Goal: Transaction & Acquisition: Obtain resource

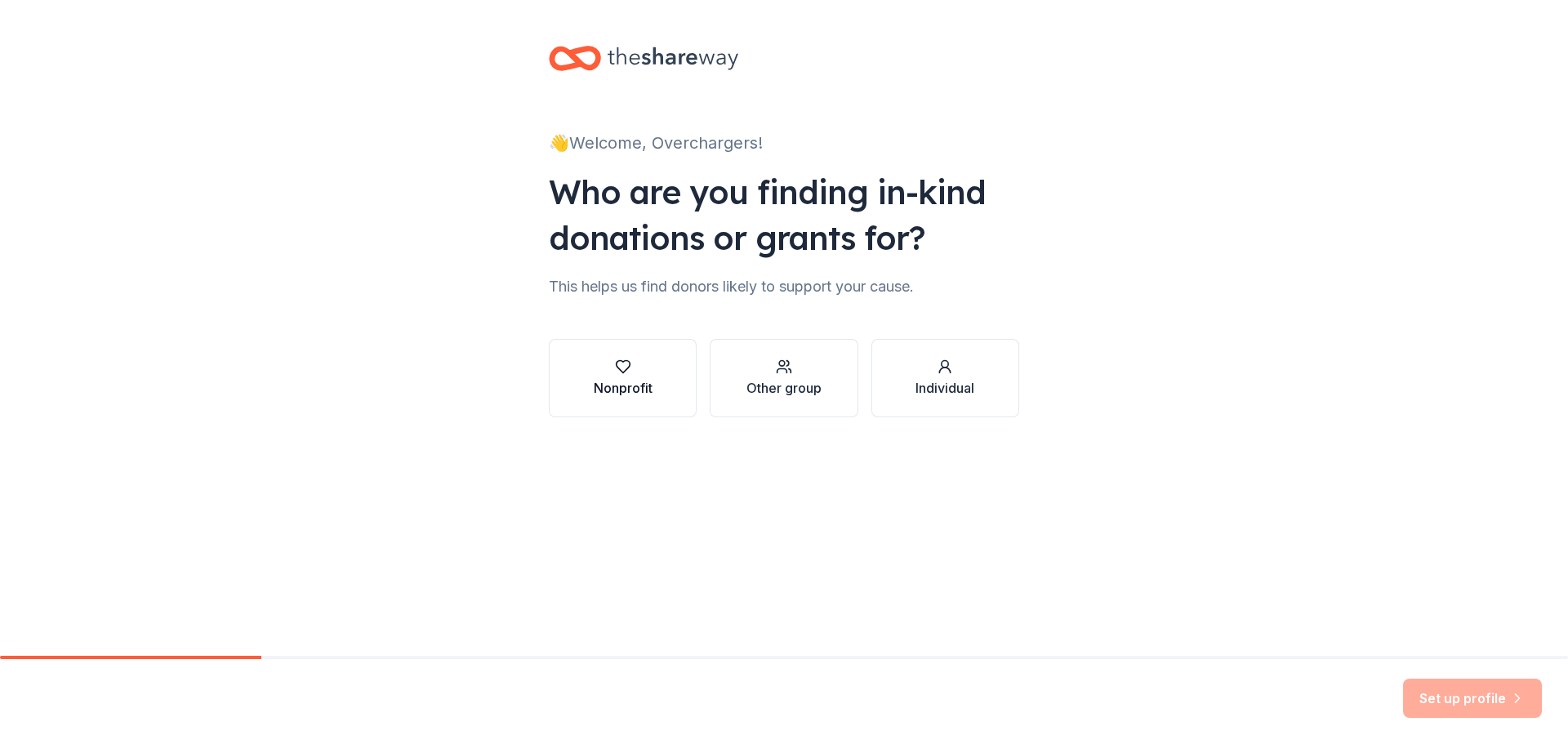
click at [652, 407] on button "Nonprofit" at bounding box center [622, 378] width 148 height 79
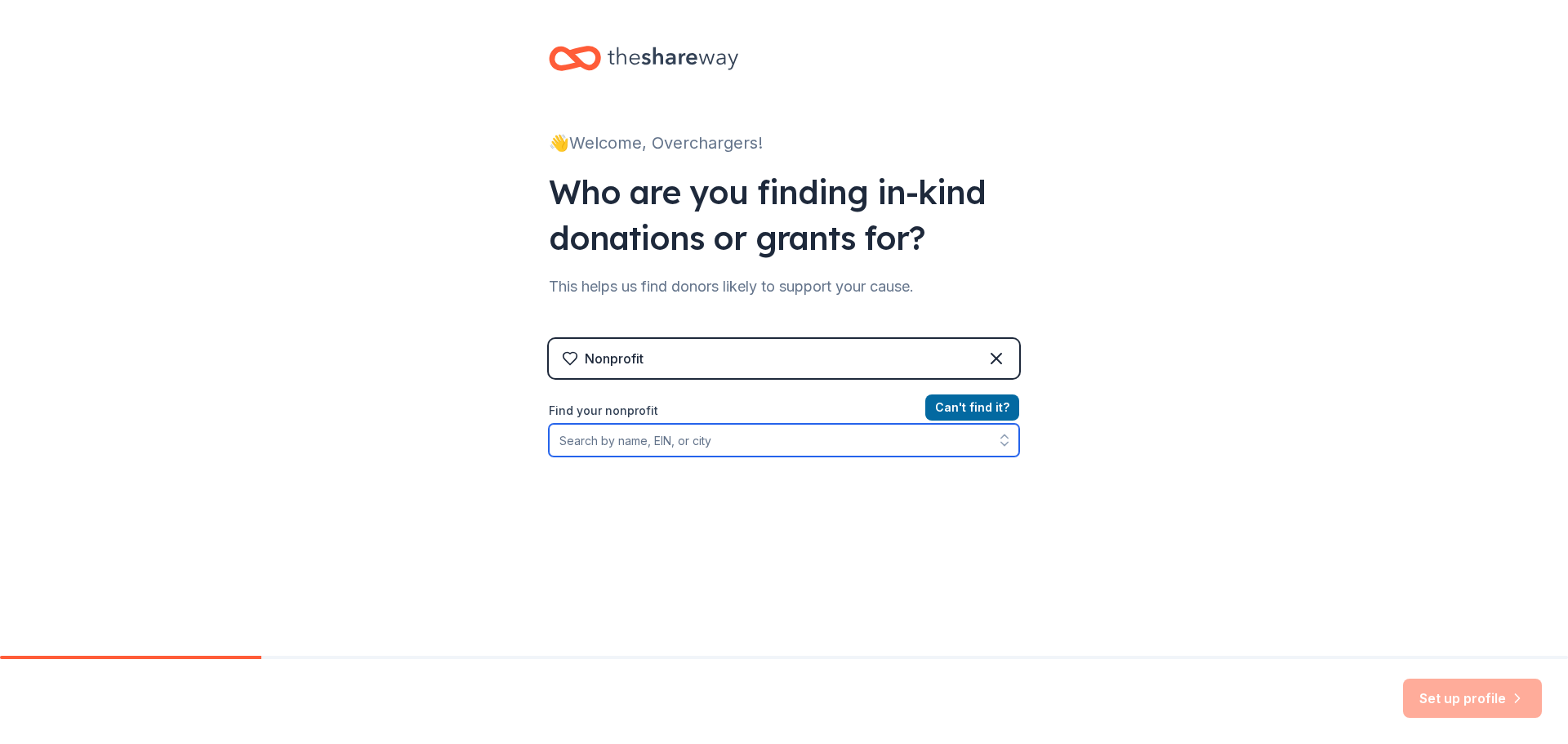
click at [700, 448] on input "Find your nonprofit" at bounding box center [784, 440] width 471 height 33
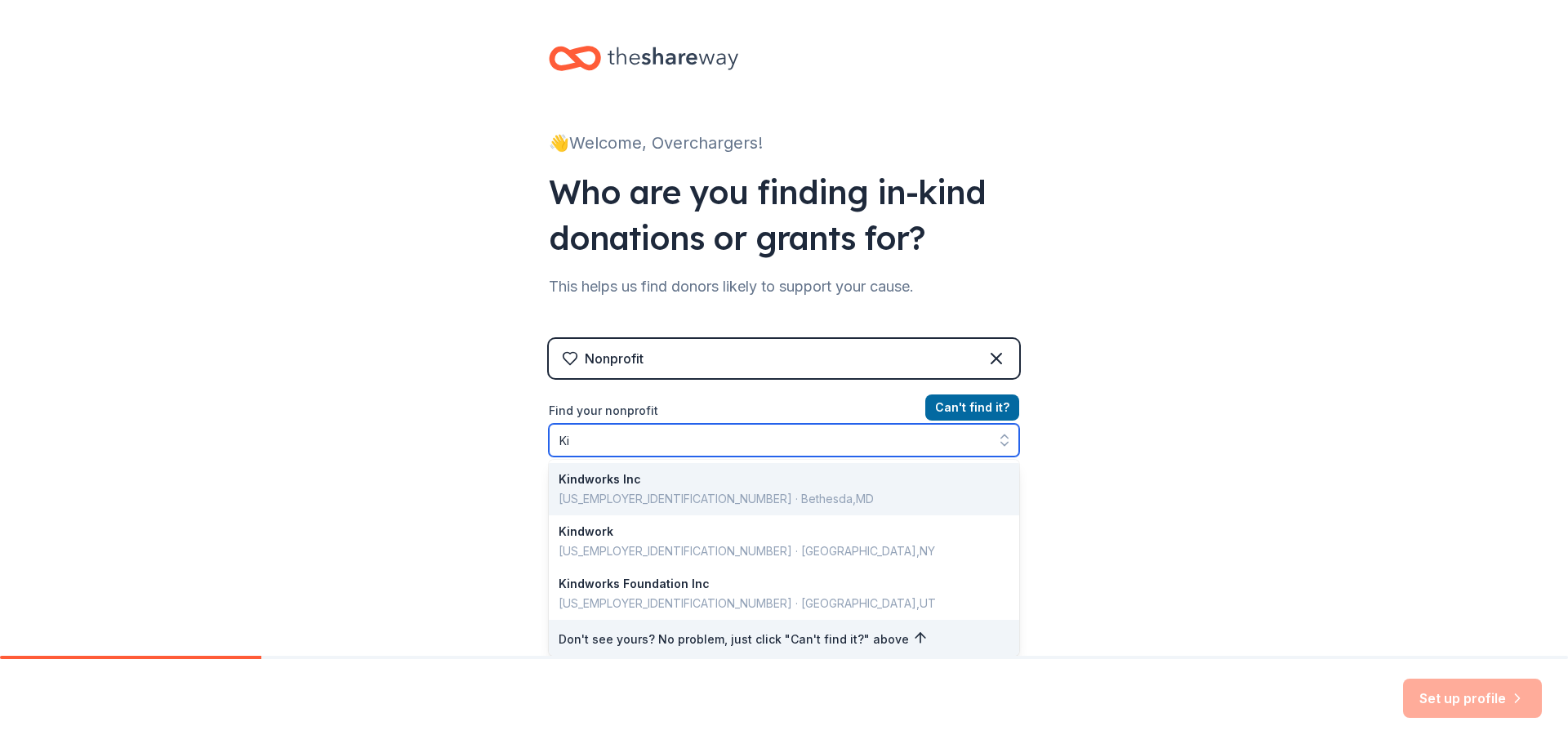
type input "K"
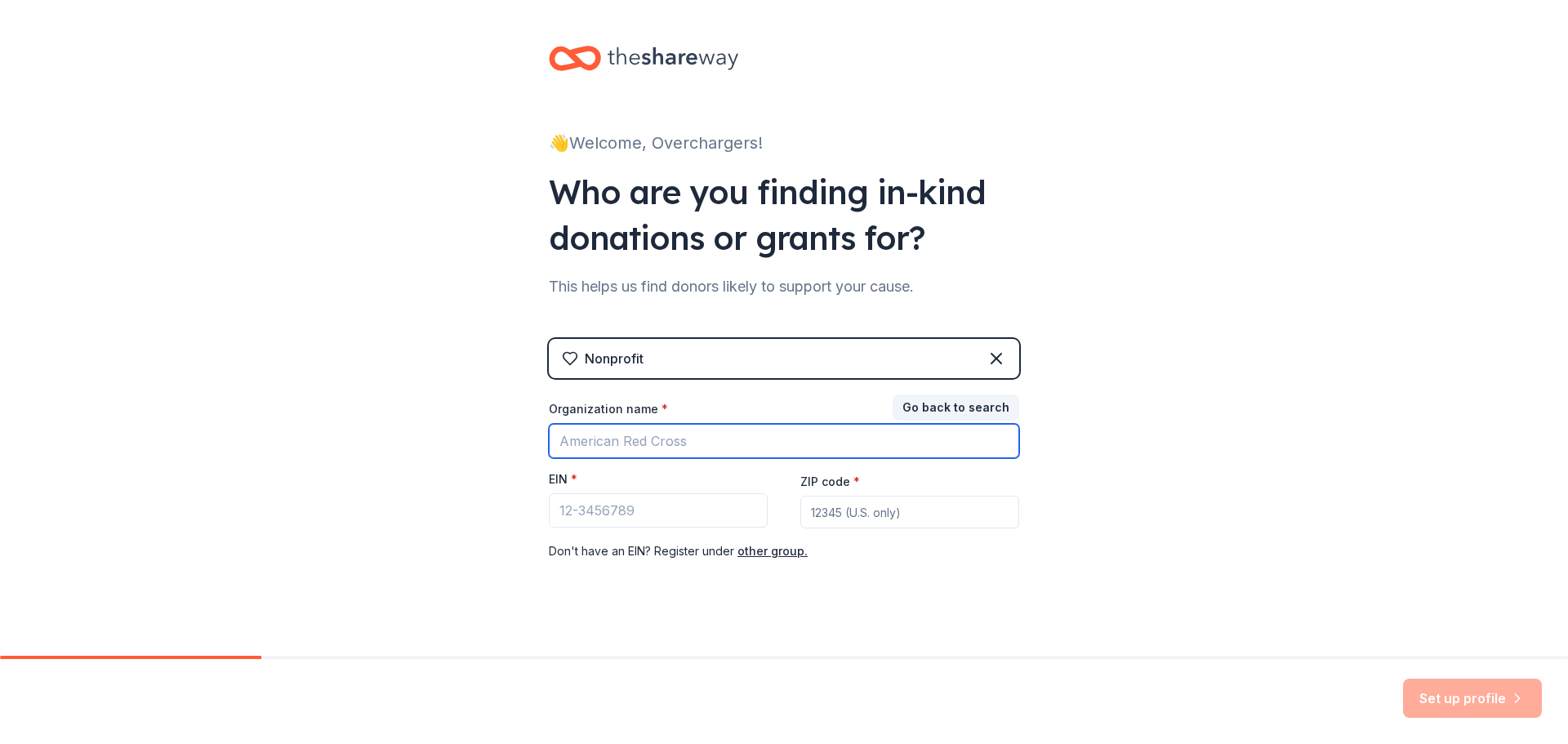
drag, startPoint x: 666, startPoint y: 472, endPoint x: 666, endPoint y: 440, distance: 32.0
click at [666, 440] on input "Organization name *" at bounding box center [784, 441] width 471 height 35
type input "R"
click at [974, 408] on button "Go back to search" at bounding box center [956, 407] width 126 height 26
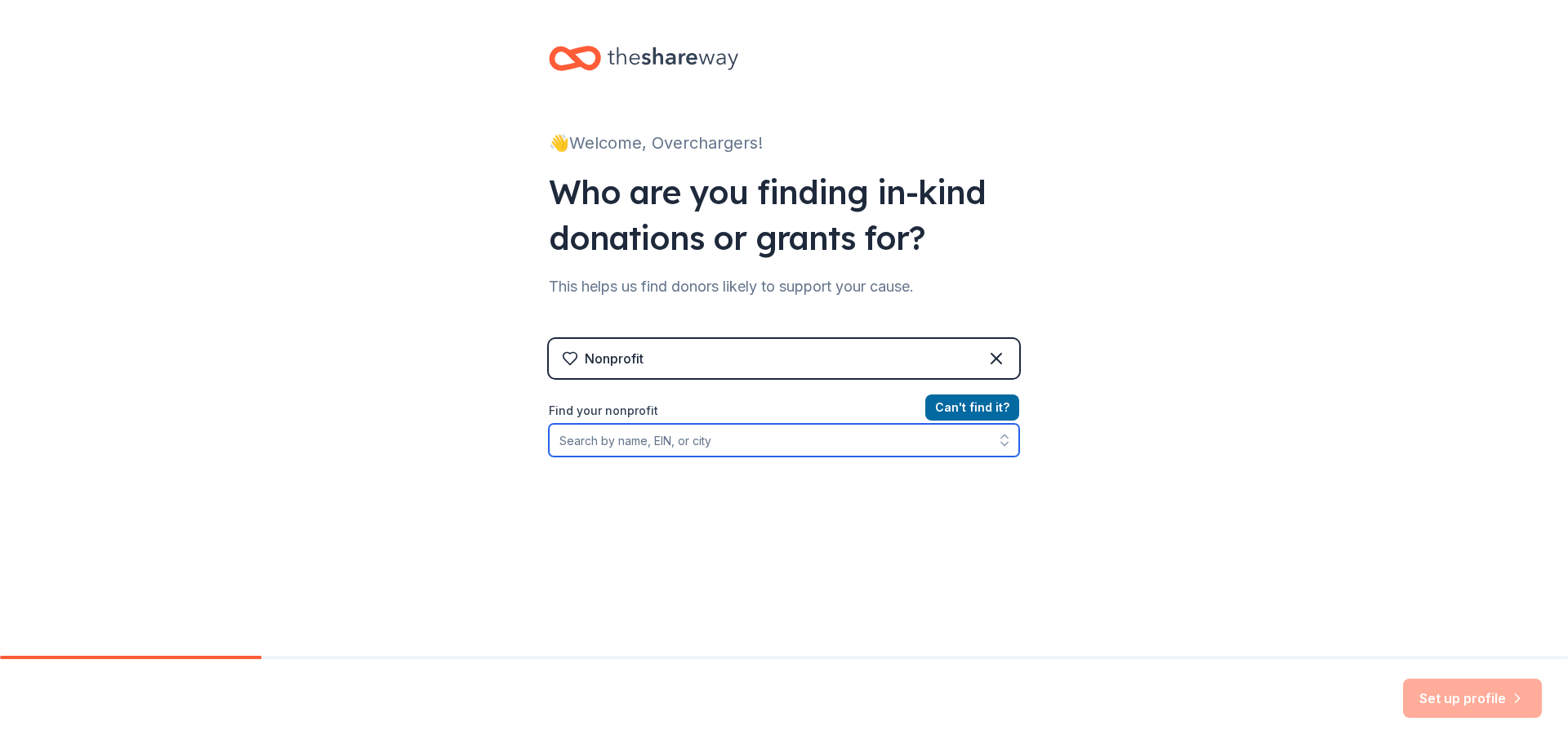
click at [818, 456] on input "Find your nonprofit" at bounding box center [784, 440] width 471 height 33
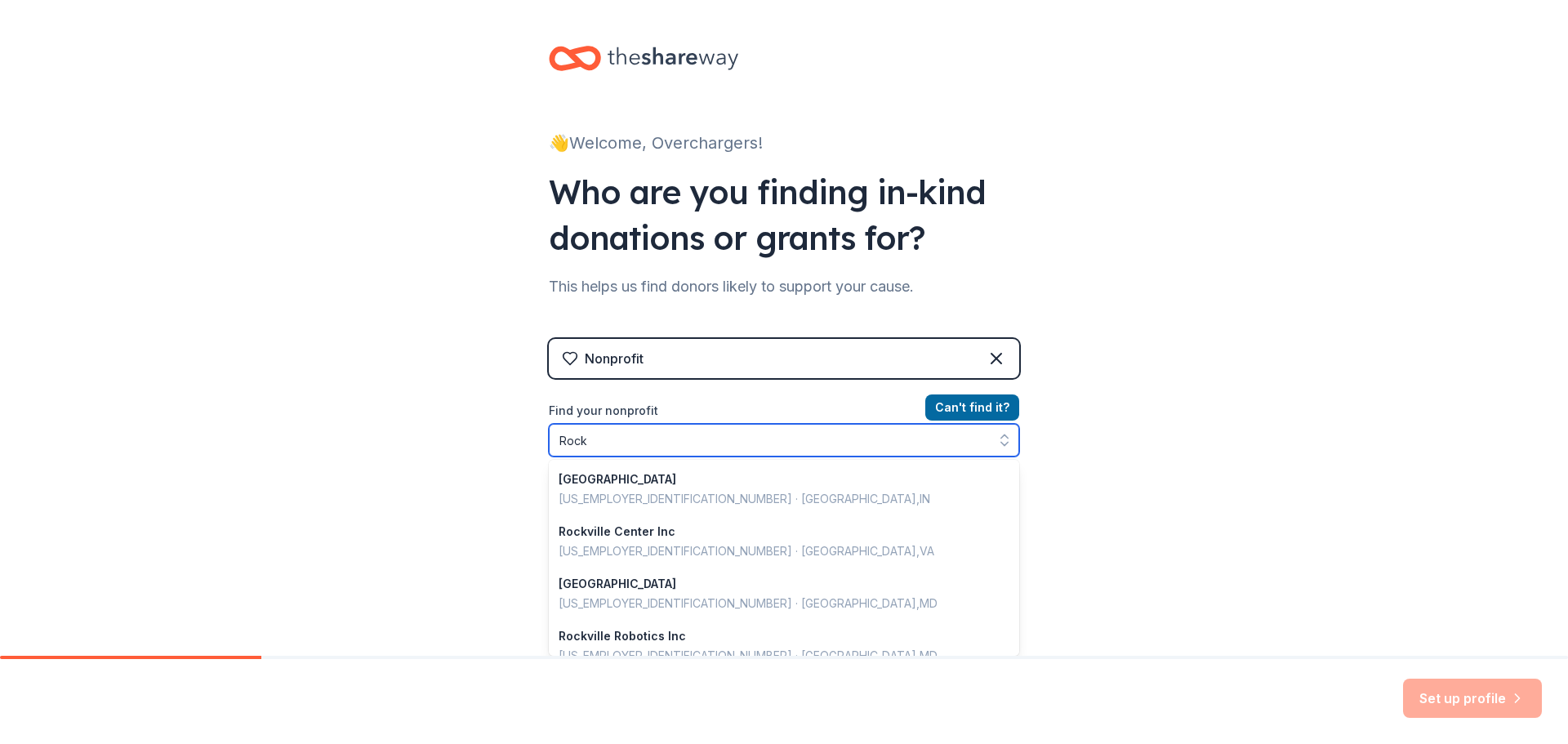
type input "Roc"
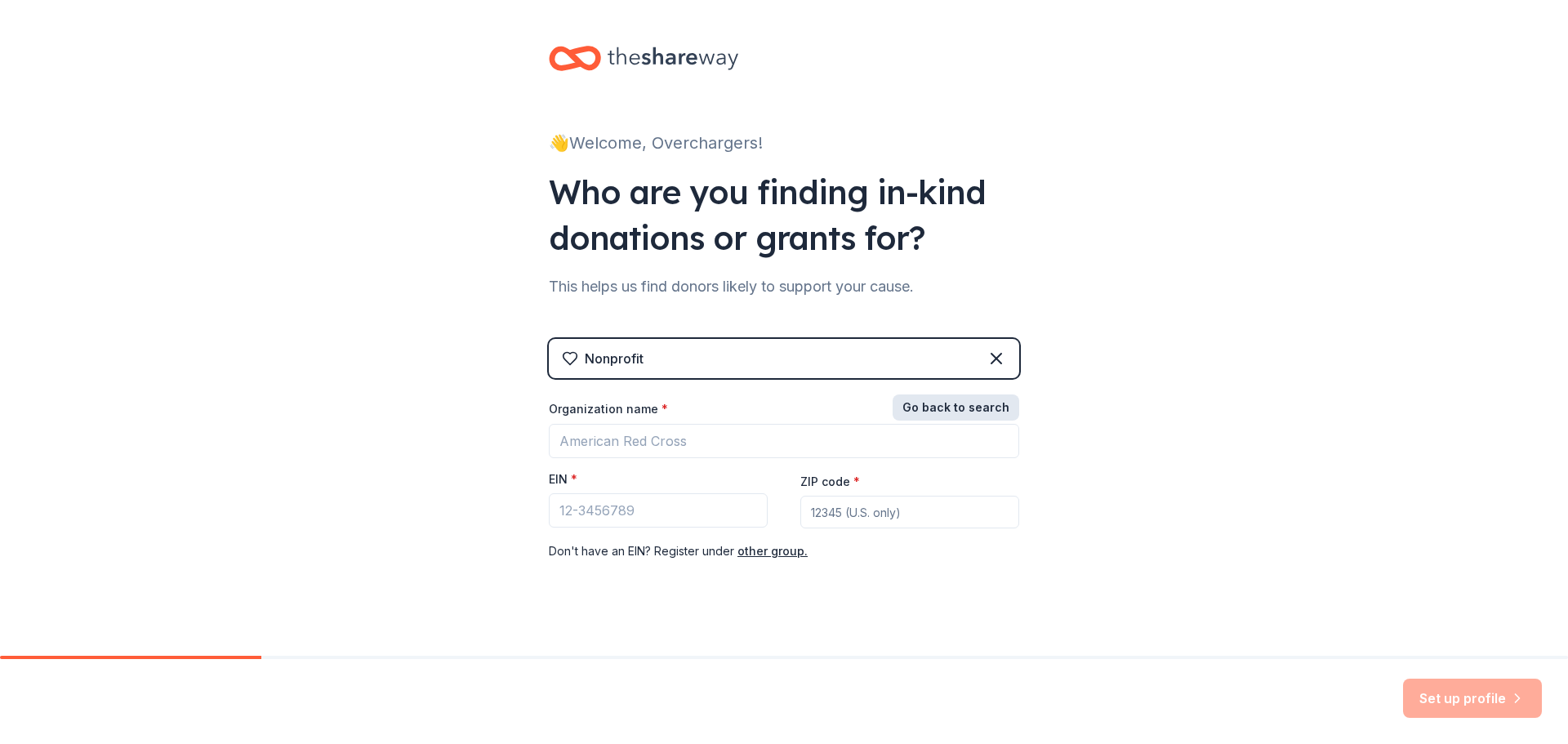
click at [937, 401] on button "Go back to search" at bounding box center [956, 407] width 126 height 26
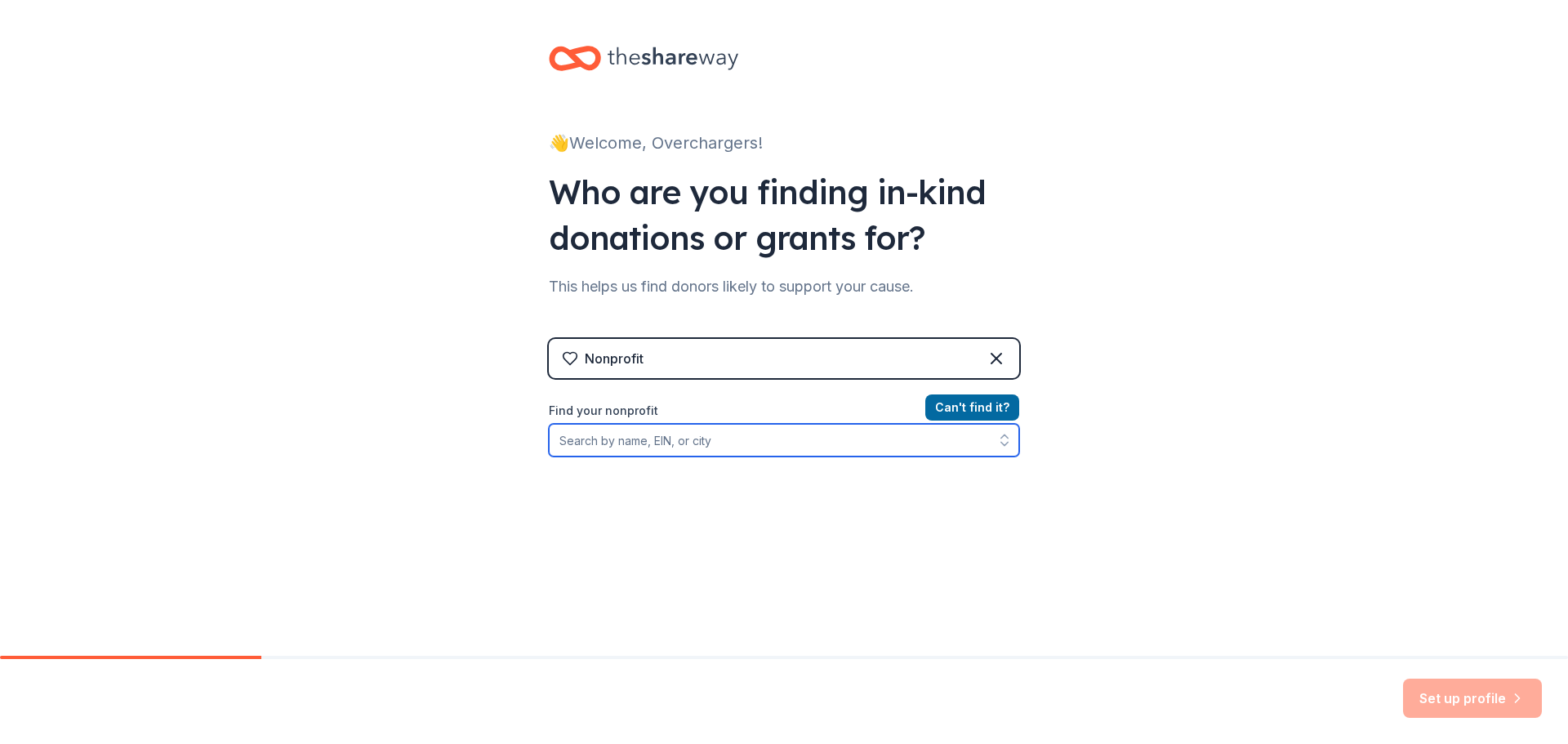
drag, startPoint x: 844, startPoint y: 427, endPoint x: 823, endPoint y: 458, distance: 37.4
click at [828, 449] on input "Find your nonprofit" at bounding box center [784, 440] width 471 height 33
click at [823, 458] on div "Can ' t find it? Find your nonprofit" at bounding box center [784, 492] width 471 height 189
click at [827, 443] on input "Find your nonprofit" at bounding box center [784, 440] width 471 height 33
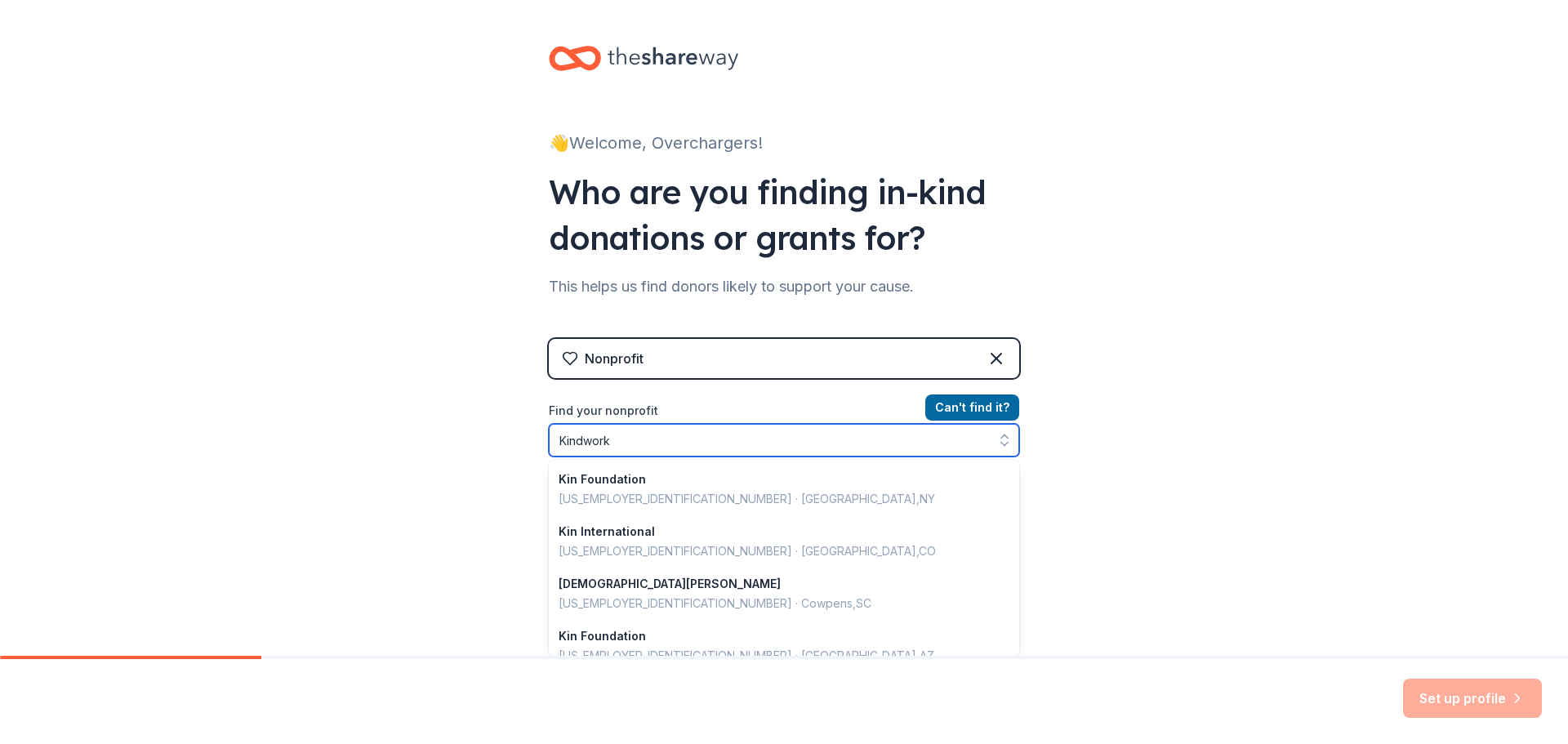
type input "Kindworks"
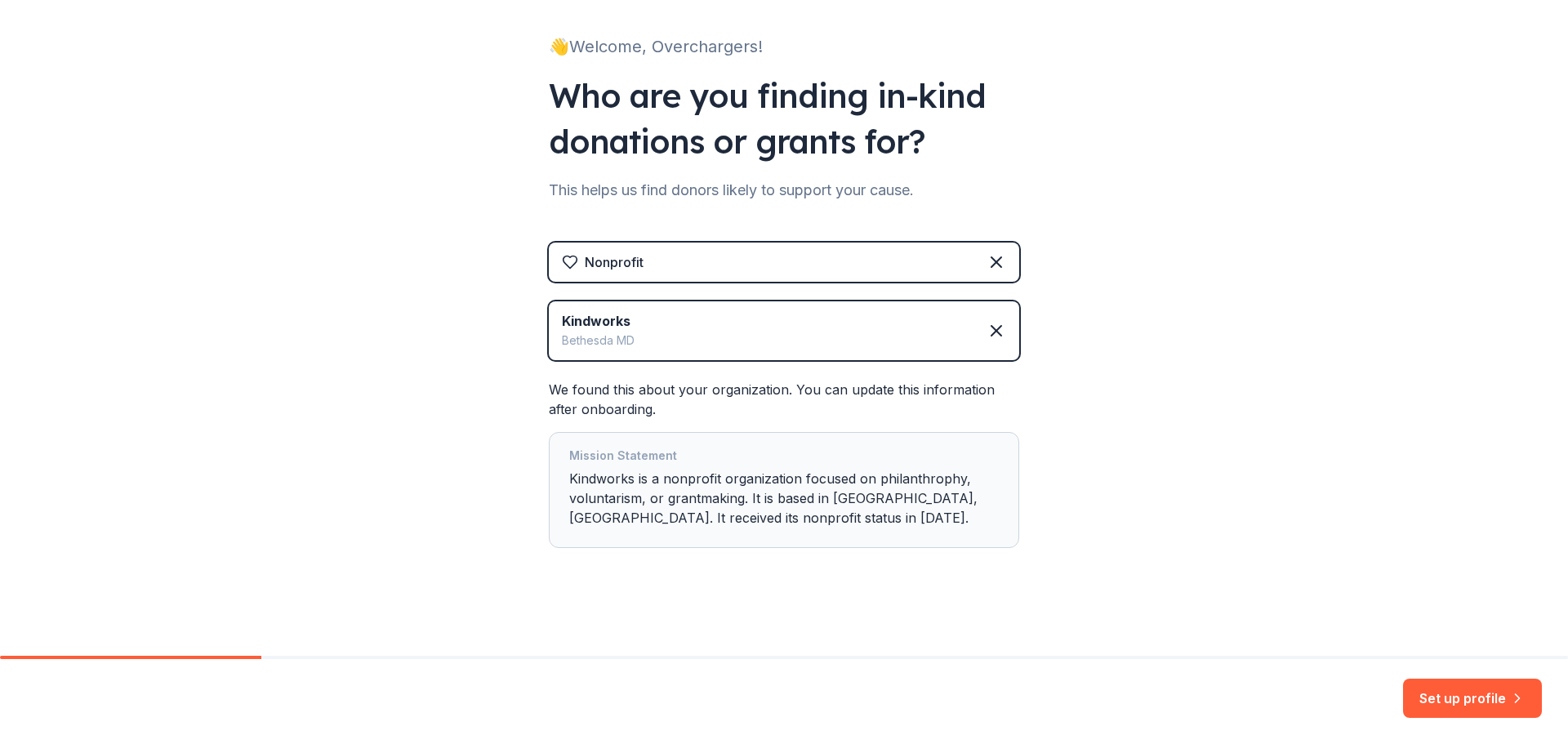
scroll to position [99, 0]
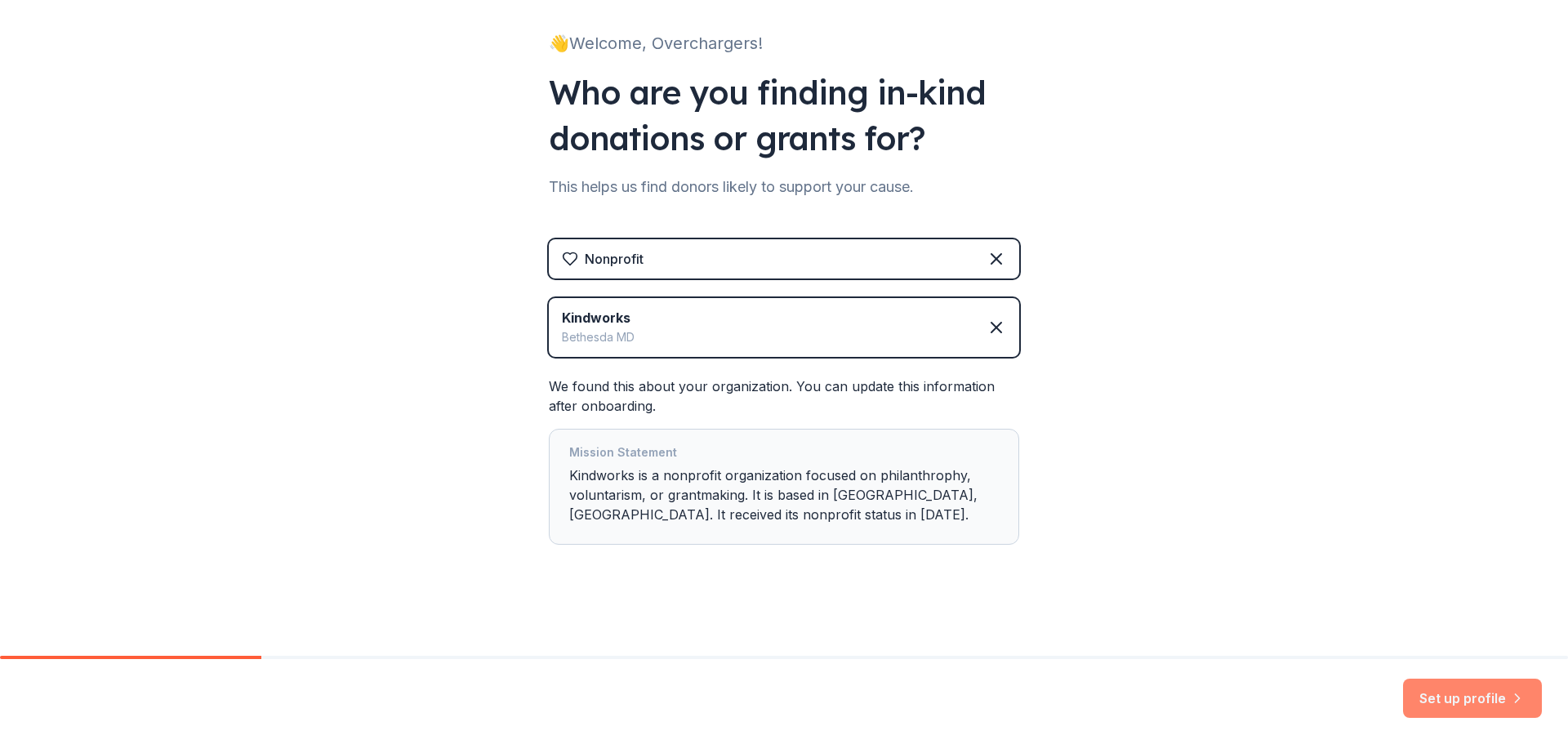
click at [1465, 702] on button "Set up profile" at bounding box center [1473, 697] width 138 height 39
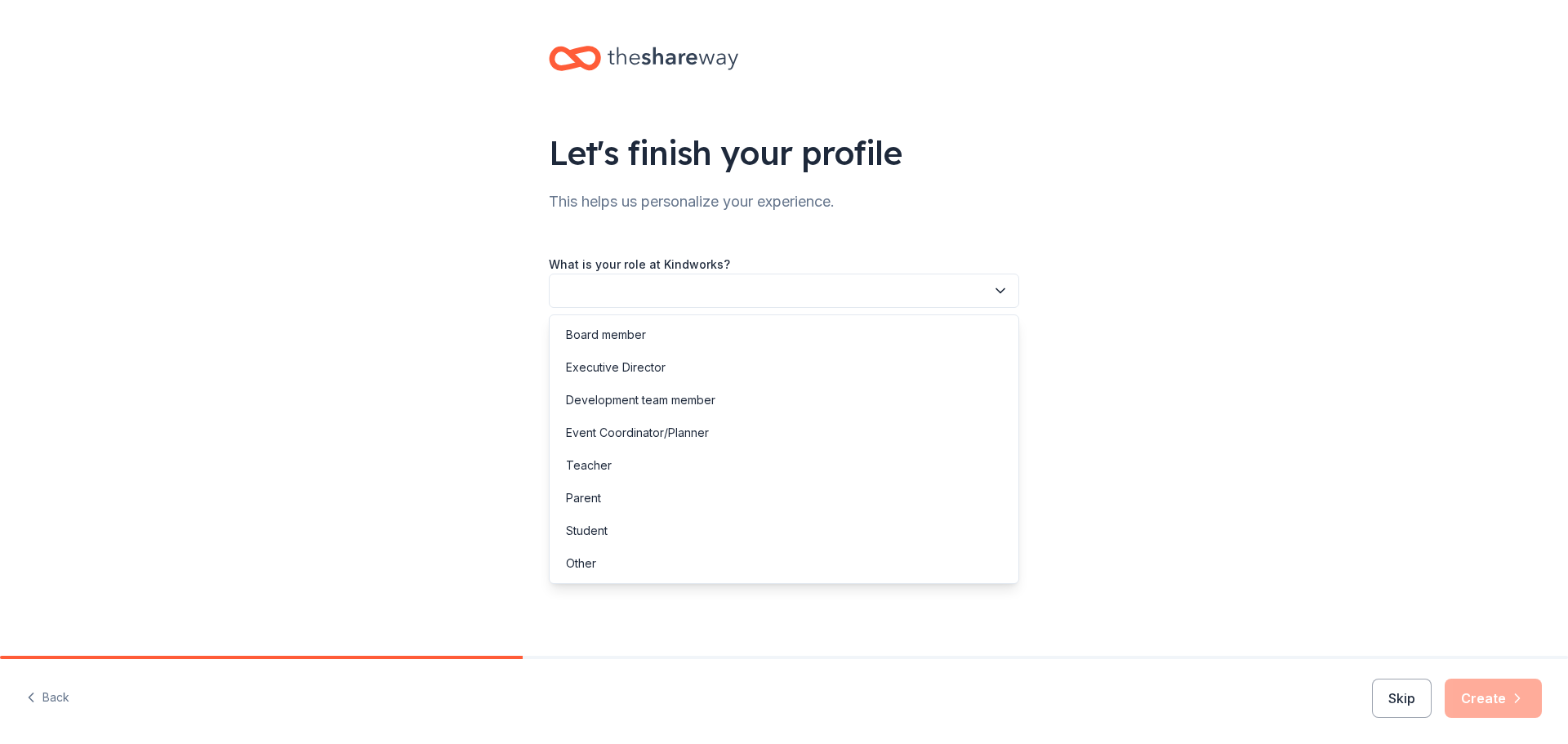
click at [693, 284] on button "button" at bounding box center [784, 291] width 471 height 35
click at [564, 561] on div "Other" at bounding box center [784, 563] width 462 height 33
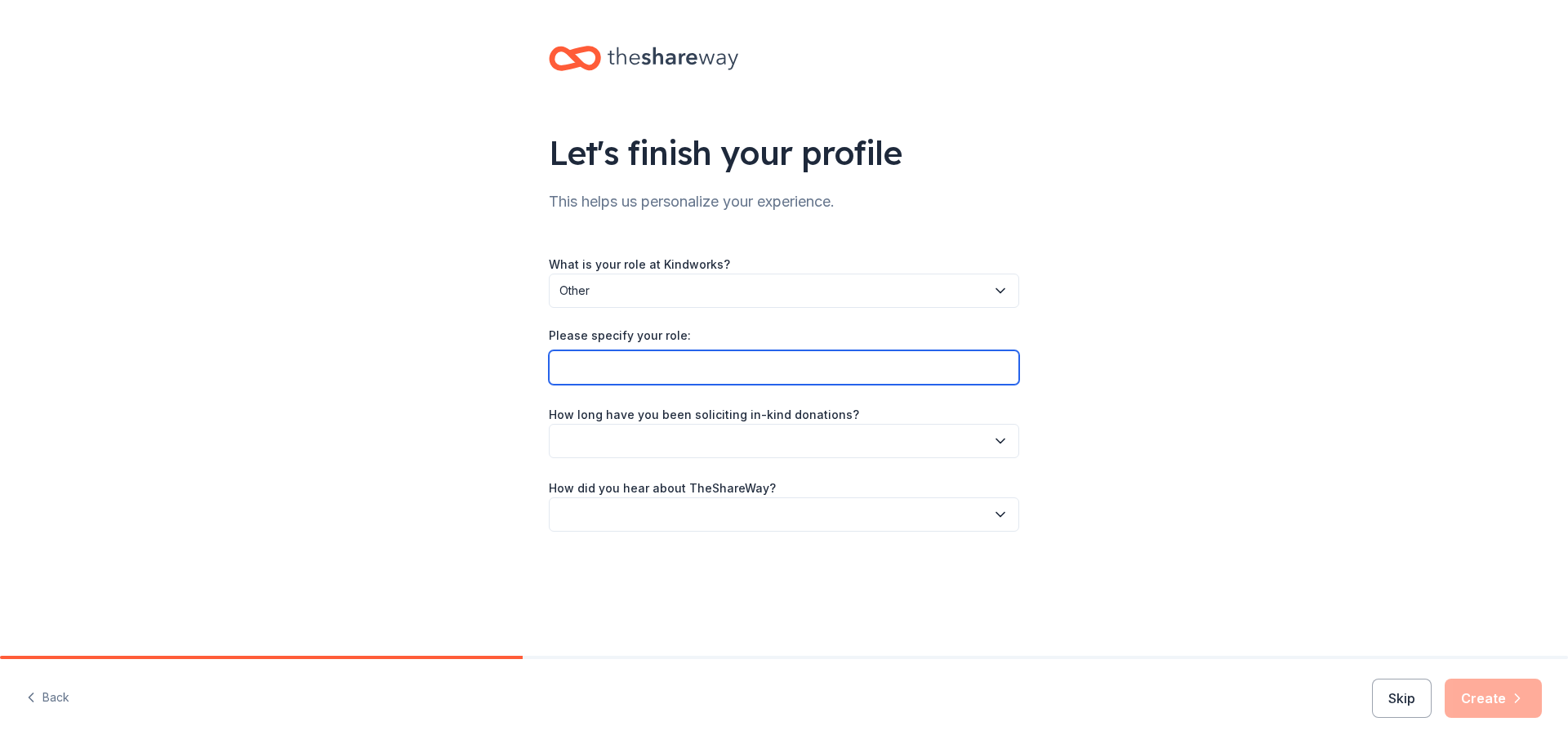
click at [749, 359] on input "Please specify your role:" at bounding box center [784, 368] width 471 height 35
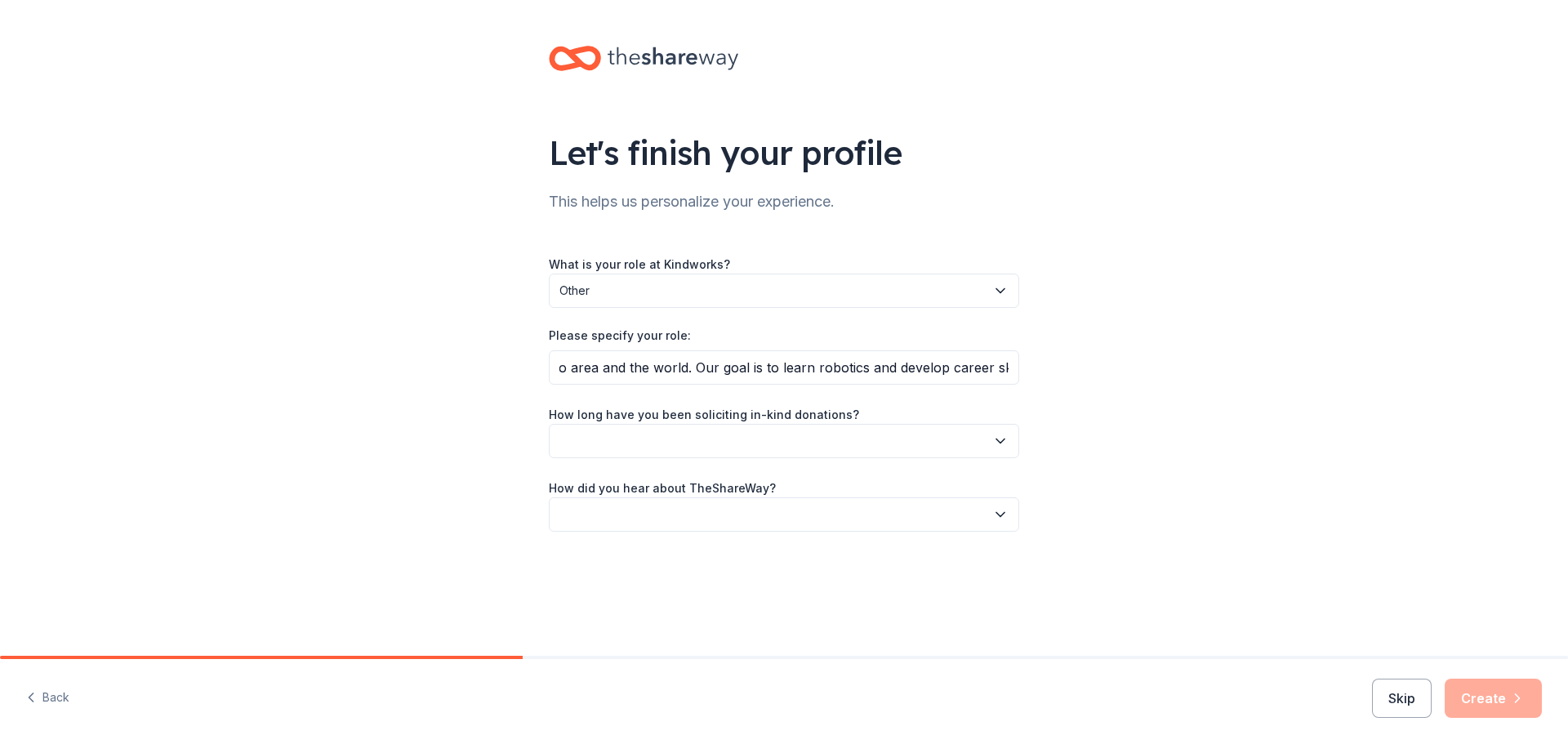
click at [872, 461] on div "What is your role at Kindworks? Other Please specify your role: We are a FIRST …" at bounding box center [784, 393] width 471 height 278
click at [872, 453] on button "button" at bounding box center [784, 441] width 471 height 35
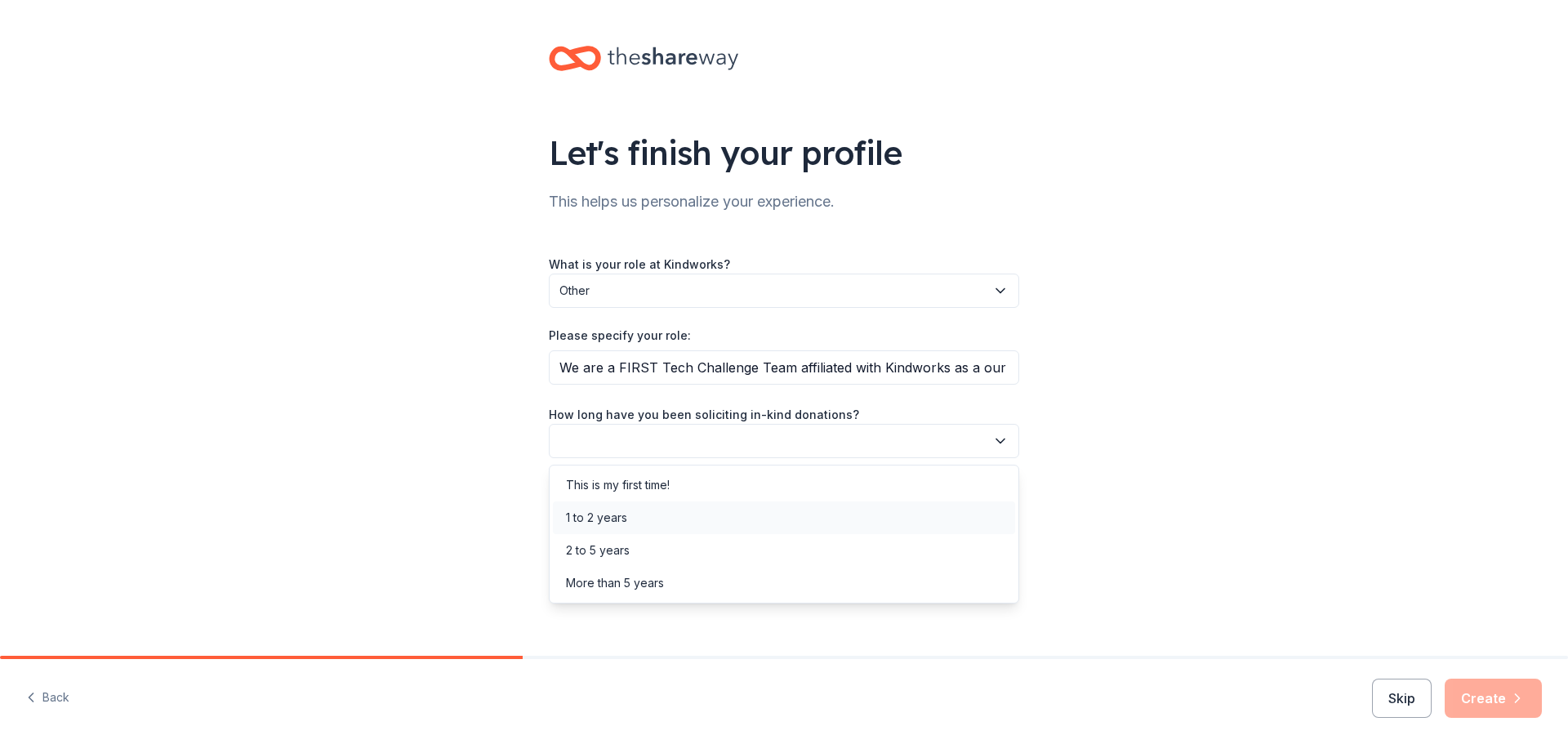
click at [587, 519] on div "1 to 2 years" at bounding box center [596, 517] width 61 height 20
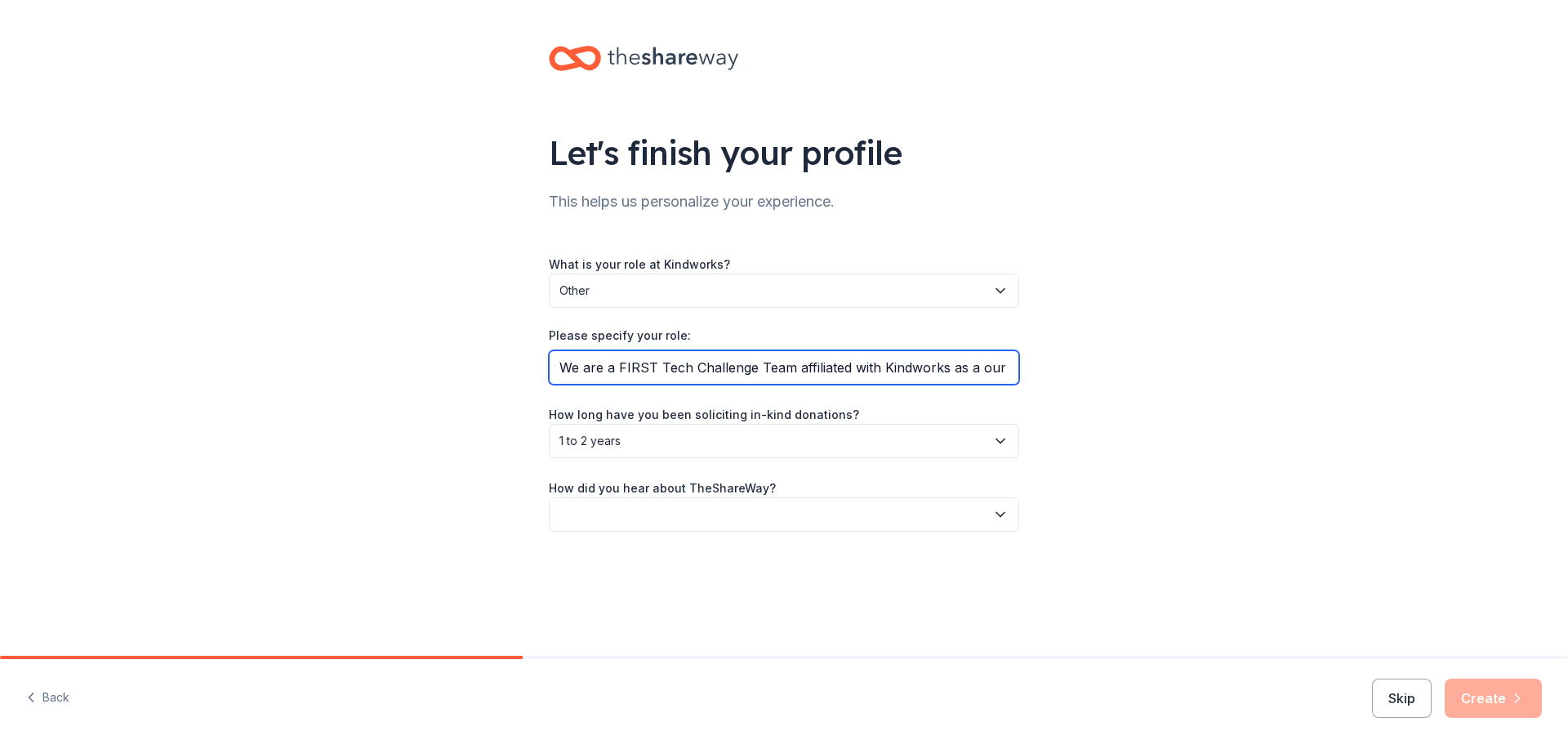
click at [959, 350] on input "We are a FIRST Tech Challenge Team affiliated with Kindworks as a our nonprofit…" at bounding box center [784, 368] width 471 height 35
drag, startPoint x: 960, startPoint y: 366, endPoint x: 1121, endPoint y: 371, distance: 161.1
click at [1121, 371] on div "Let's finish your profile This helps us personalize your experience. What is yo…" at bounding box center [784, 305] width 1568 height 610
click at [962, 380] on input "We are a FIRST Tech Challenge Team affiliated with Kindworks as a our nonprofit…" at bounding box center [784, 368] width 471 height 35
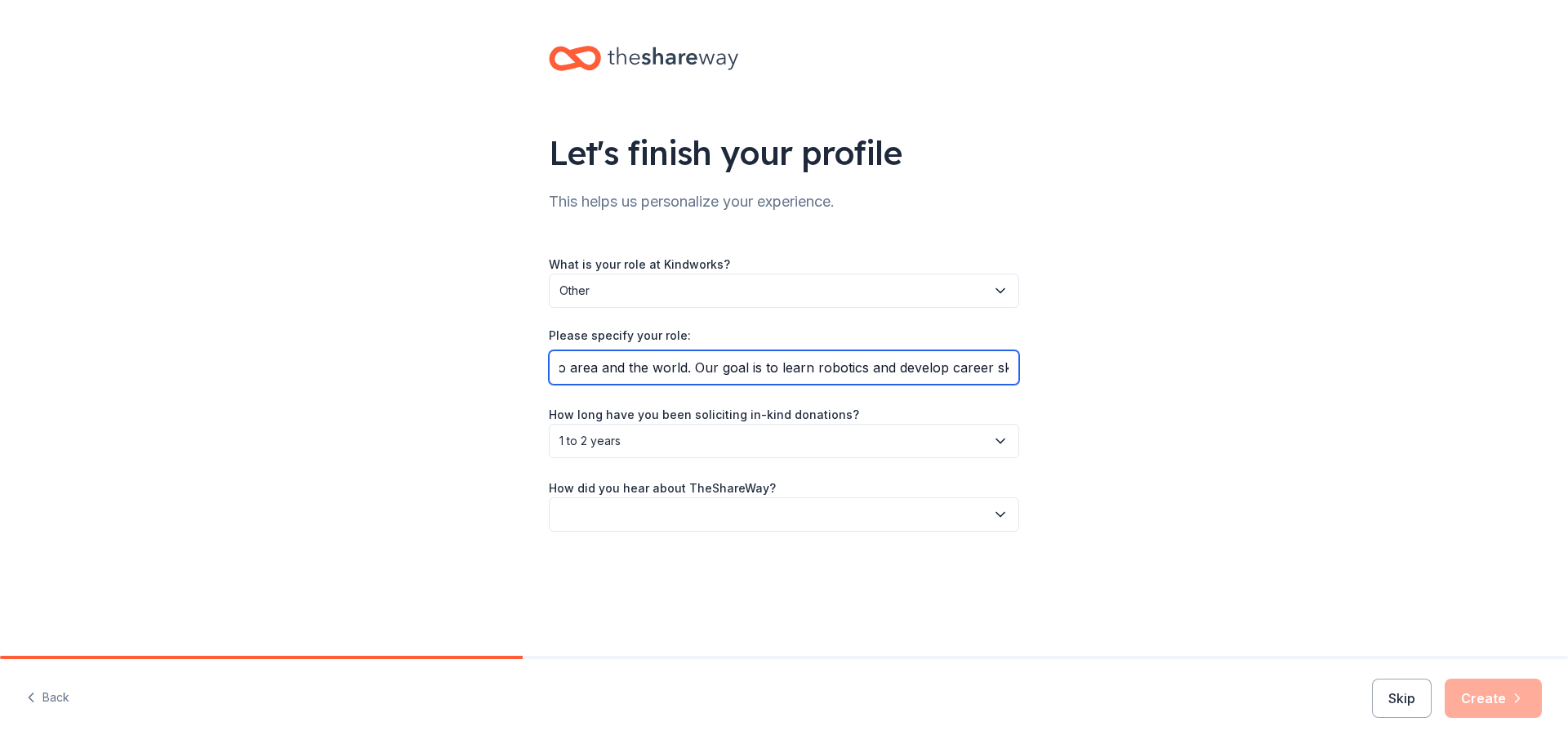
click at [999, 378] on input "We are a FIRST Tech Challenge Team affiliated with Kindworks as a our nonprofit…" at bounding box center [784, 368] width 471 height 35
click at [1005, 375] on input "We are a FIRST Tech Challenge Team affiliated with Kindworks as a our nonprofit…" at bounding box center [784, 368] width 471 height 35
drag, startPoint x: 985, startPoint y: 371, endPoint x: 1054, endPoint y: 379, distance: 69.5
click at [1054, 379] on div "Let's finish your profile This helps us personalize your experience. What is yo…" at bounding box center [784, 305] width 1568 height 610
click at [982, 371] on input "We are a FIRST Tech Challenge Team affiliated with Kindworks as a our nonprofit…" at bounding box center [784, 368] width 471 height 35
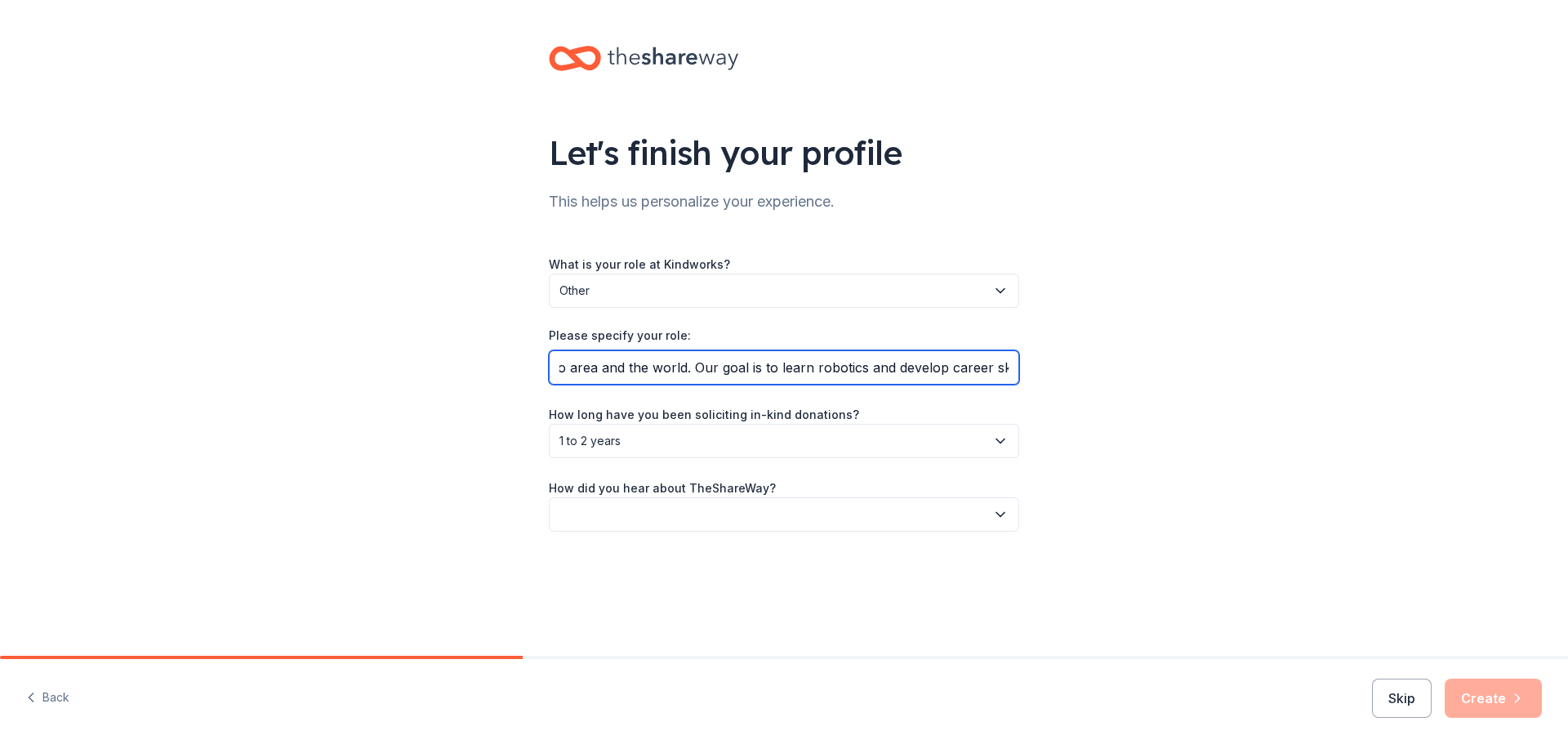
click at [1017, 364] on input "We are a FIRST Tech Challenge Team affiliated with Kindworks as a our nonprofit…" at bounding box center [784, 368] width 471 height 35
type input "We are a FIRST Tech Challenge Team affiliated with Kindworks as a our nonprofit…"
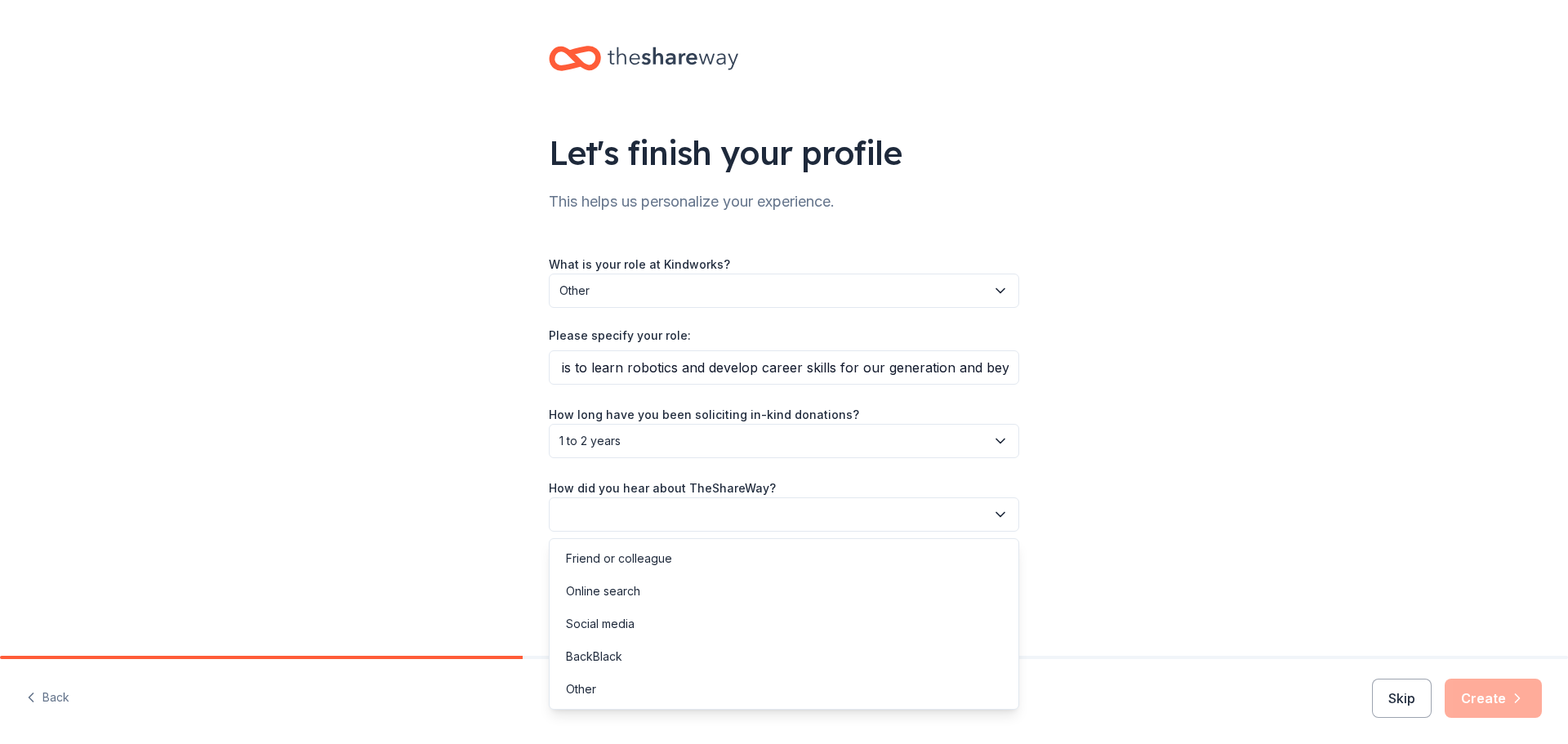
click at [718, 505] on button "button" at bounding box center [784, 515] width 471 height 35
click at [607, 680] on div "Other" at bounding box center [784, 689] width 462 height 33
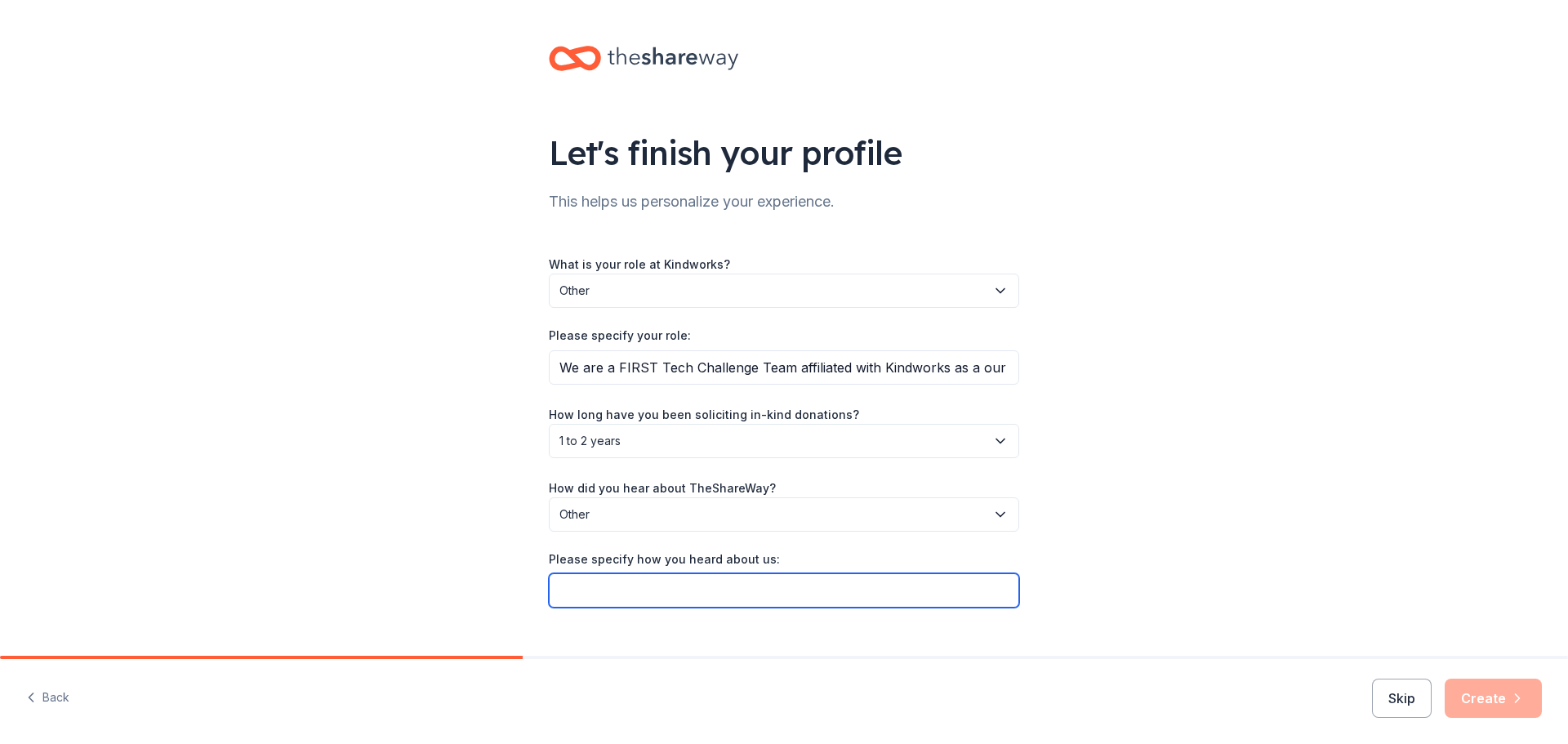
click at [644, 591] on input "Please specify how you heard about us:" at bounding box center [784, 591] width 471 height 35
type input "D"
click at [611, 593] on input "Google document" at bounding box center [784, 591] width 471 height 35
type input "Google Document"
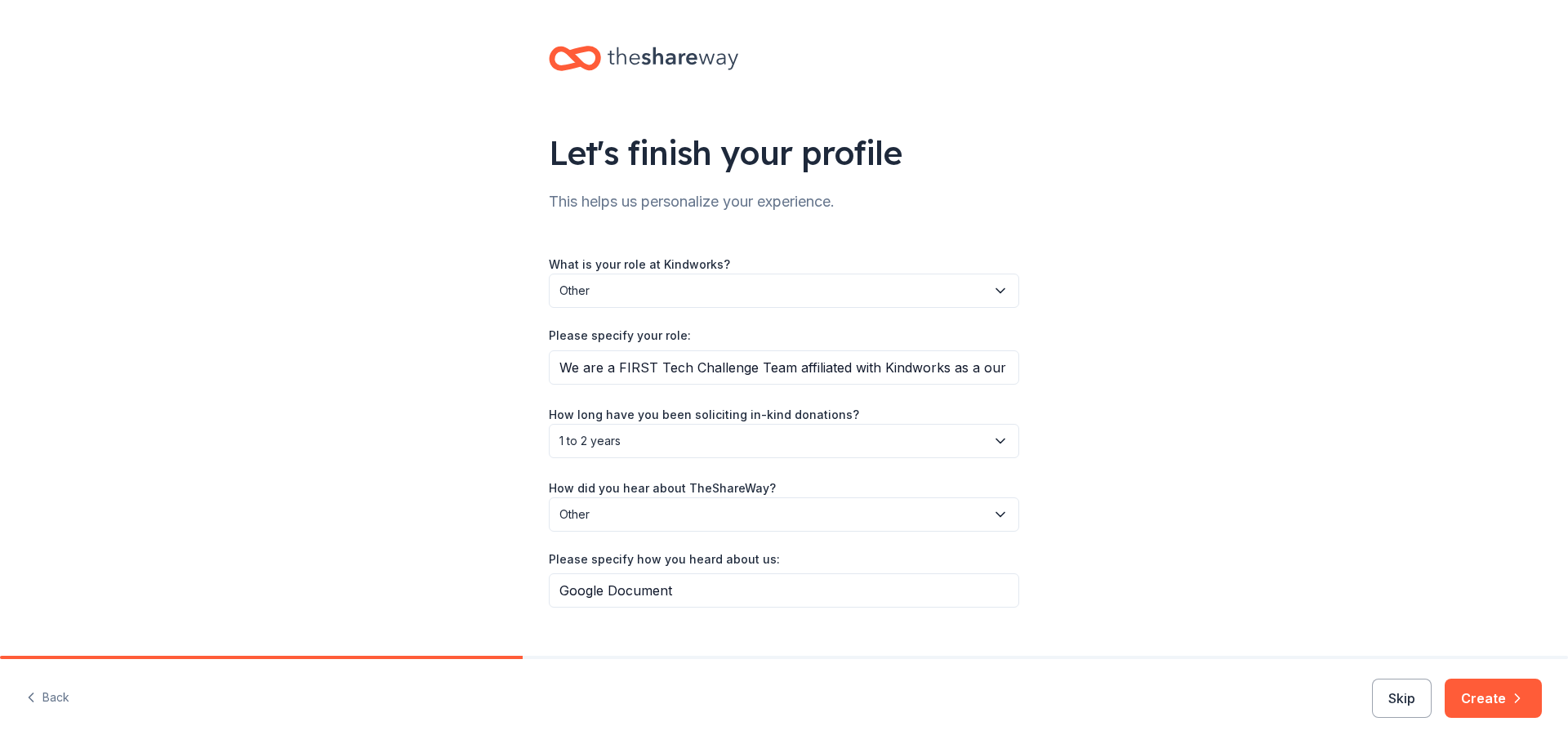
click at [1488, 658] on div at bounding box center [784, 657] width 1568 height 3
click at [1481, 703] on button "Create" at bounding box center [1494, 697] width 97 height 39
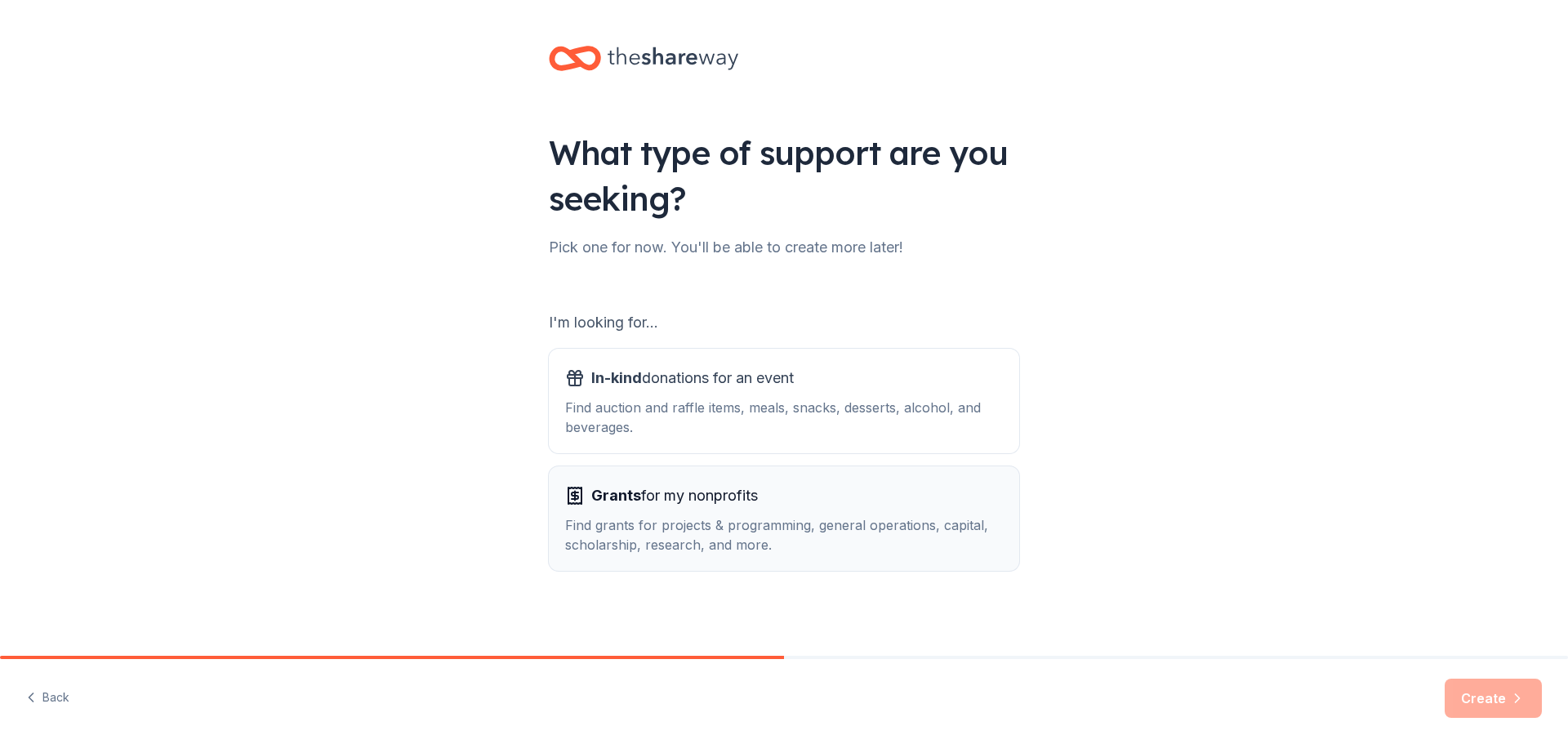
click at [793, 555] on button "Grants for my nonprofits Find grants for projects & programming, general operat…" at bounding box center [784, 518] width 471 height 105
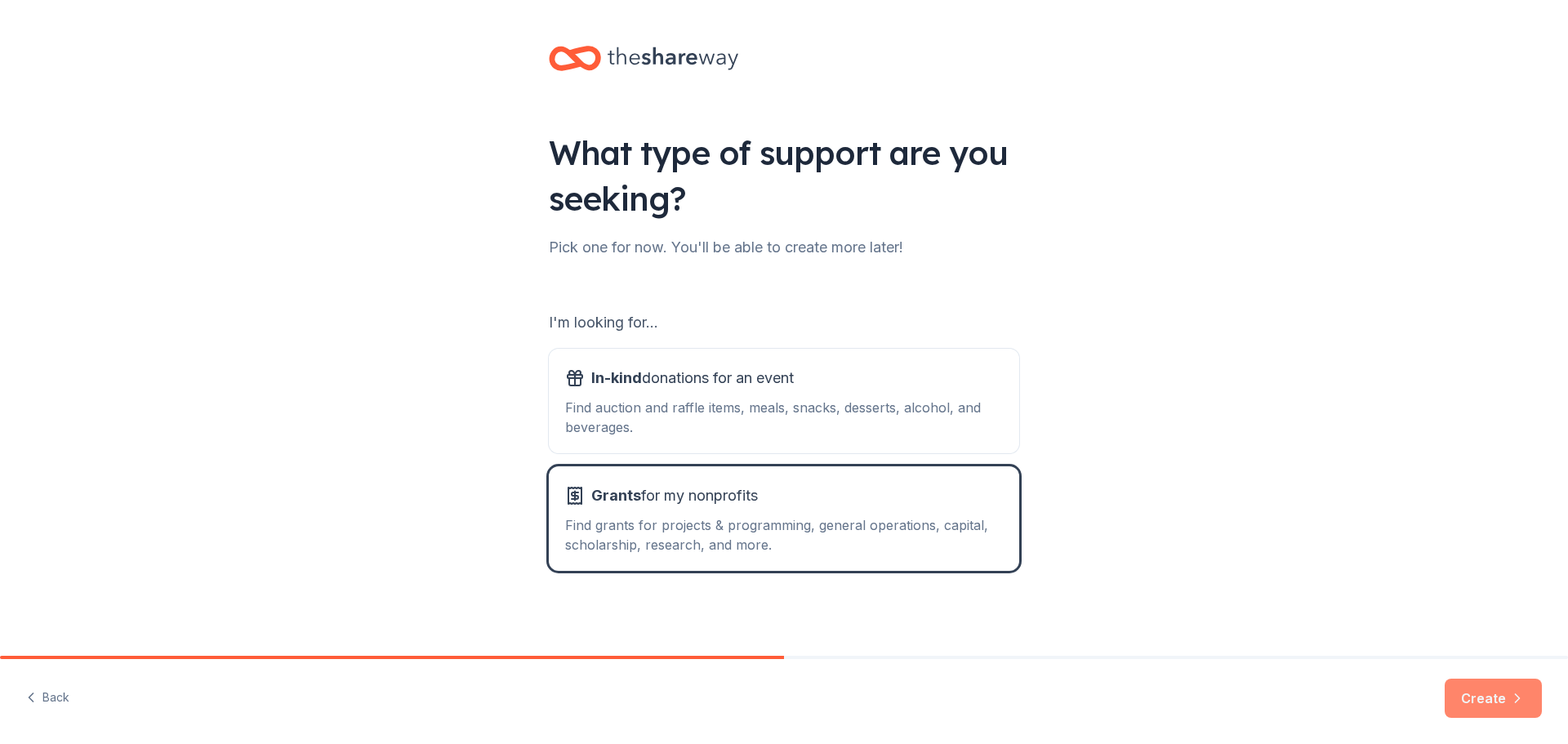
click at [1476, 691] on button "Create" at bounding box center [1494, 697] width 97 height 39
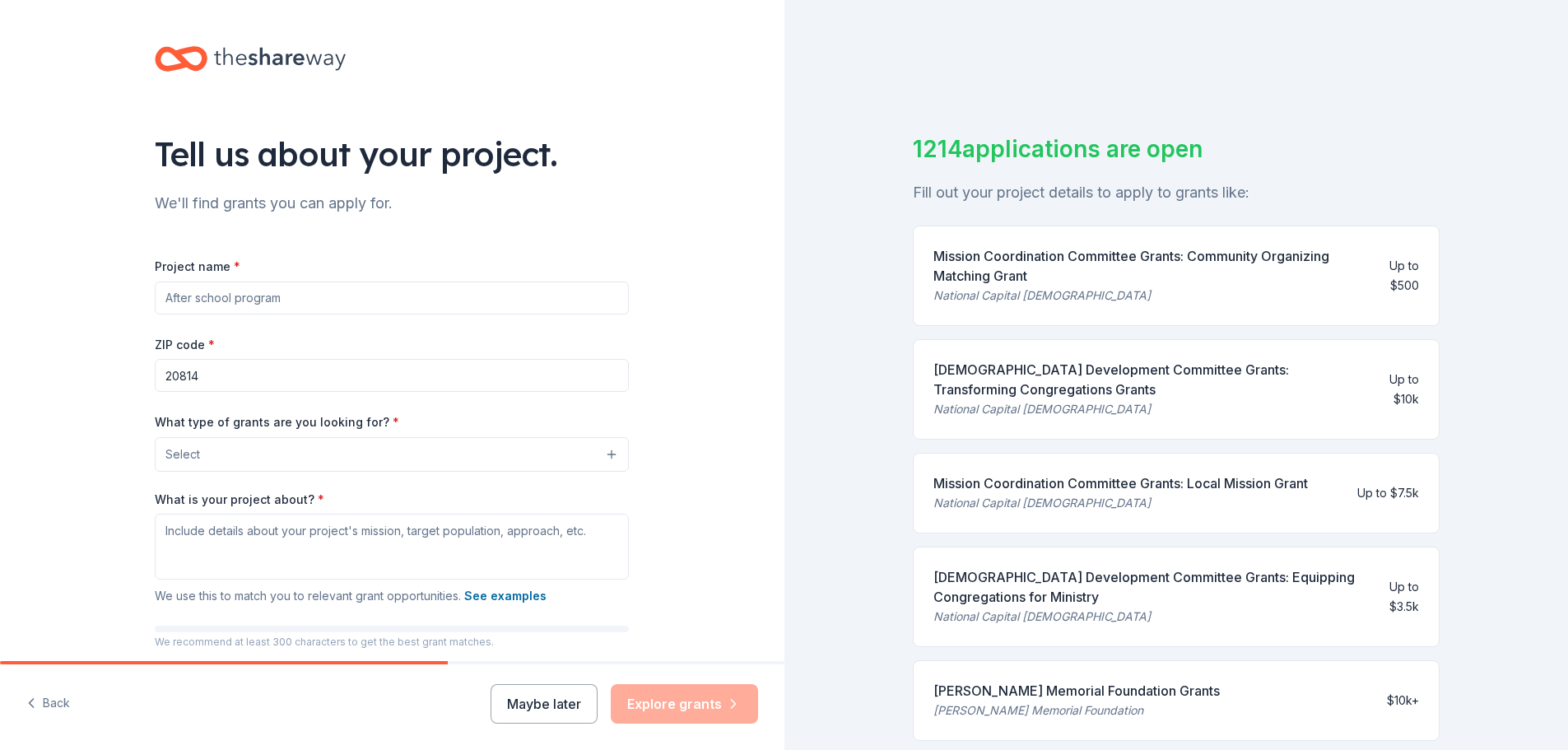
click at [191, 288] on input "Project name *" at bounding box center [392, 298] width 474 height 33
type input "FIRST Tech Challenge"
click at [224, 470] on button "Select" at bounding box center [395, 454] width 474 height 35
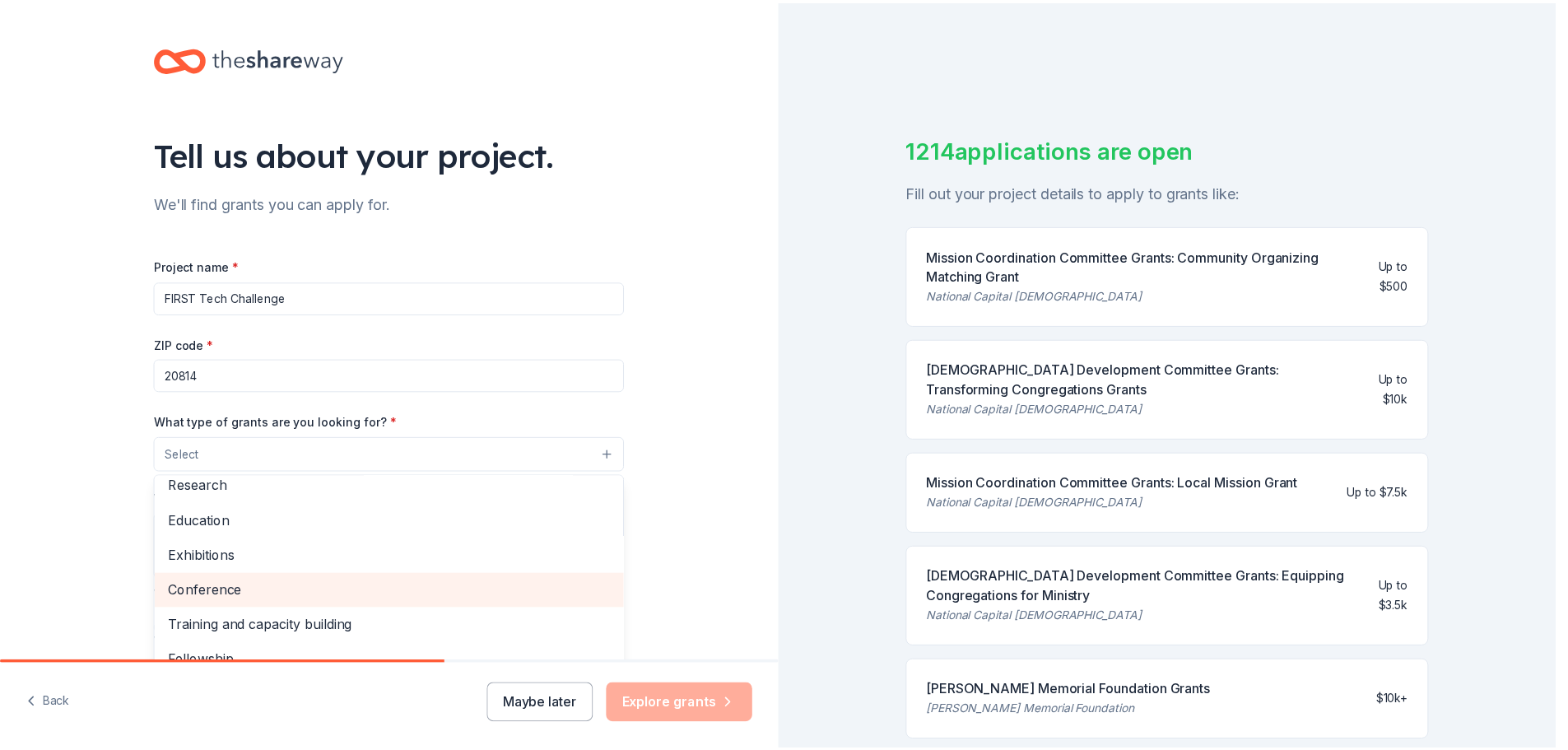
scroll to position [112, 0]
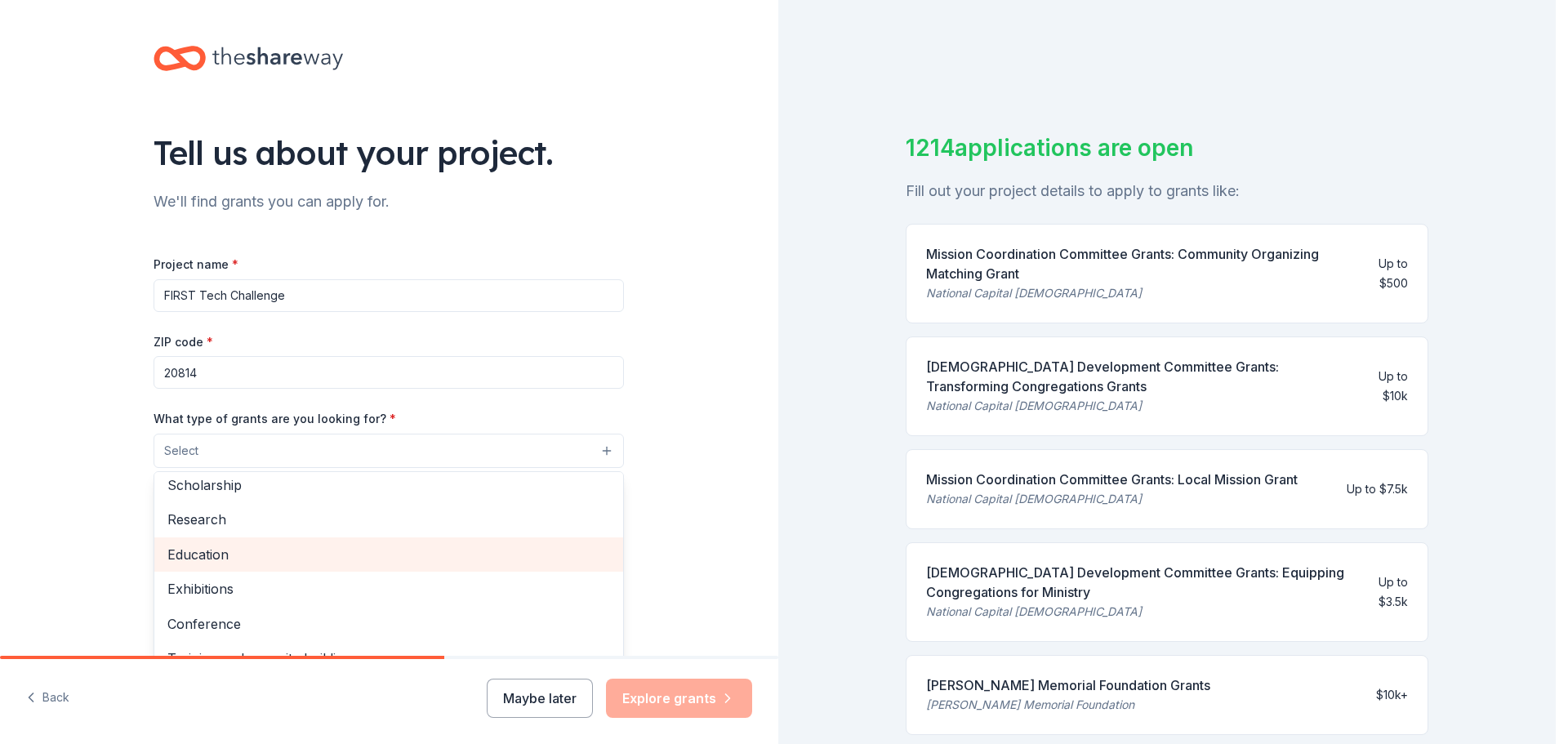
click at [236, 549] on span "Education" at bounding box center [389, 555] width 443 height 22
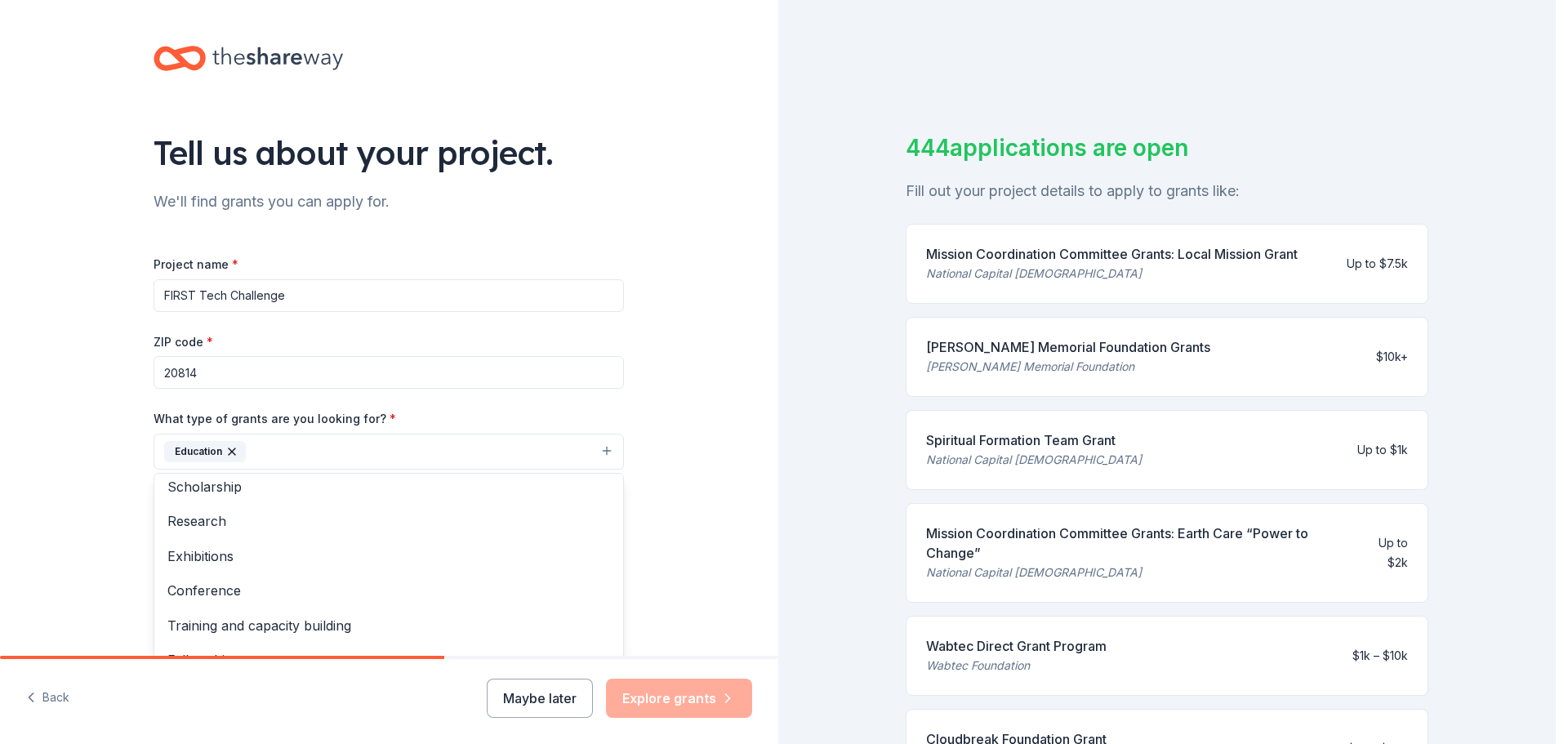
click at [90, 497] on div "Tell us about your project. We'll find grants you can apply for. Project name *…" at bounding box center [389, 391] width 778 height 782
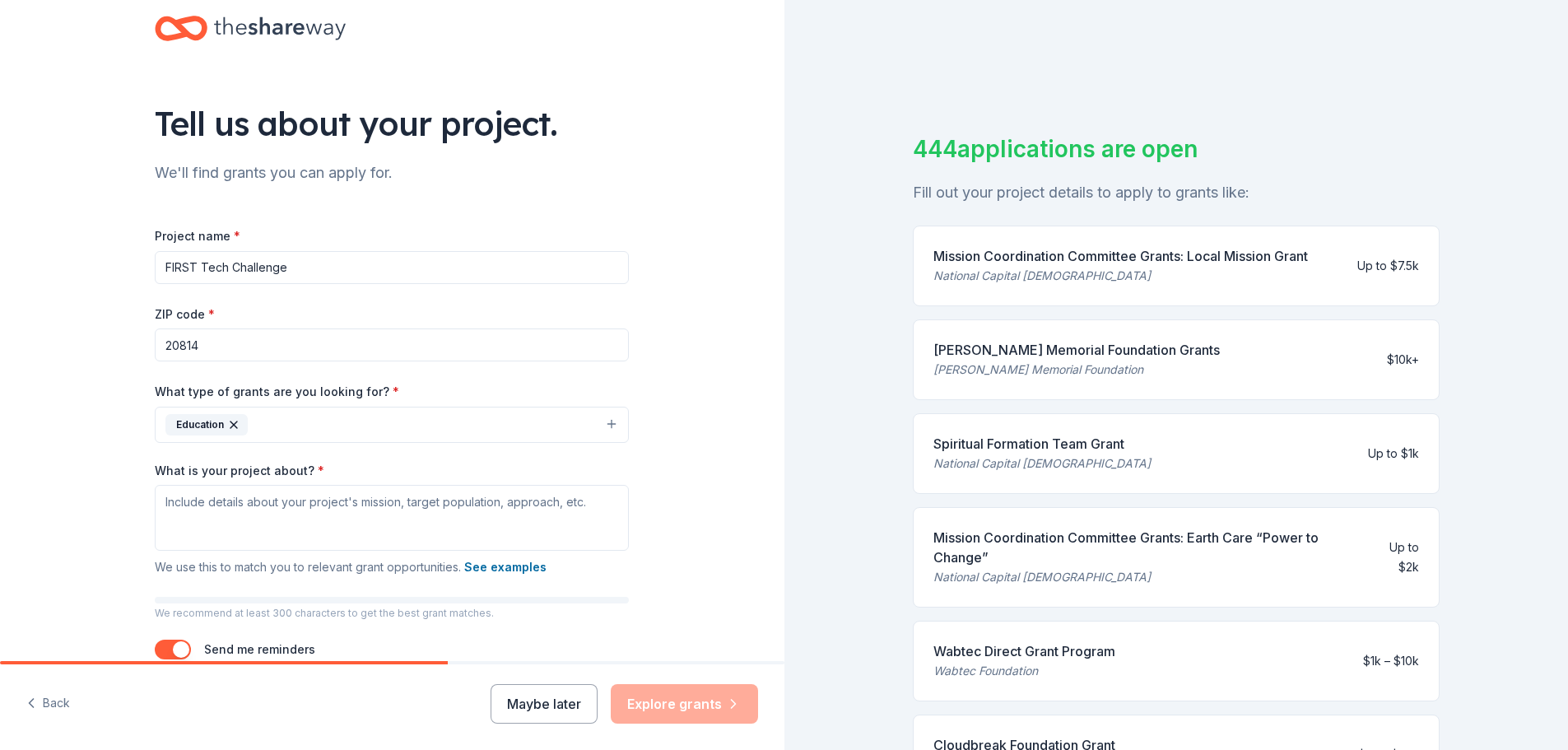
scroll to position [82, 0]
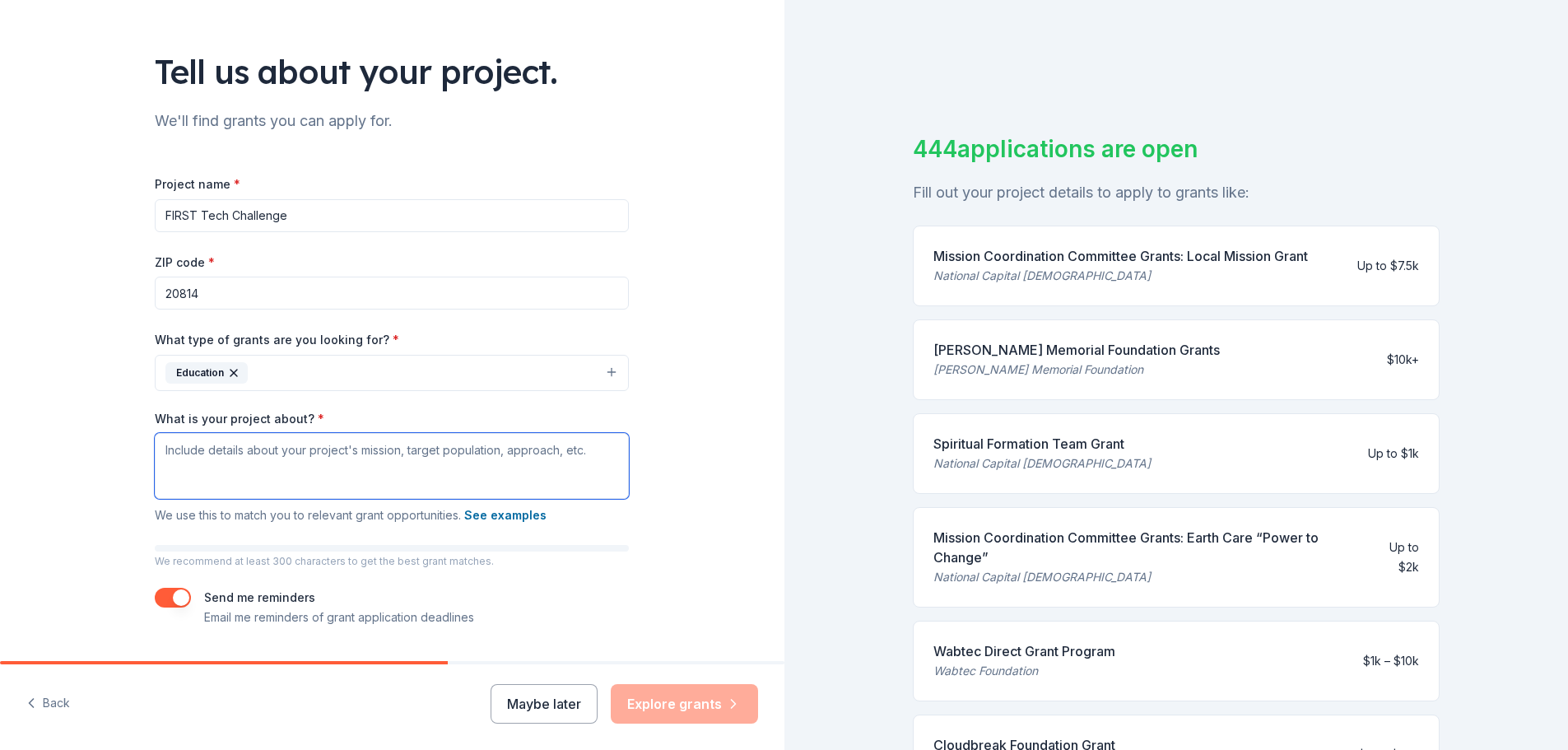
click at [248, 462] on textarea "What is your project about? *" at bounding box center [392, 466] width 474 height 66
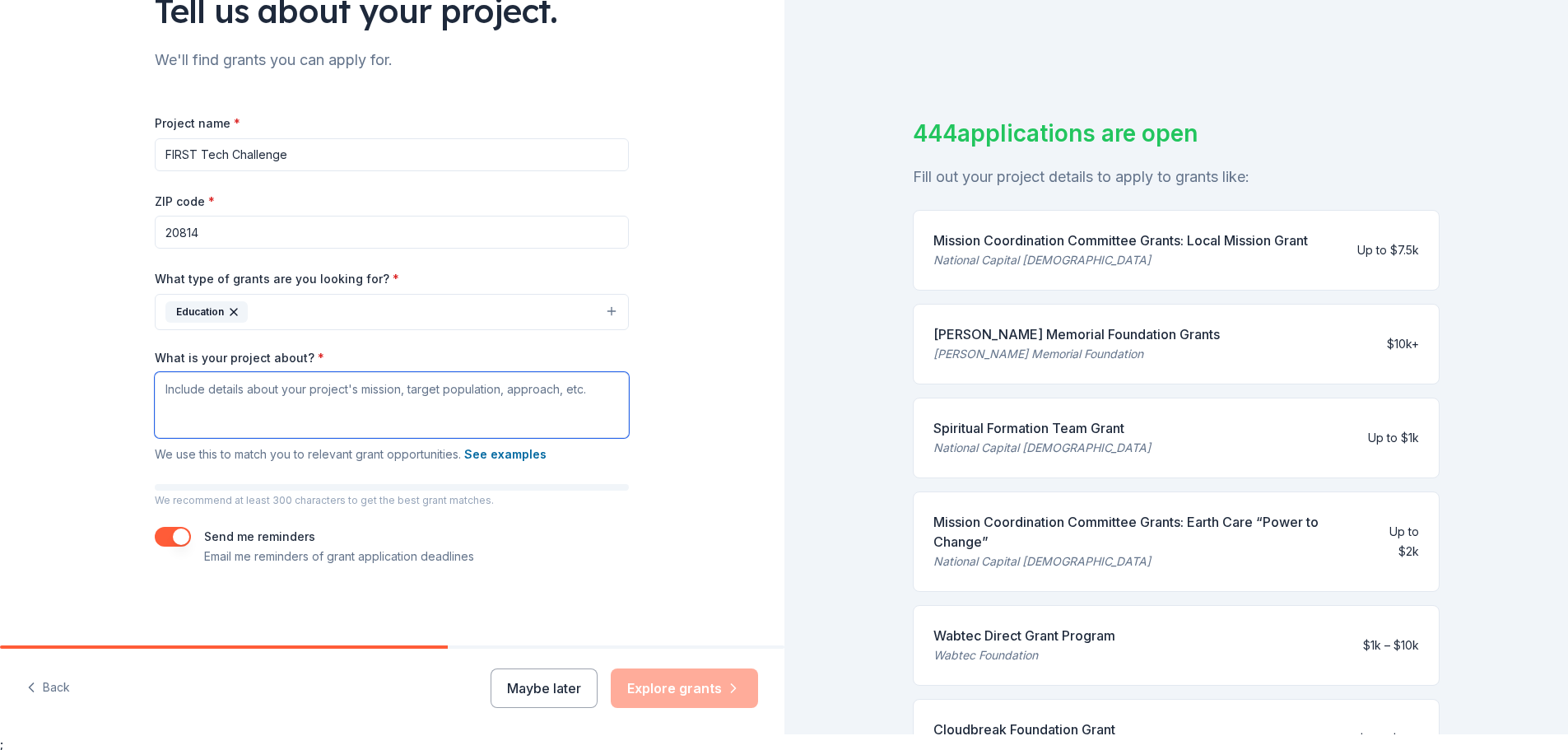
scroll to position [20, 0]
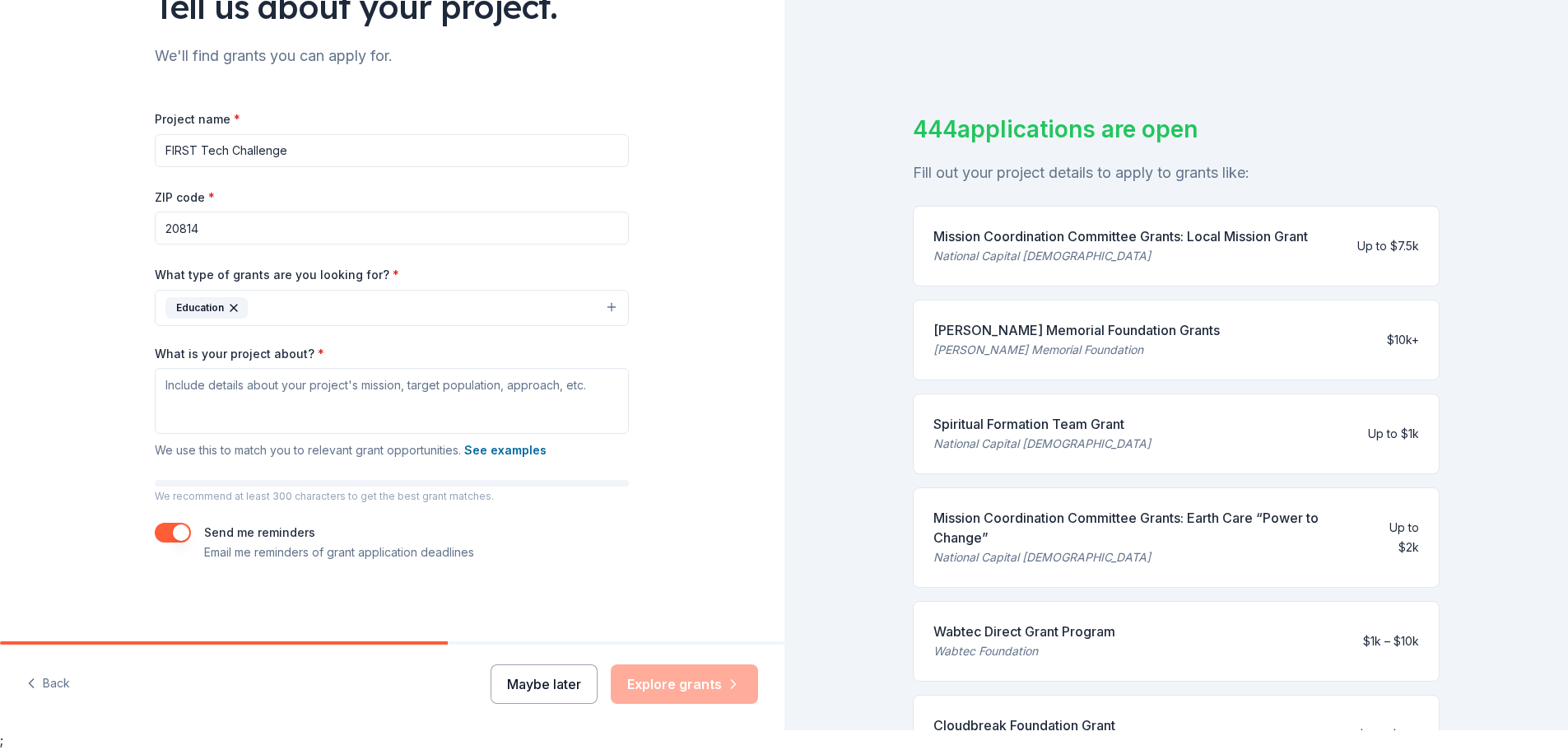
click at [564, 676] on button "Maybe later" at bounding box center [544, 684] width 107 height 39
click at [521, 682] on button "Maybe later" at bounding box center [544, 684] width 107 height 39
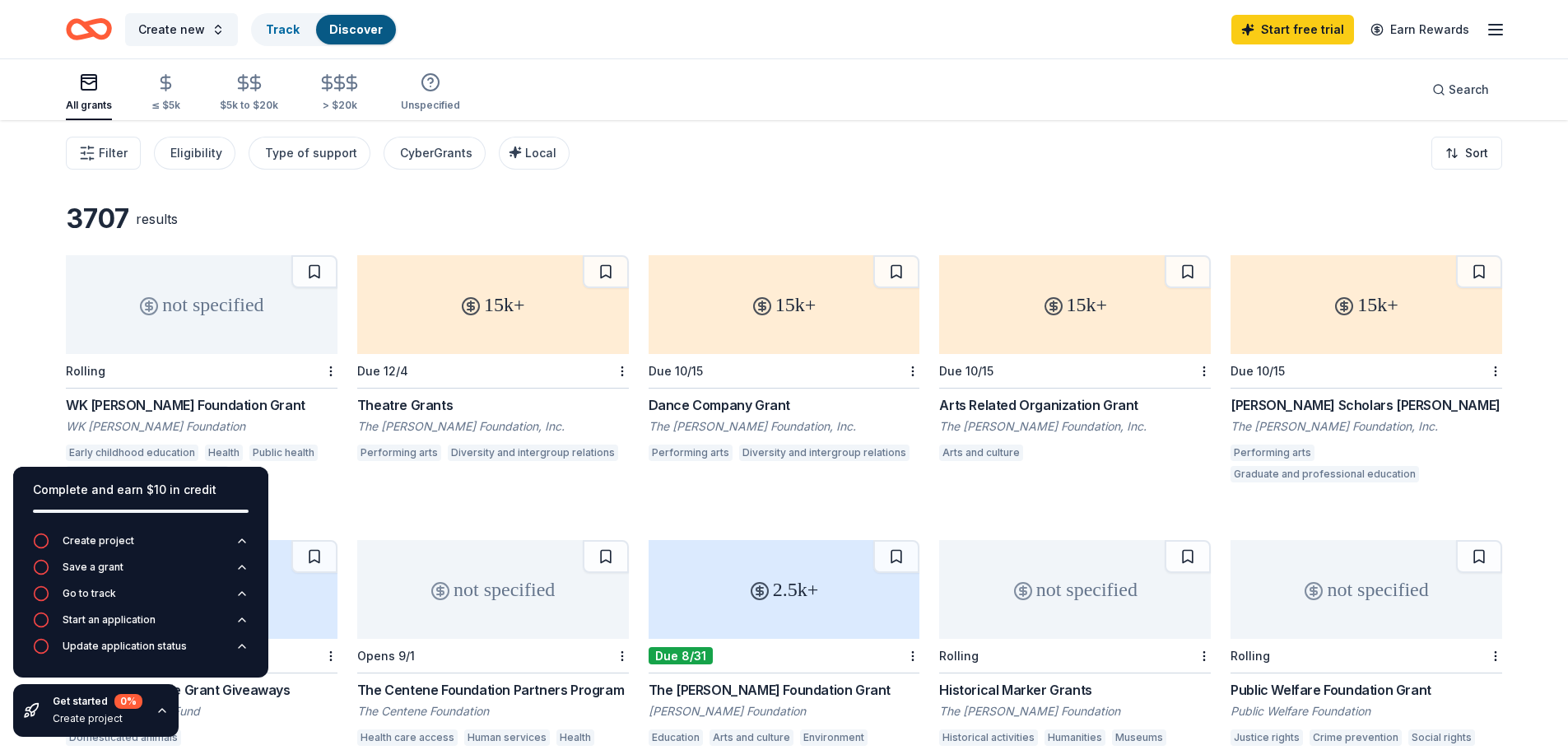
scroll to position [20, 0]
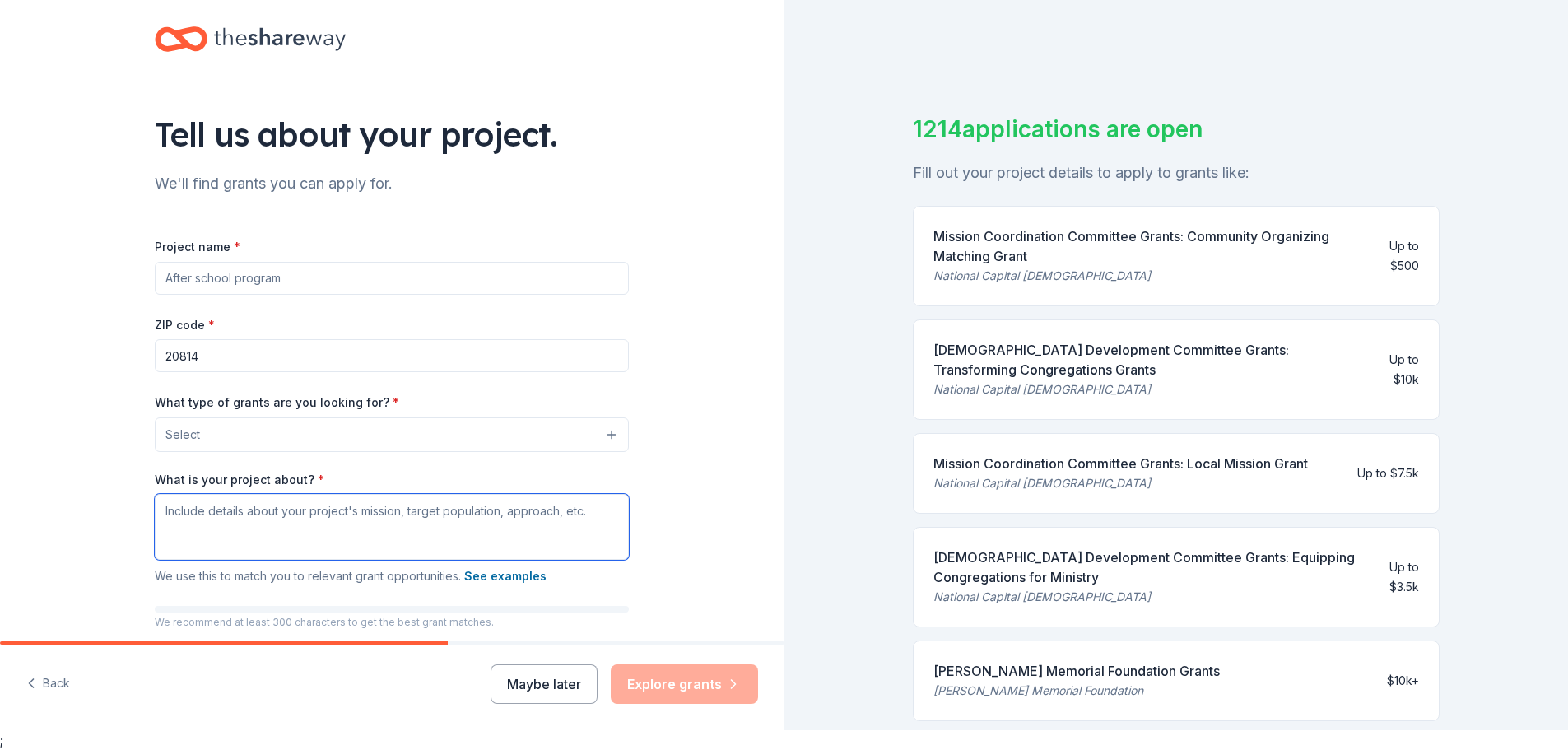
click at [246, 545] on textarea "What is your project about? *" at bounding box center [392, 527] width 474 height 66
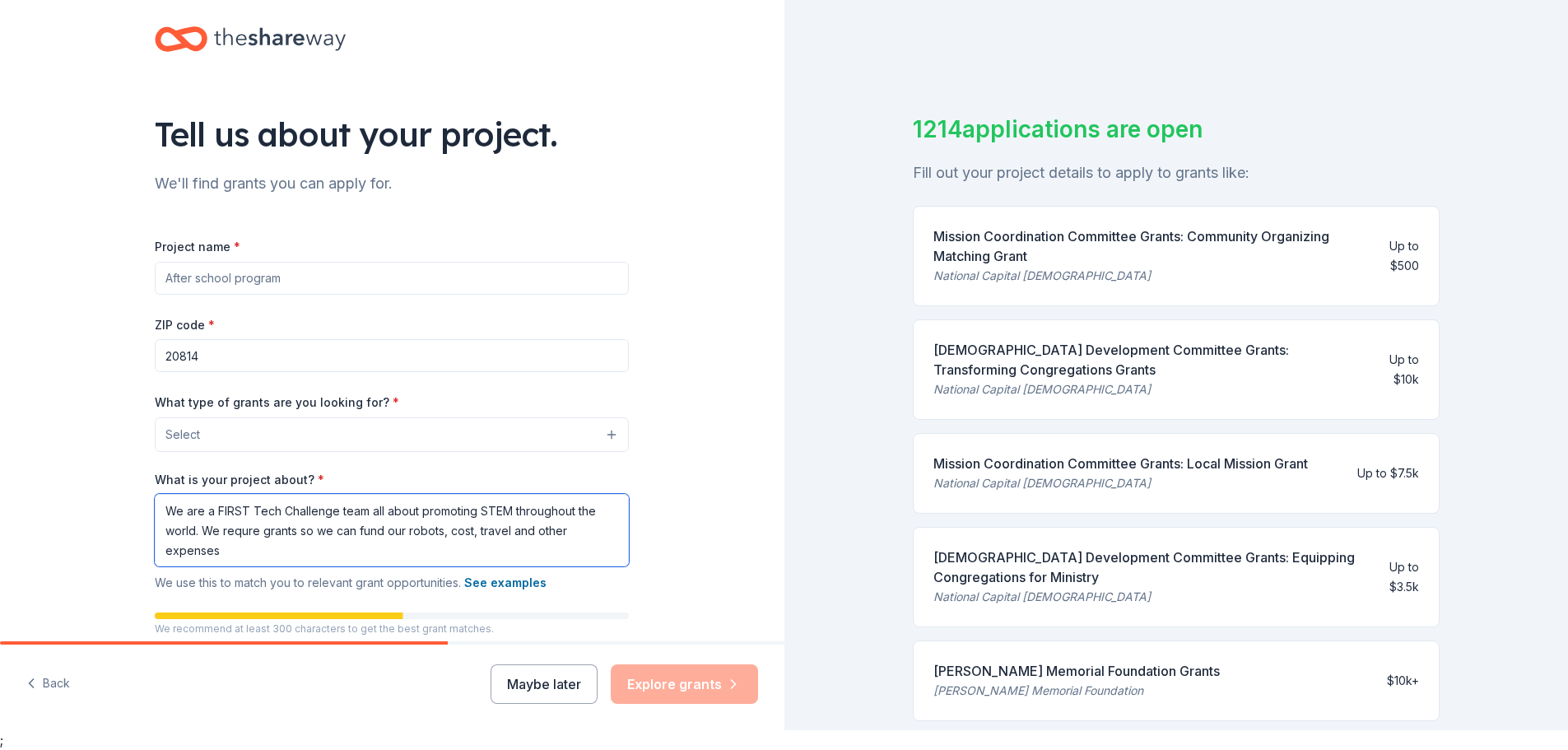
click at [242, 535] on textarea "We are a FIRST Tech Challenge team all about promoting STEM throughout the worl…" at bounding box center [392, 529] width 474 height 72
type textarea "We are a FIRST Tech Challenge team all about promoting STEM throughout the worl…"
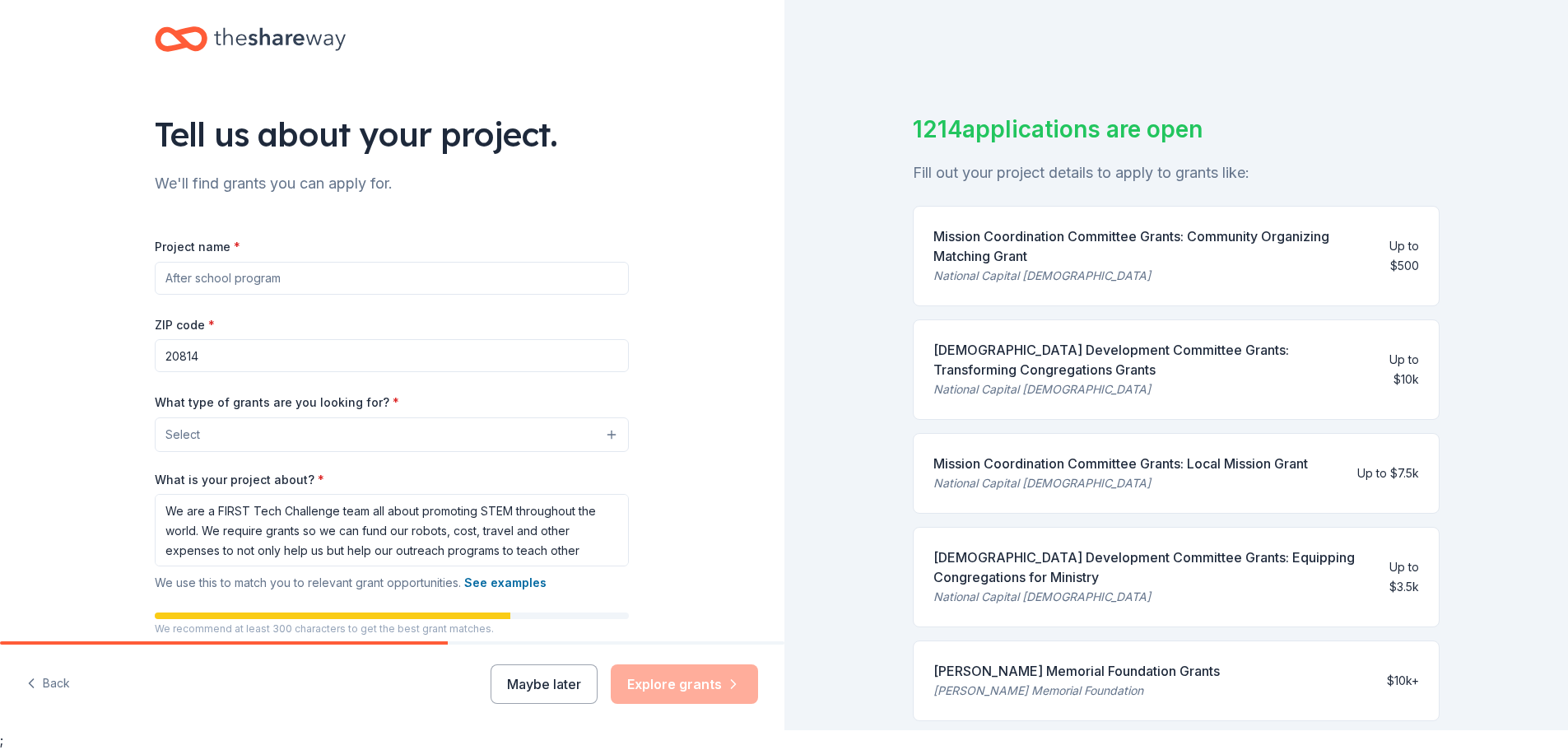
click at [258, 278] on input "Project name *" at bounding box center [392, 278] width 474 height 33
click at [268, 276] on input "Overchargers FTC 26886" at bounding box center [392, 278] width 474 height 33
click at [263, 278] on input "Overchargers FTC 26886" at bounding box center [392, 278] width 474 height 33
click at [569, 549] on textarea "We are a FIRST Tech Challenge team all about promoting STEM throughout the worl…" at bounding box center [392, 529] width 474 height 72
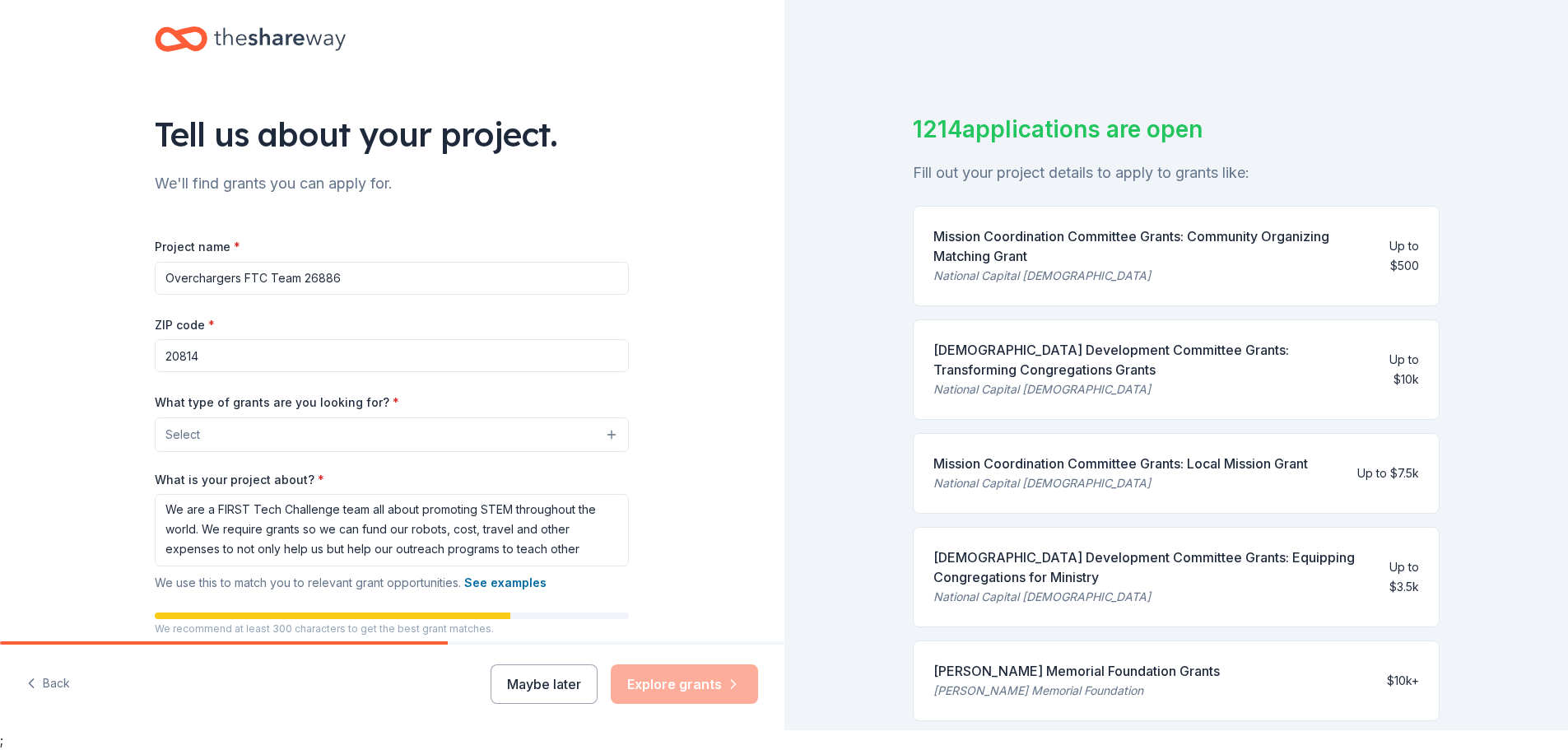
click at [255, 277] on input "Overchargers FTC Team 26886" at bounding box center [392, 278] width 474 height 33
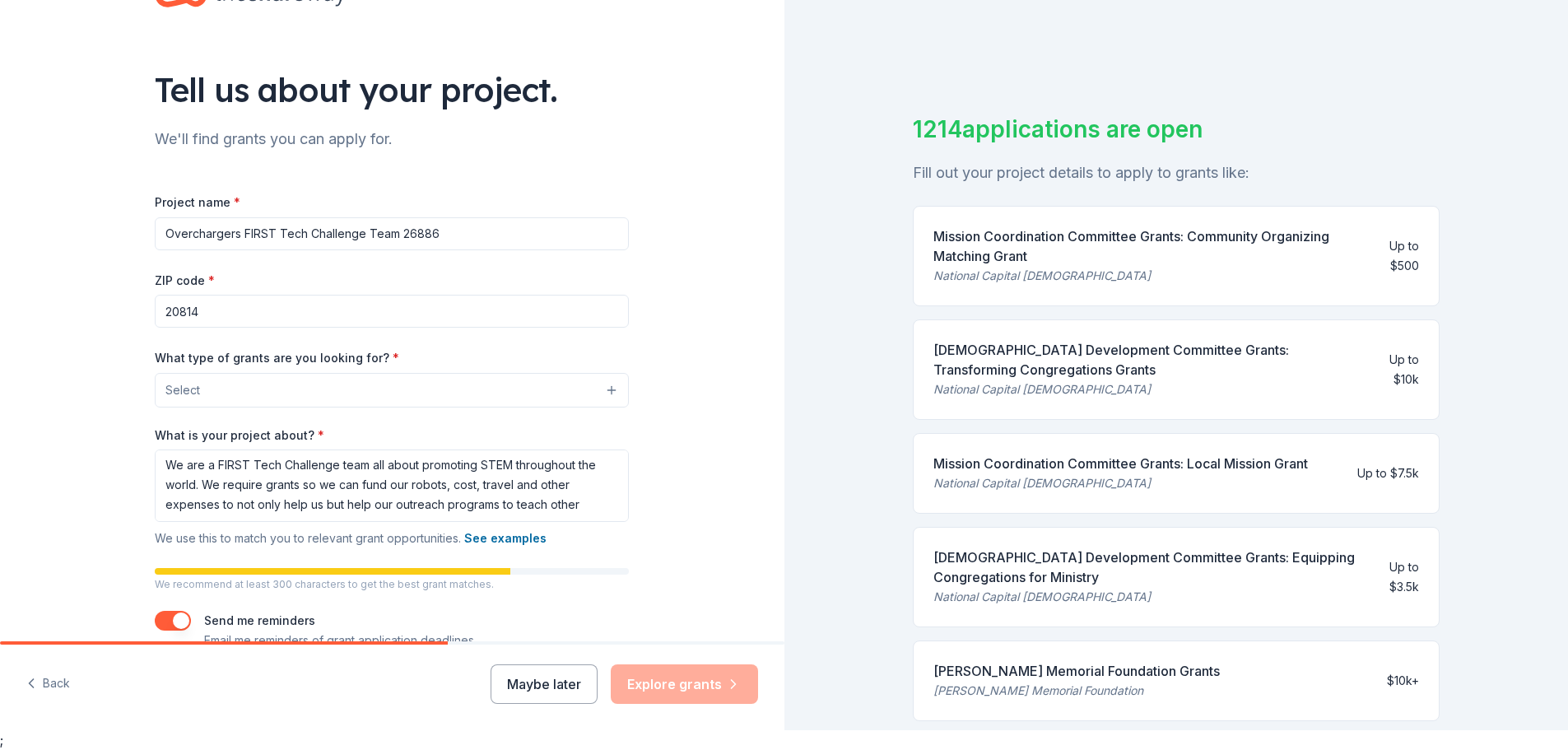
scroll to position [82, 0]
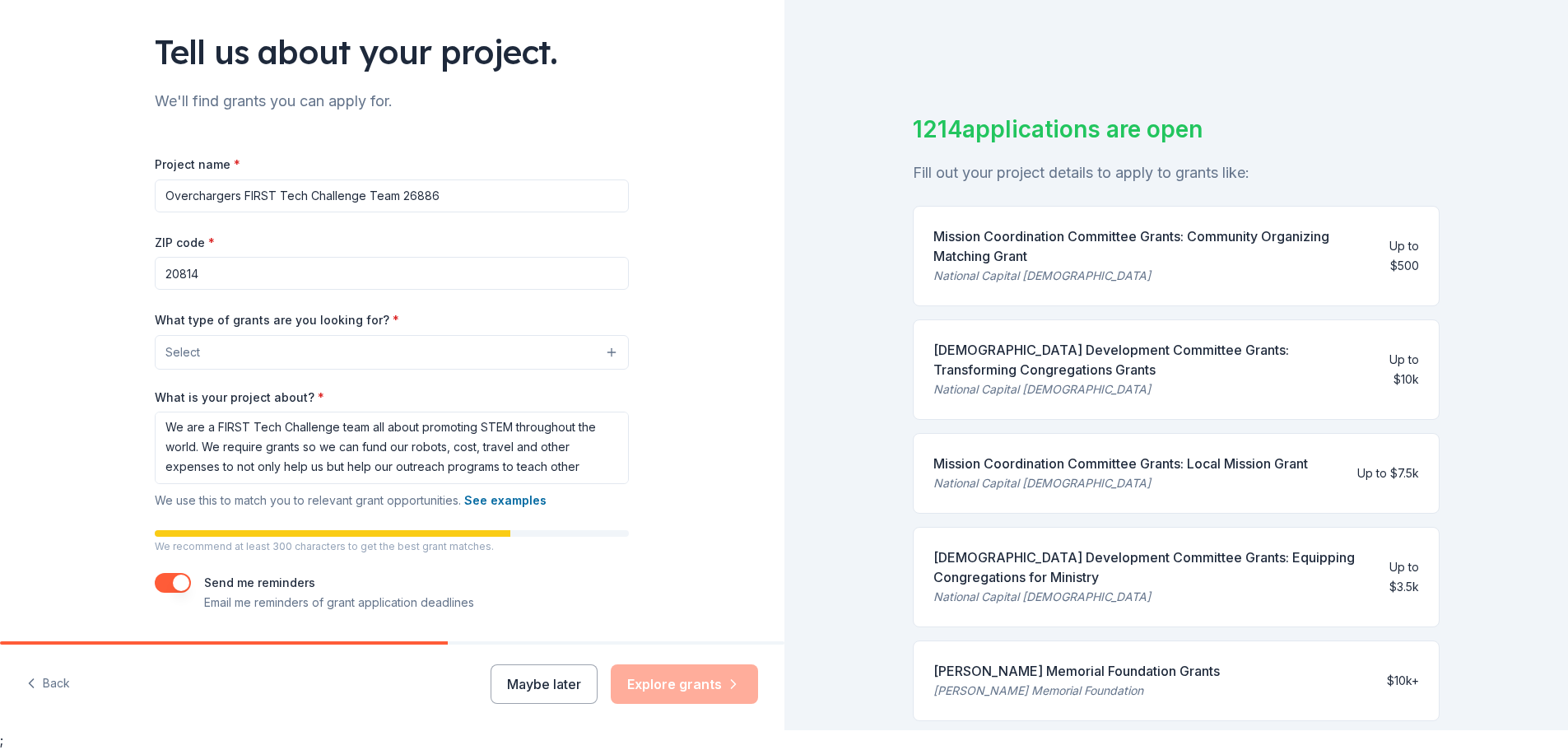
type input "Overchargers FIRST Tech Challenge Team 26886"
click at [563, 467] on textarea "We are a FIRST Tech Challenge team all about promoting STEM throughout the worl…" at bounding box center [392, 447] width 474 height 72
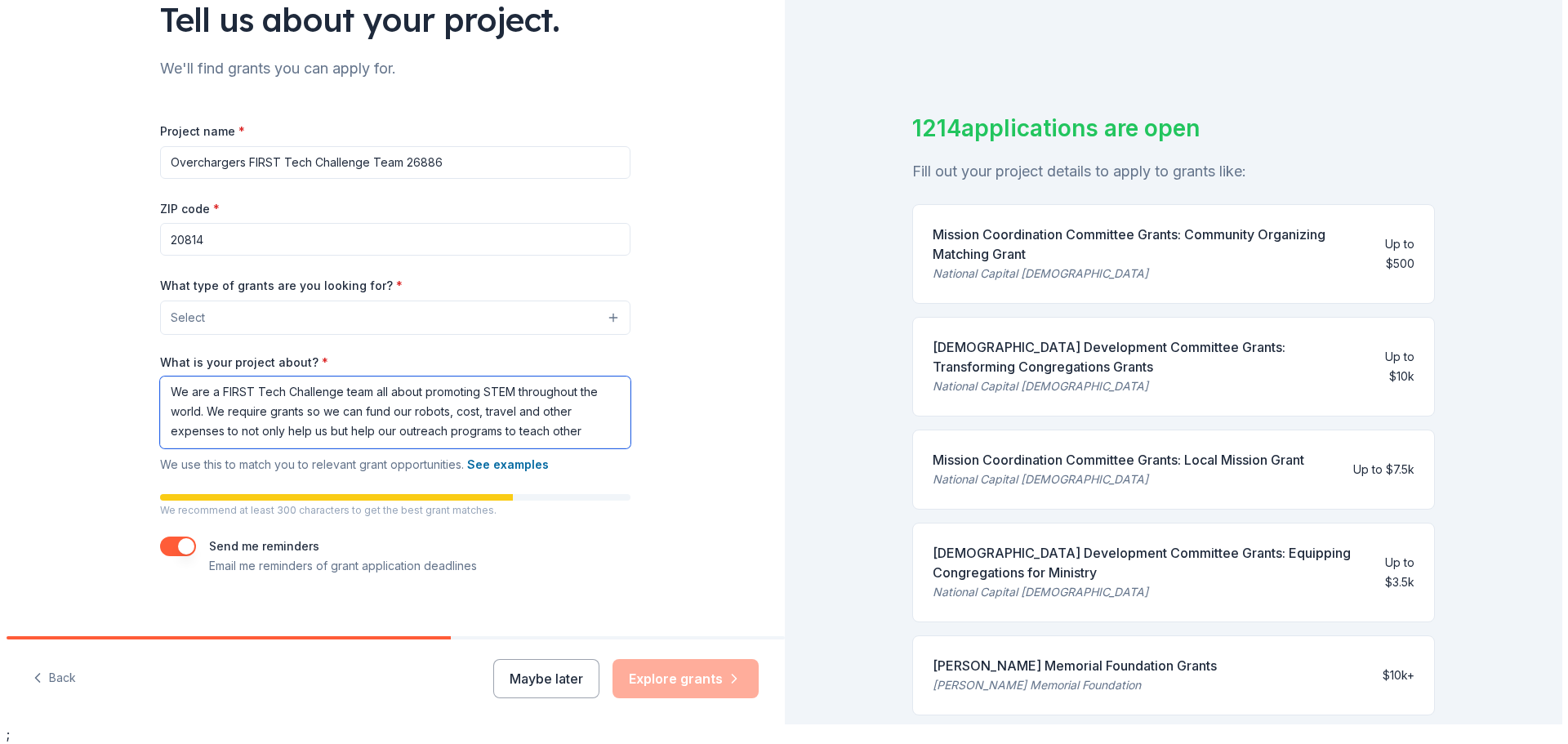
scroll to position [131, 0]
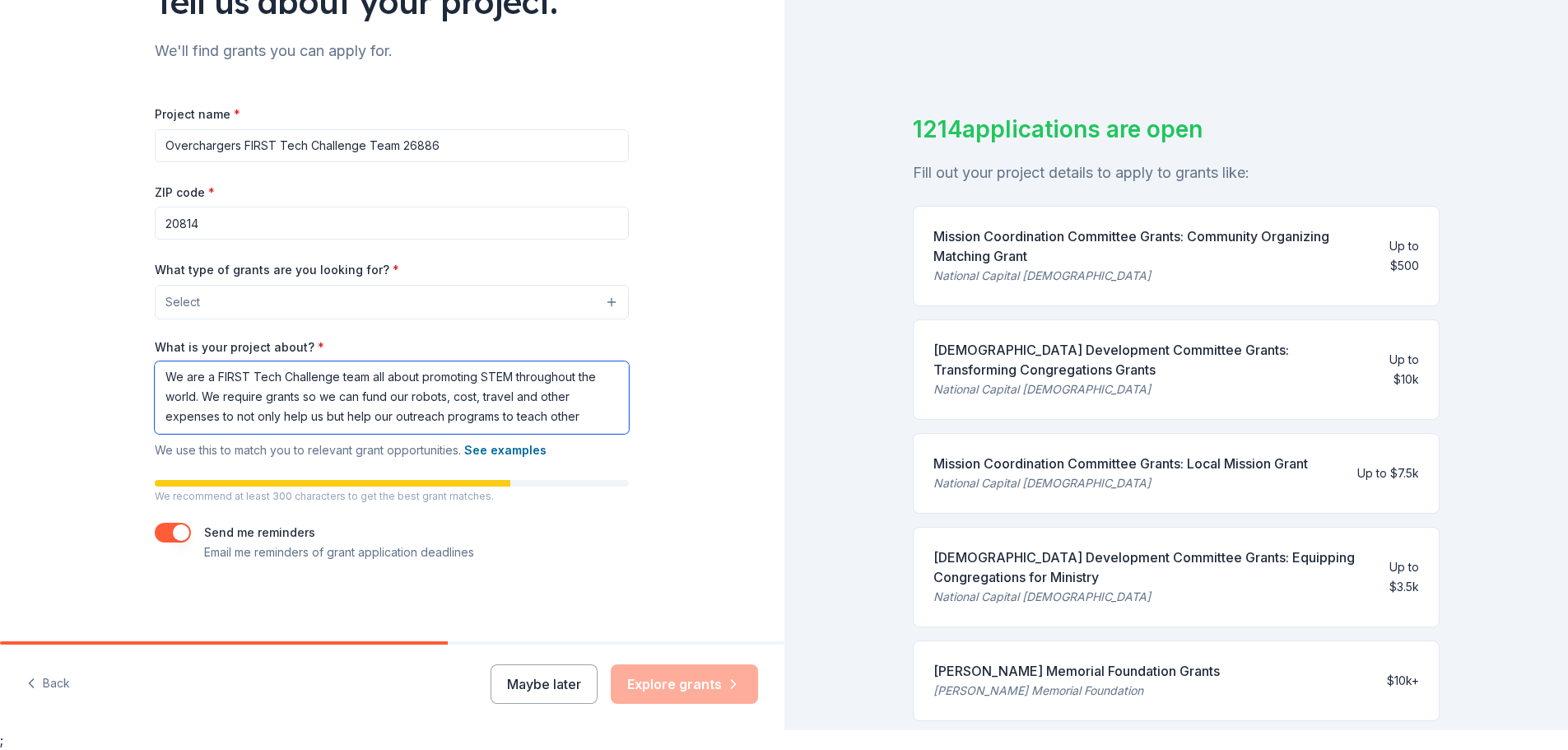
click at [597, 414] on textarea "We are a FIRST Tech Challenge team all about promoting STEM throughout the worl…" at bounding box center [392, 397] width 474 height 72
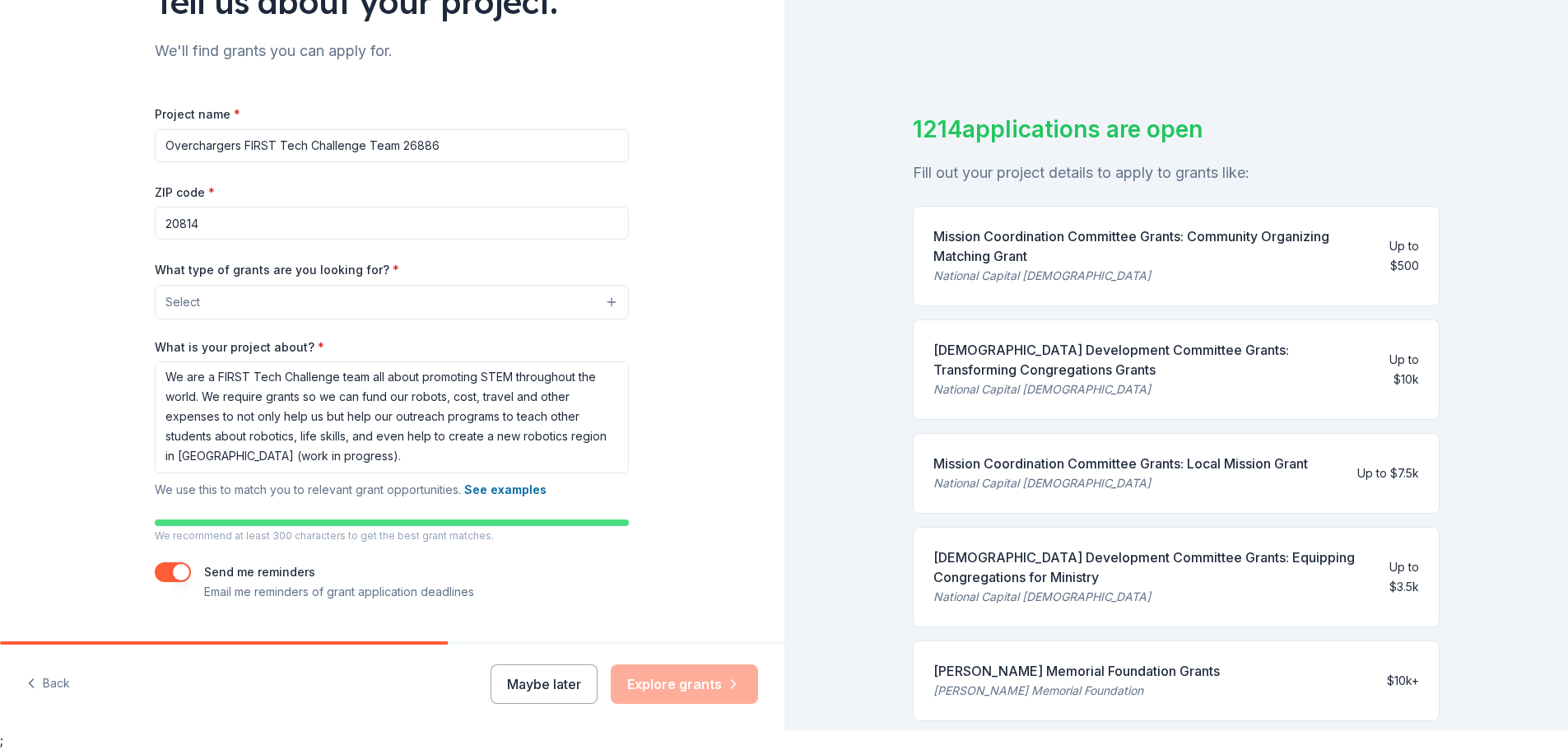
click at [175, 325] on div "Project name * Overchargers FIRST Tech Challenge Team 26886 ZIP code * 20814 Wh…" at bounding box center [392, 352] width 474 height 498
click at [205, 294] on button "Select" at bounding box center [392, 303] width 474 height 35
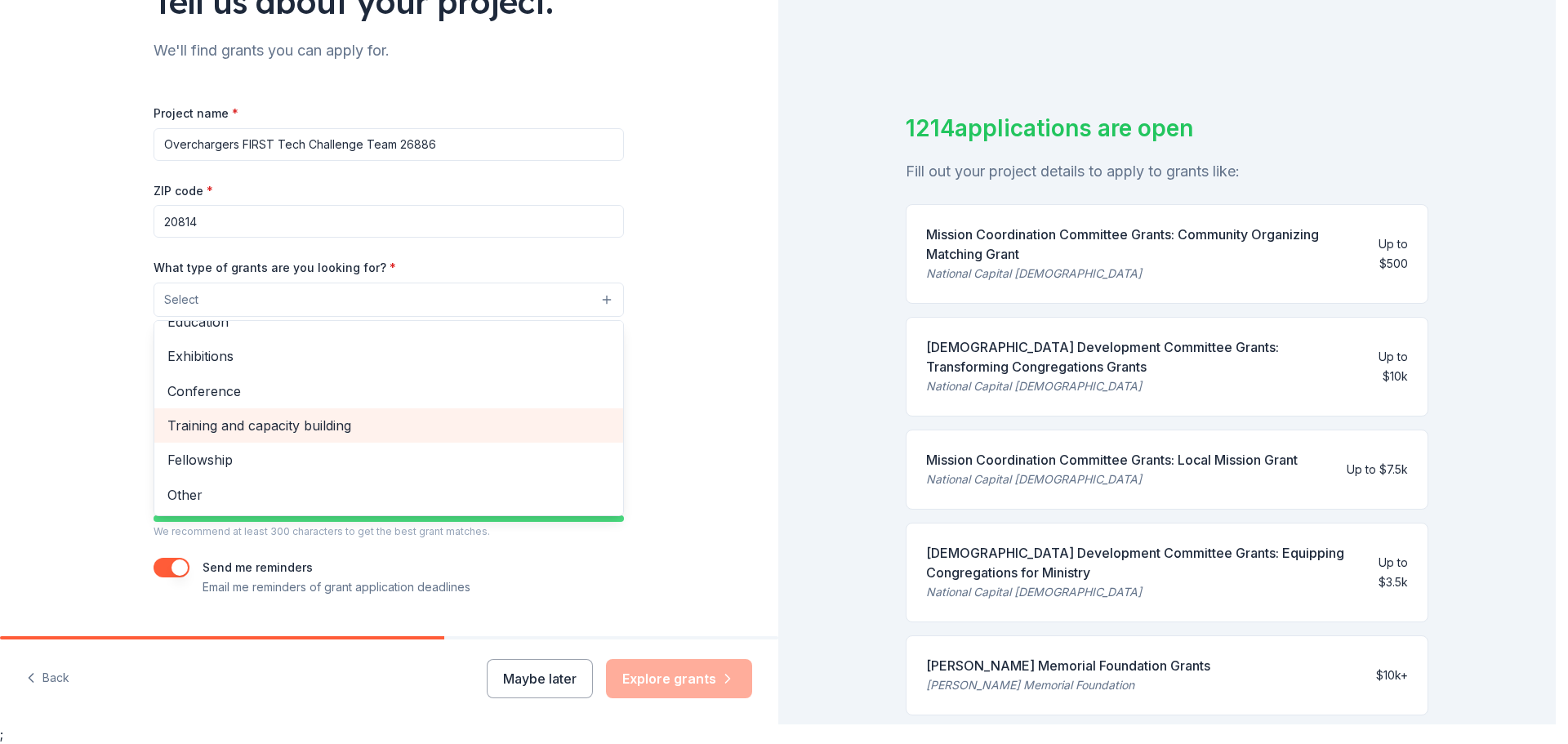
scroll to position [170, 0]
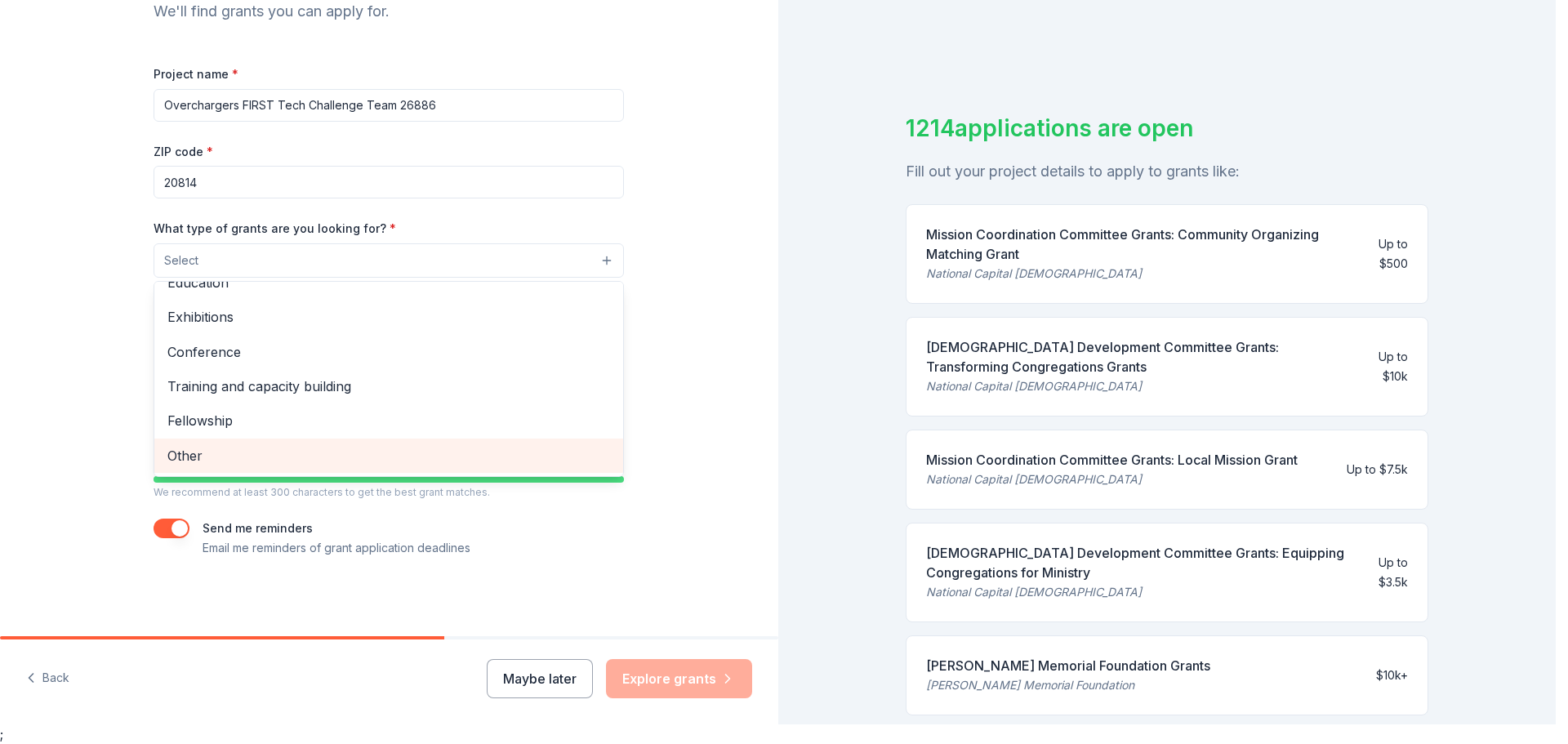
click at [232, 460] on span "Other" at bounding box center [389, 455] width 443 height 22
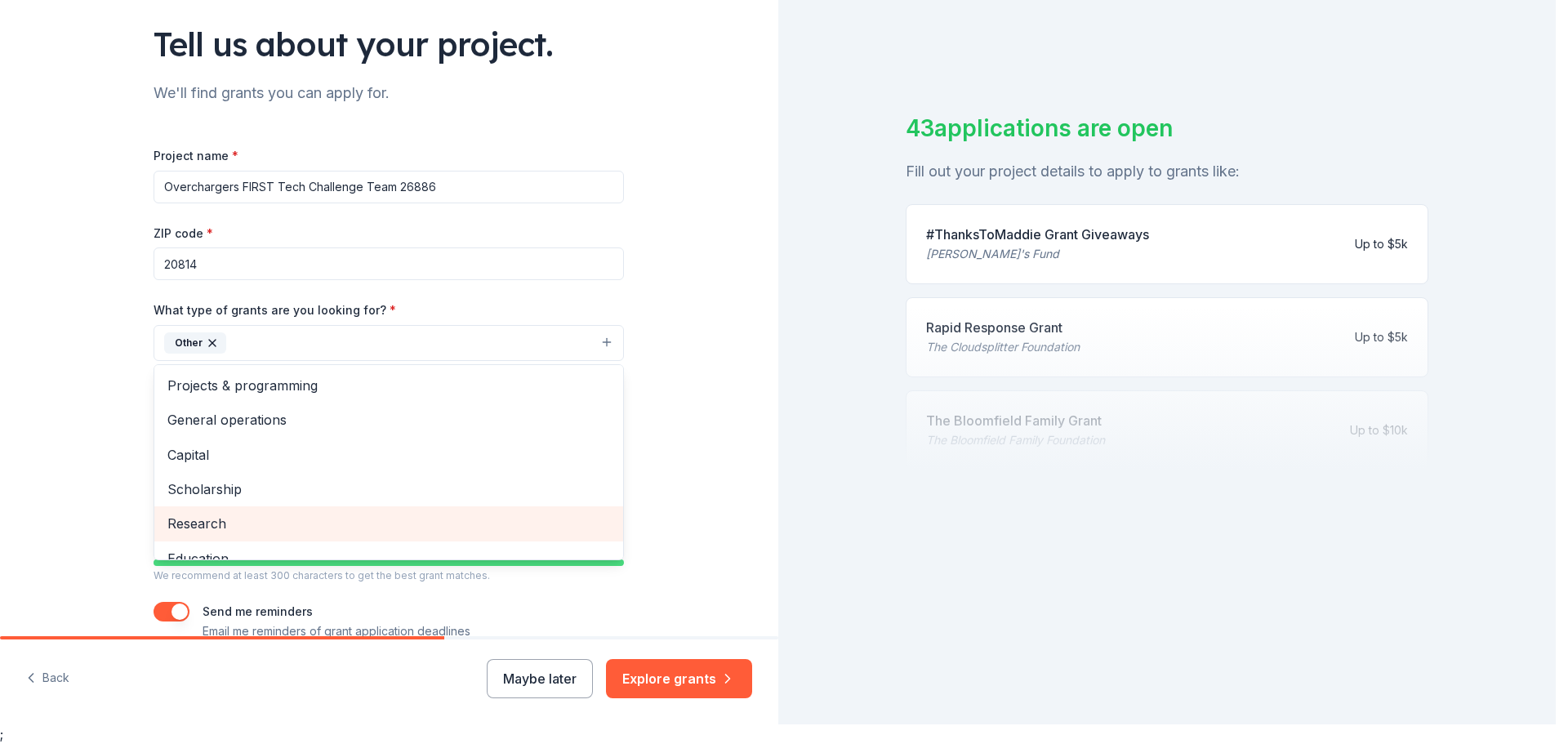
scroll to position [81, 0]
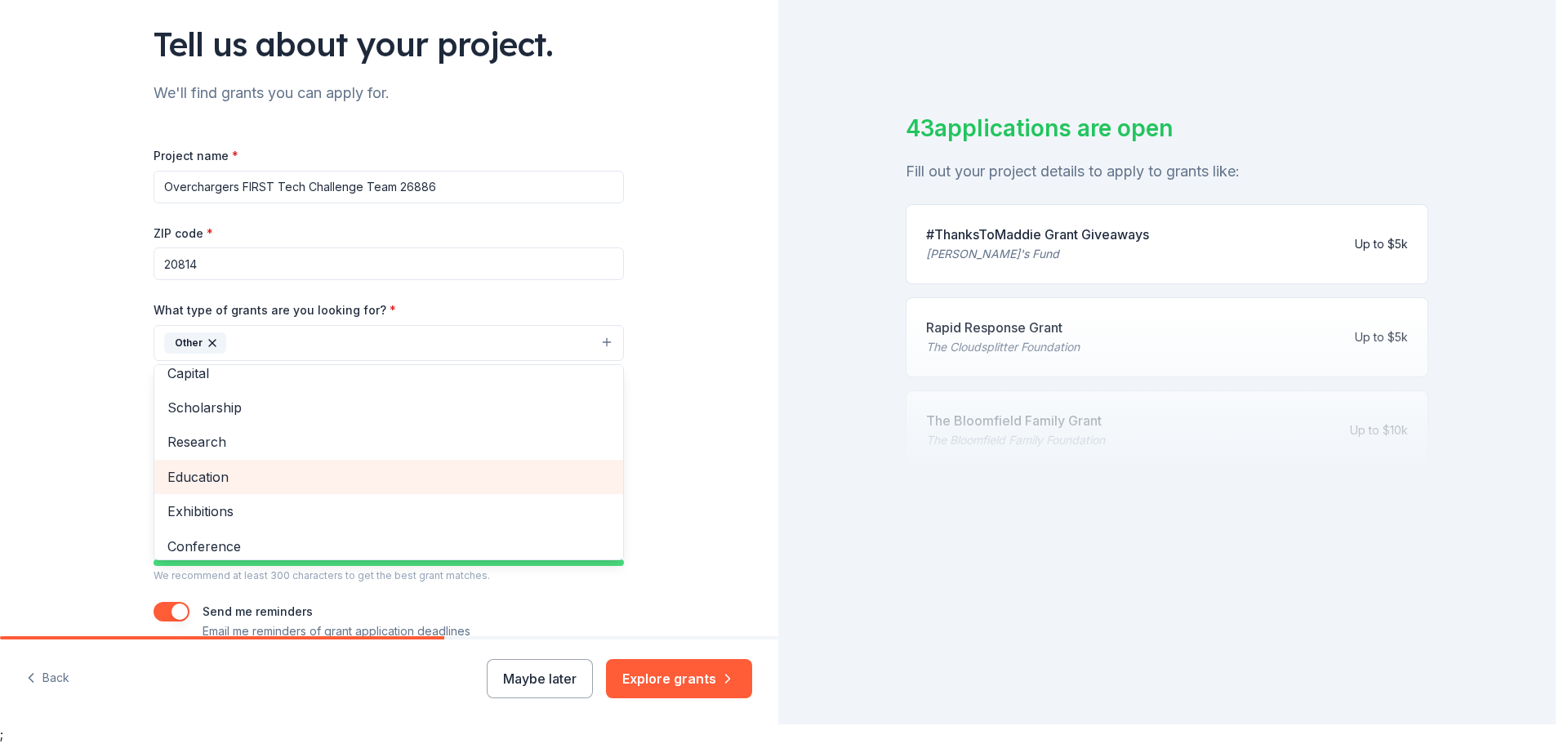
click at [208, 468] on span "Education" at bounding box center [389, 477] width 443 height 22
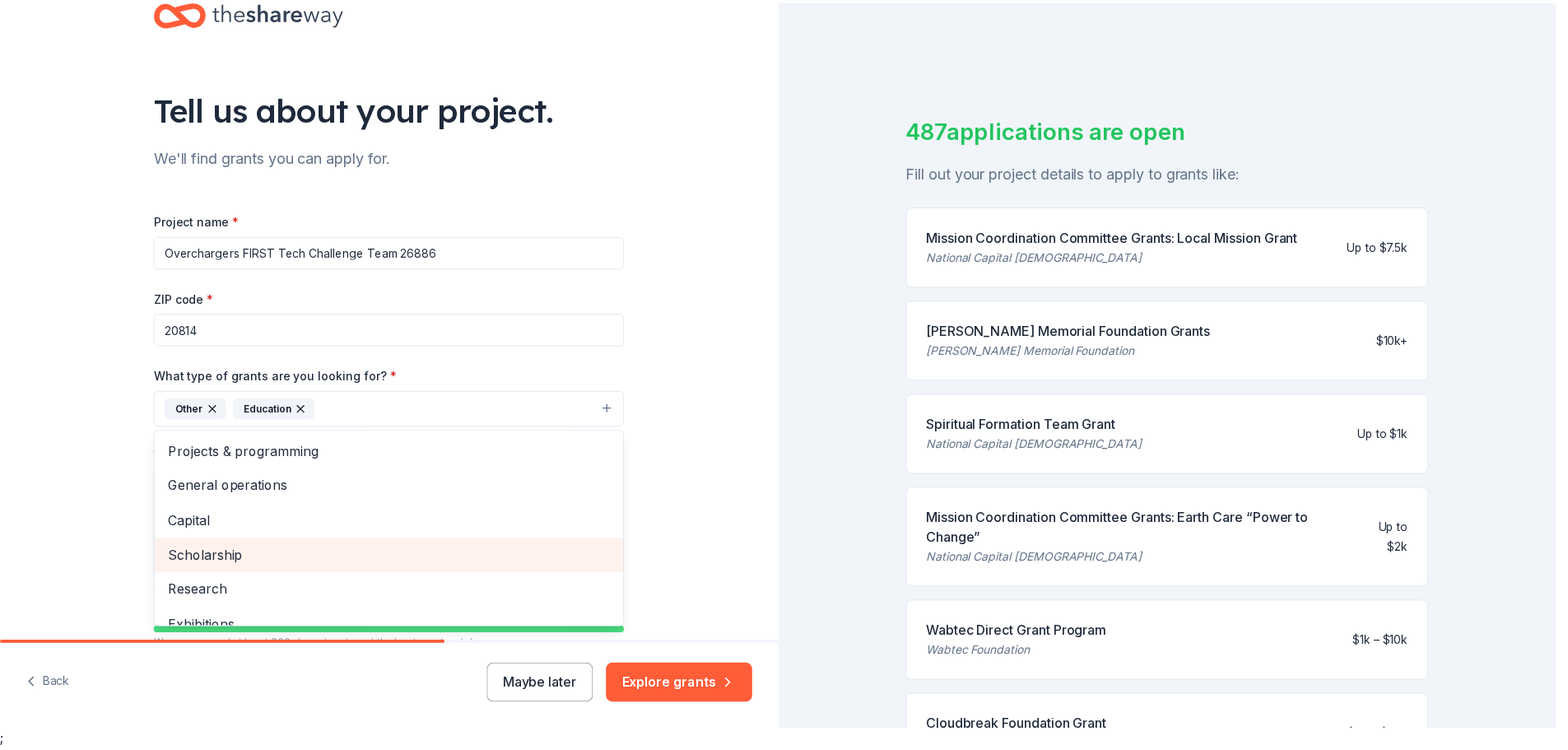
scroll to position [7, 0]
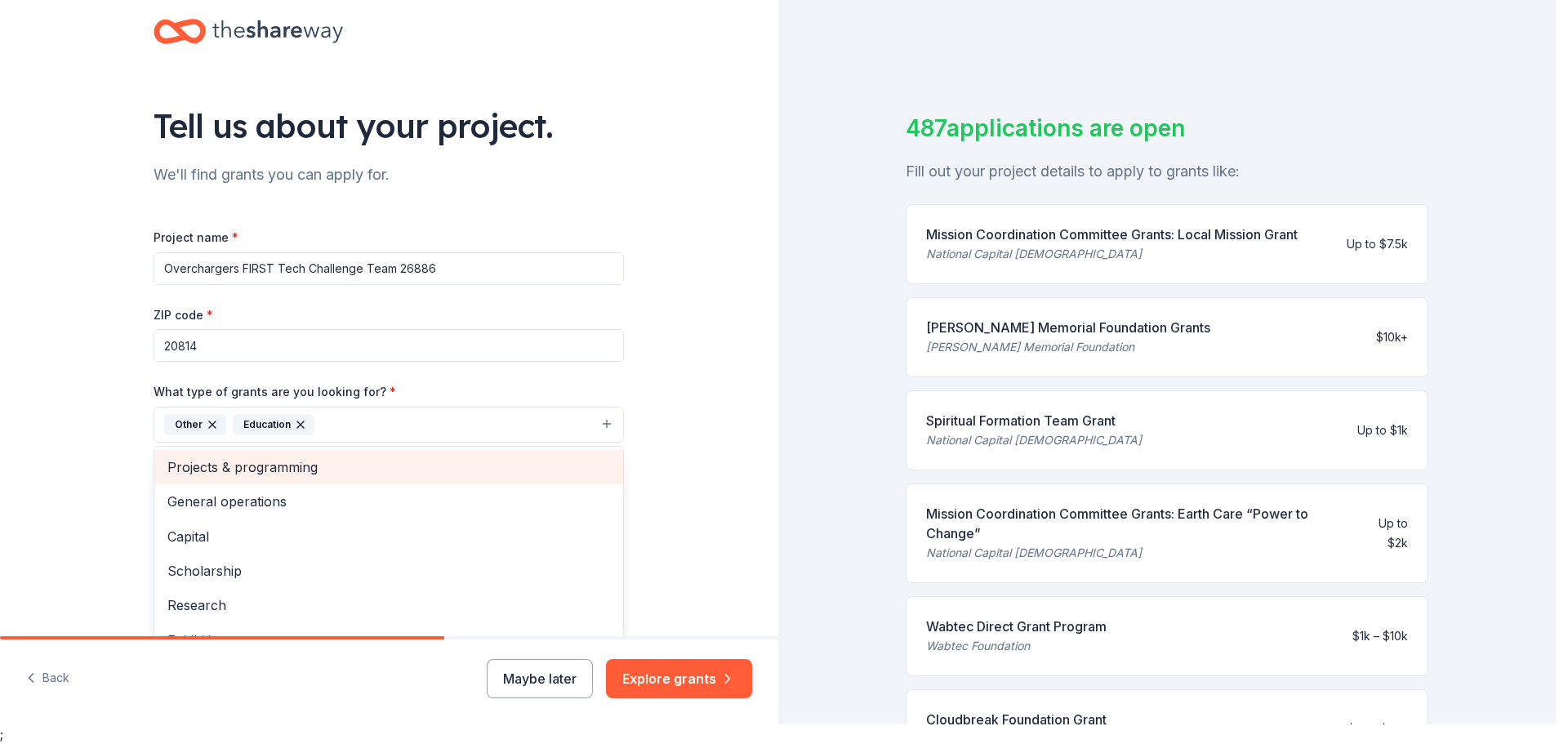
click at [167, 459] on span "Projects & programming" at bounding box center [389, 467] width 443 height 22
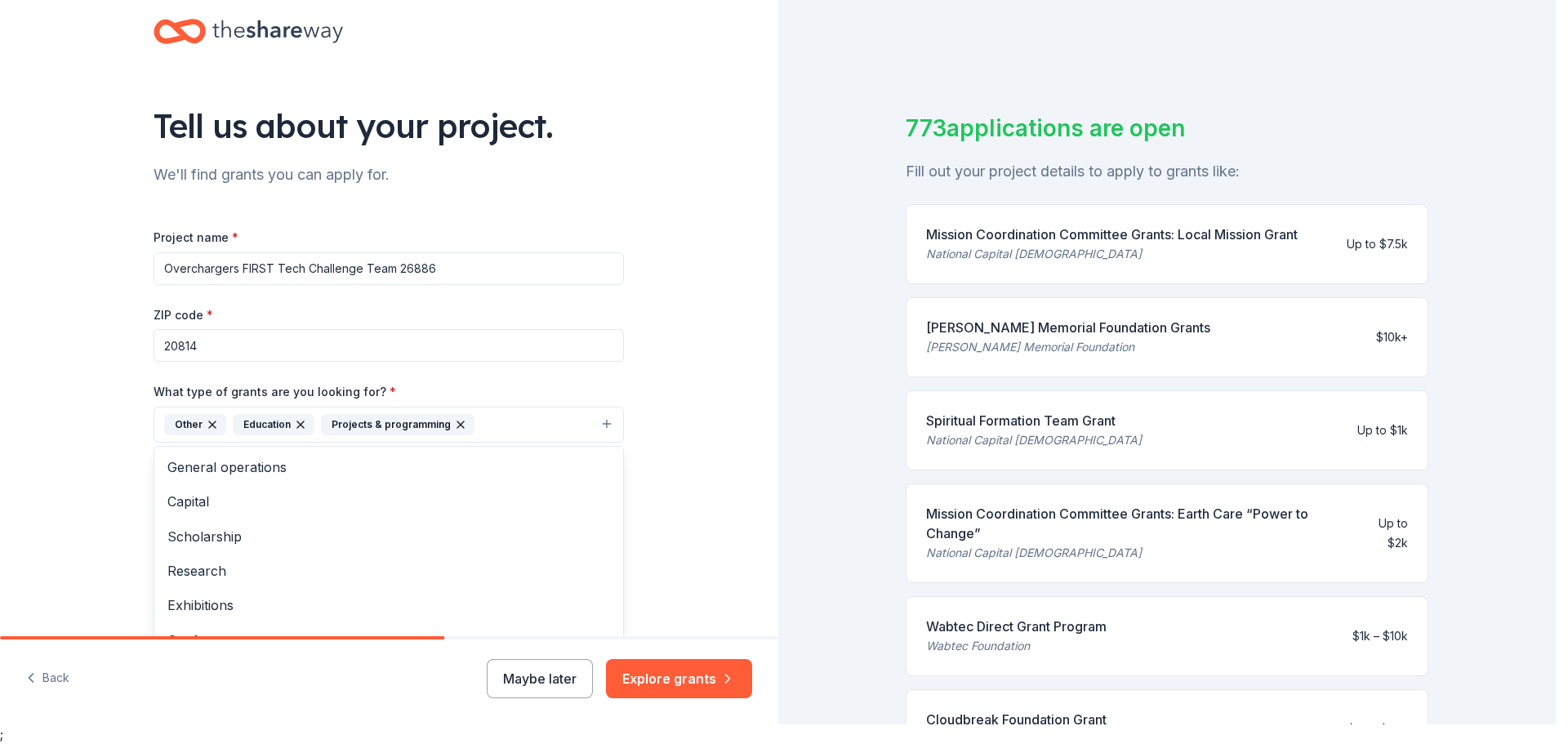
click at [550, 293] on div "Project name * Overchargers FIRST Tech Challenge Team 26886 ZIP code * 20814 Wh…" at bounding box center [389, 474] width 471 height 496
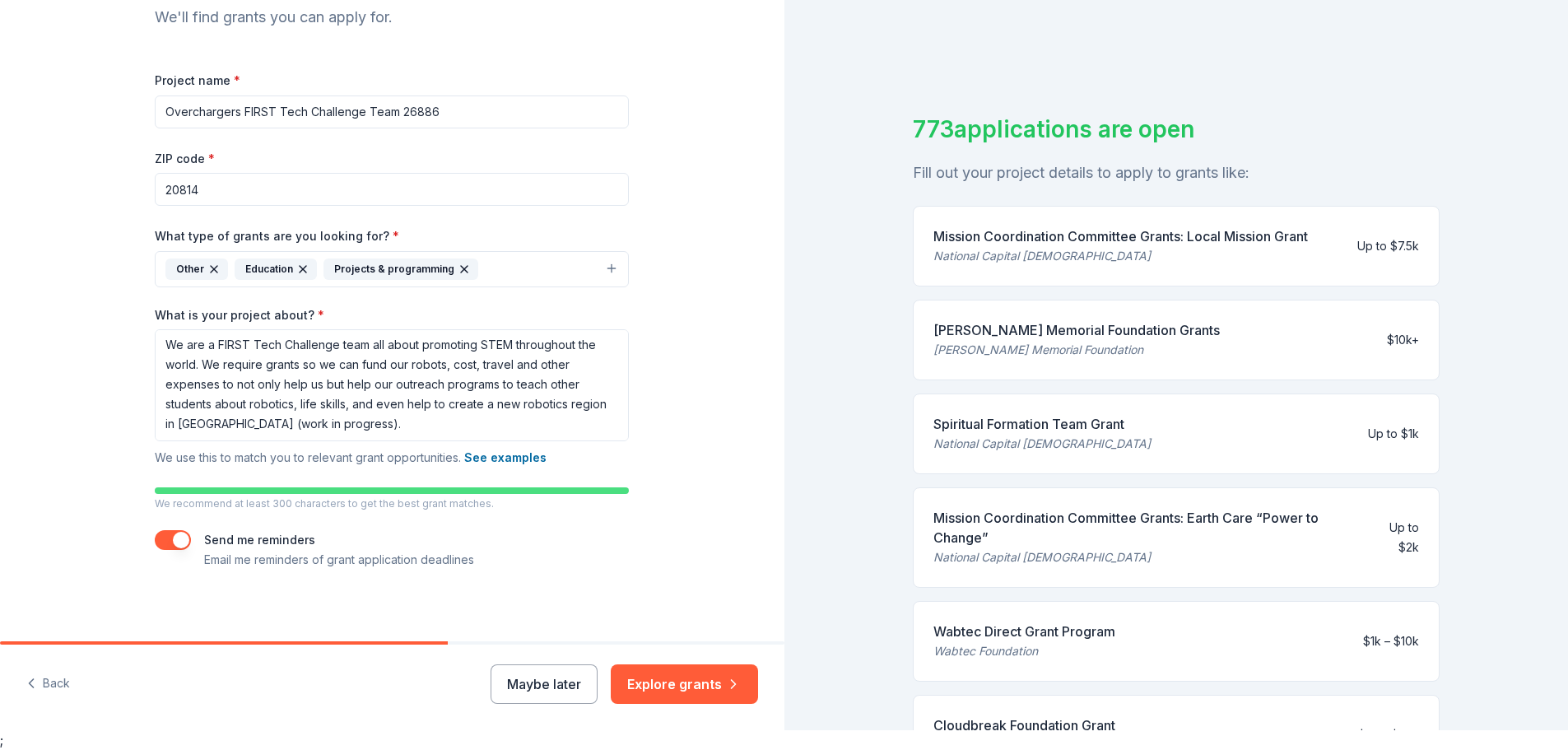
scroll to position [174, 0]
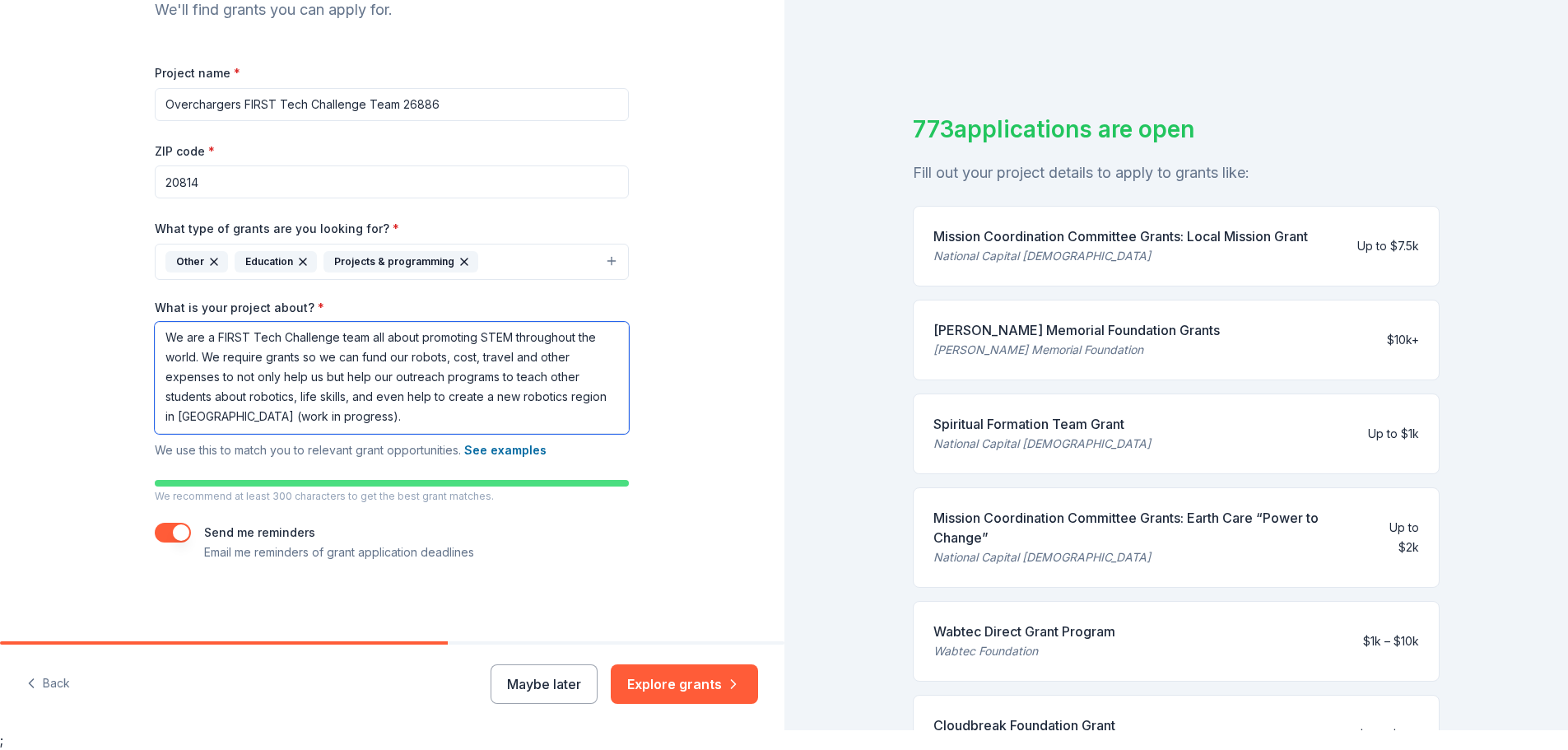
click at [392, 420] on textarea "We are a FIRST Tech Challenge team all about promoting STEM throughout the worl…" at bounding box center [392, 378] width 474 height 112
drag, startPoint x: 412, startPoint y: 417, endPoint x: 126, endPoint y: 416, distance: 286.0
click at [128, 416] on div "Tell us about your project. We'll find grants you can apply for. Project name *…" at bounding box center [392, 223] width 527 height 835
type textarea "We are a FIRST Tech Challenge team all about promoting STEM throughout the worl…"
click at [604, 678] on div "Maybe later Explore grants" at bounding box center [624, 684] width 268 height 39
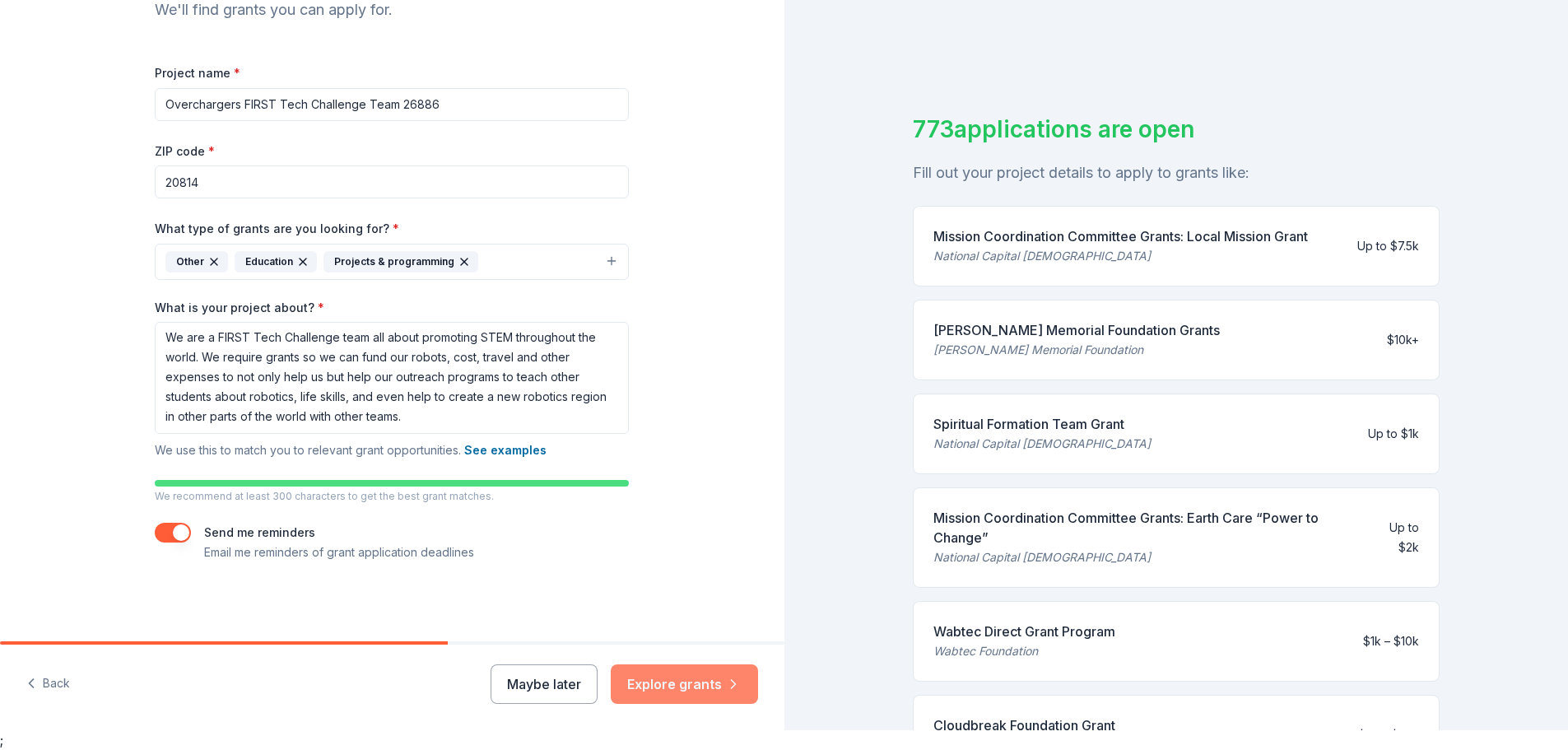
click at [737, 682] on icon "button" at bounding box center [733, 684] width 17 height 17
click at [702, 685] on div "Maybe later Explore grants" at bounding box center [624, 684] width 268 height 39
click at [624, 721] on div "Back Maybe later Explore grants" at bounding box center [392, 687] width 784 height 85
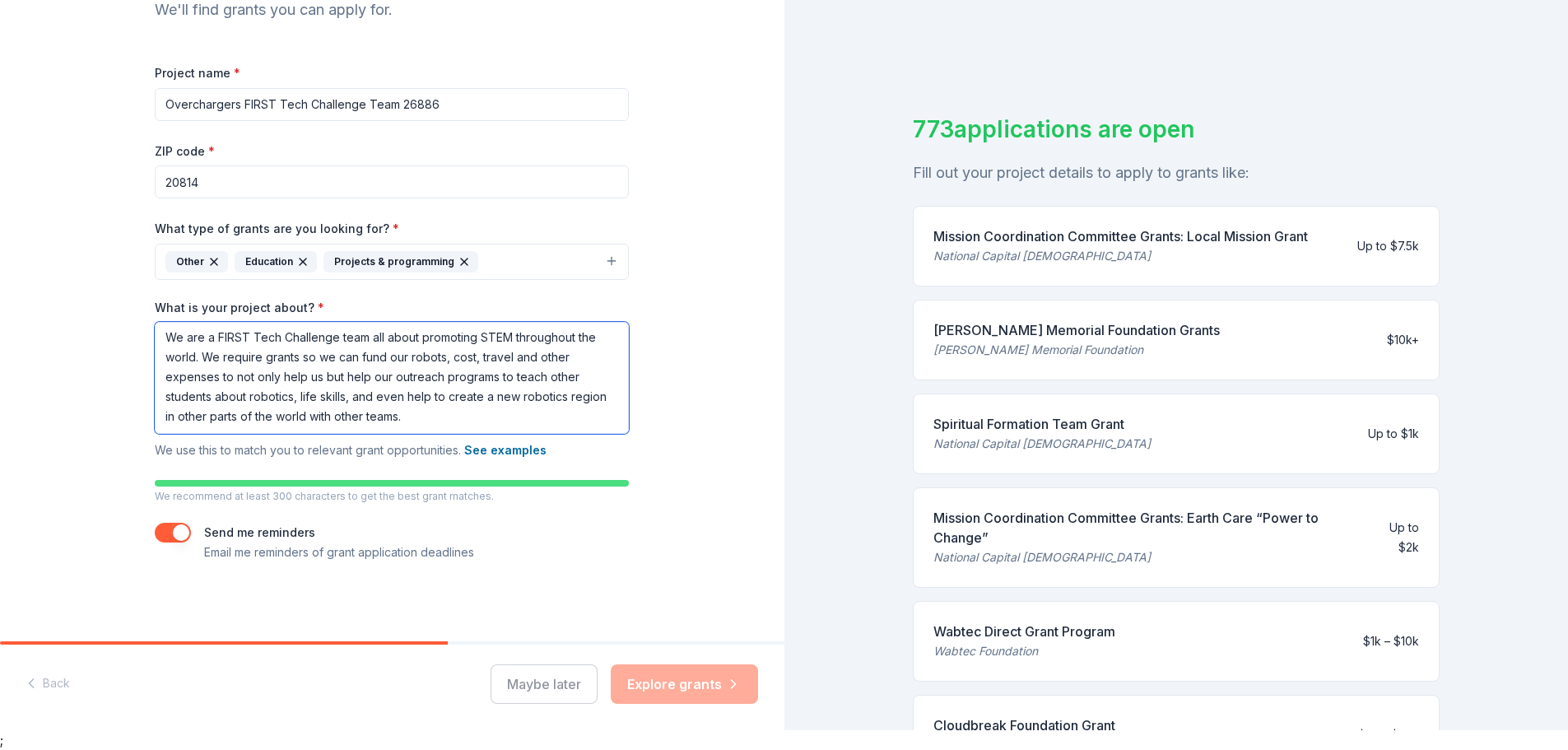
click at [322, 342] on textarea "We are a FIRST Tech Challenge team all about promoting STEM throughout the worl…" at bounding box center [392, 378] width 474 height 112
click at [323, 343] on textarea "We are a FIRST Tech Challenge team all about promoting STEM throughout the worl…" at bounding box center [392, 378] width 474 height 112
click at [48, 142] on div "Tell us about your project. We'll find grants you can apply for. Project name *…" at bounding box center [392, 223] width 784 height 835
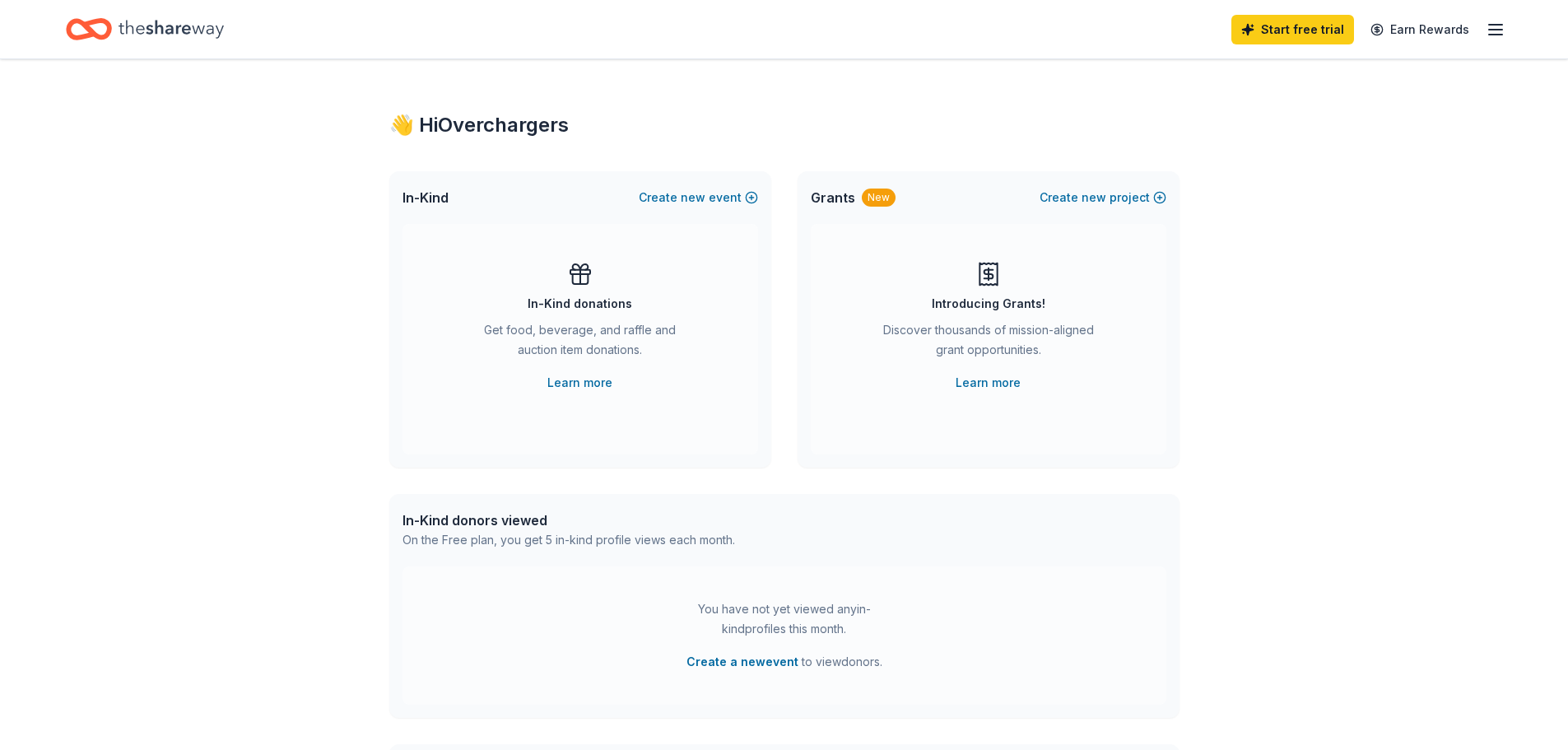
click at [965, 262] on div "Introducing Grants! Discover thousands of mission-aligned grant opportunities. …" at bounding box center [988, 326] width 290 height 132
click at [1004, 351] on div "Discover thousands of mission-aligned grant opportunities." at bounding box center [988, 343] width 224 height 46
click at [1121, 201] on button "Create new project" at bounding box center [1102, 197] width 126 height 20
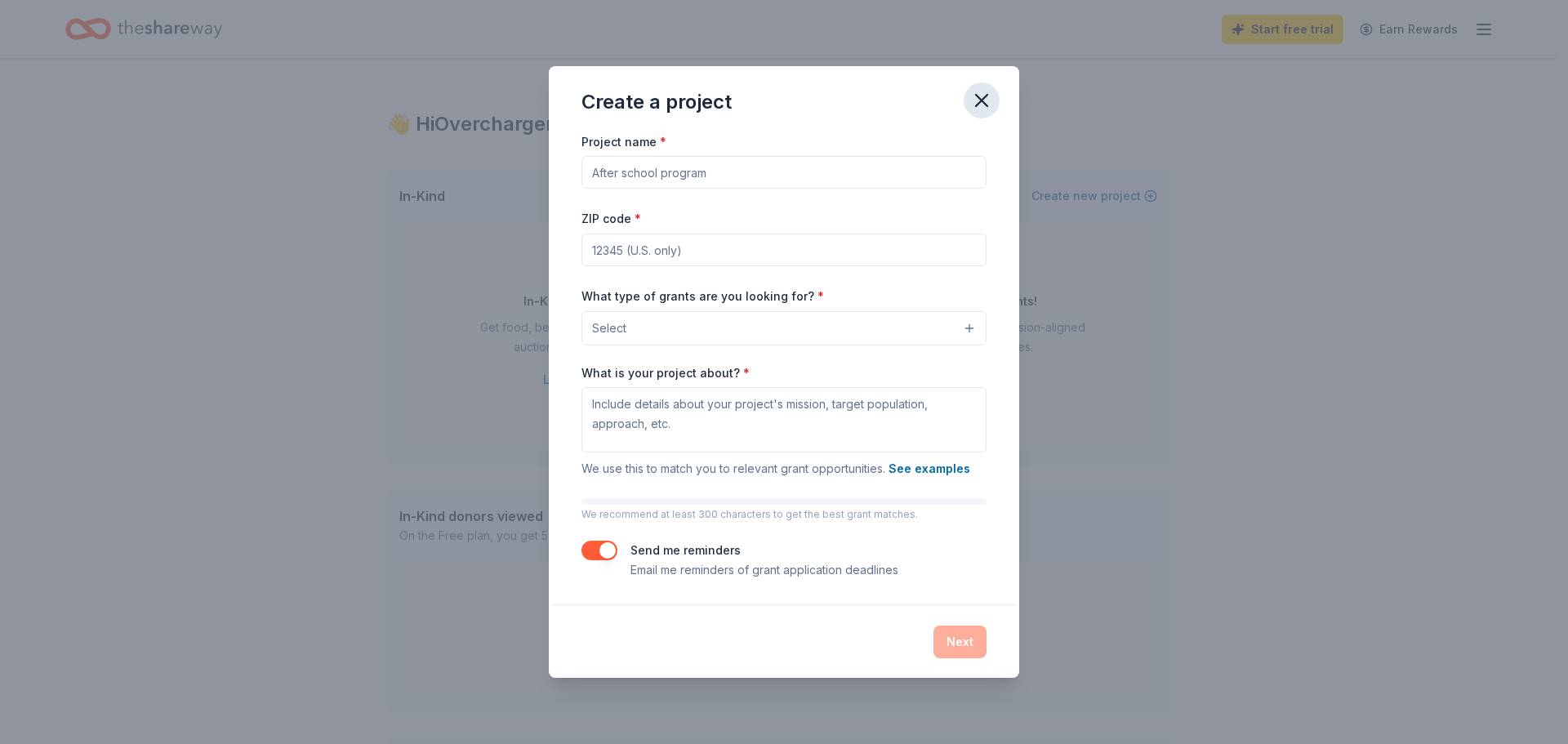
click at [976, 89] on icon "button" at bounding box center [981, 100] width 22 height 22
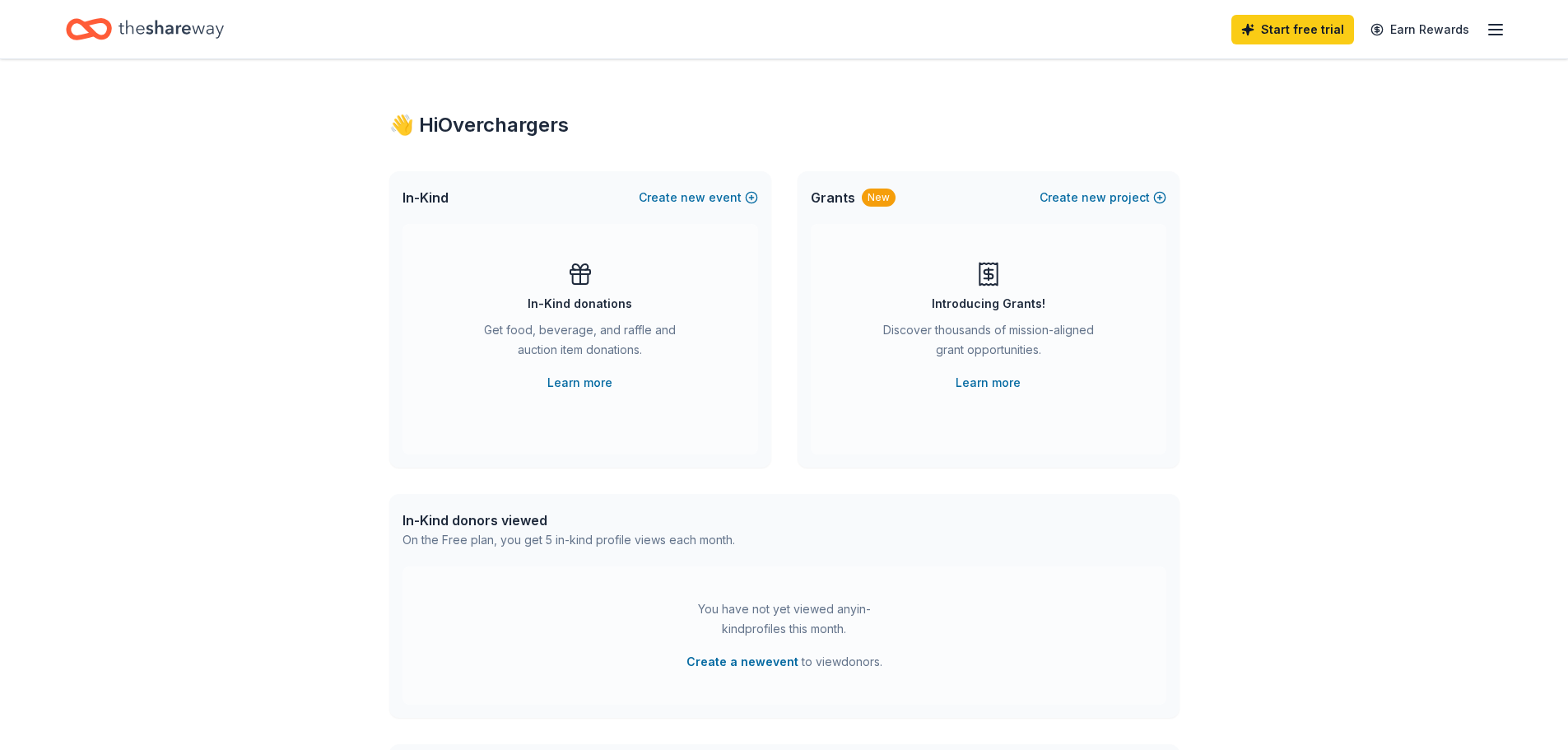
click at [823, 194] on span "Grants" at bounding box center [833, 197] width 44 height 20
click at [1491, 26] on icon "button" at bounding box center [1496, 30] width 20 height 20
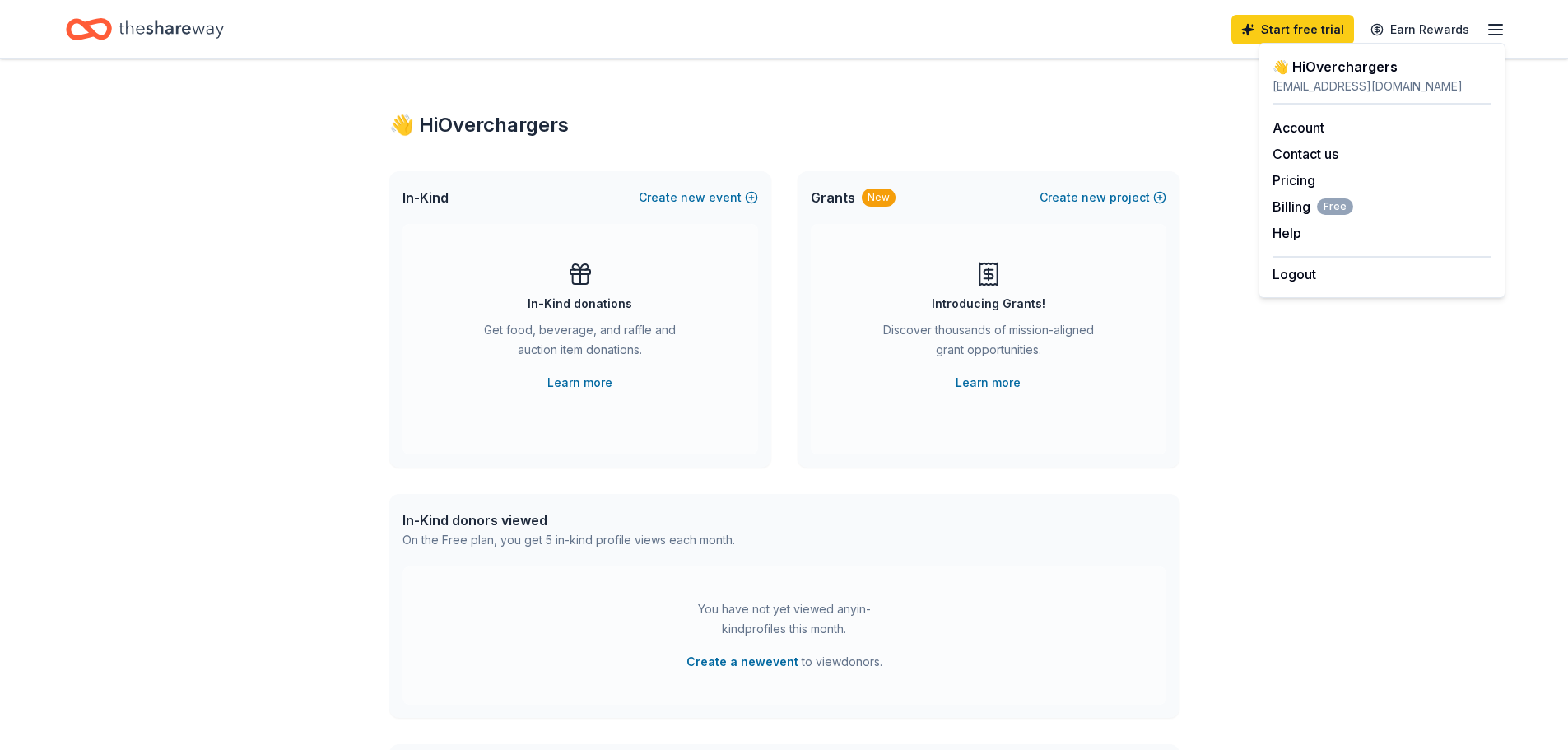
click at [1106, 80] on div "👋 Hi Overchargers In-Kind Create new event In-Kind donations Get food, beverage…" at bounding box center [784, 540] width 843 height 961
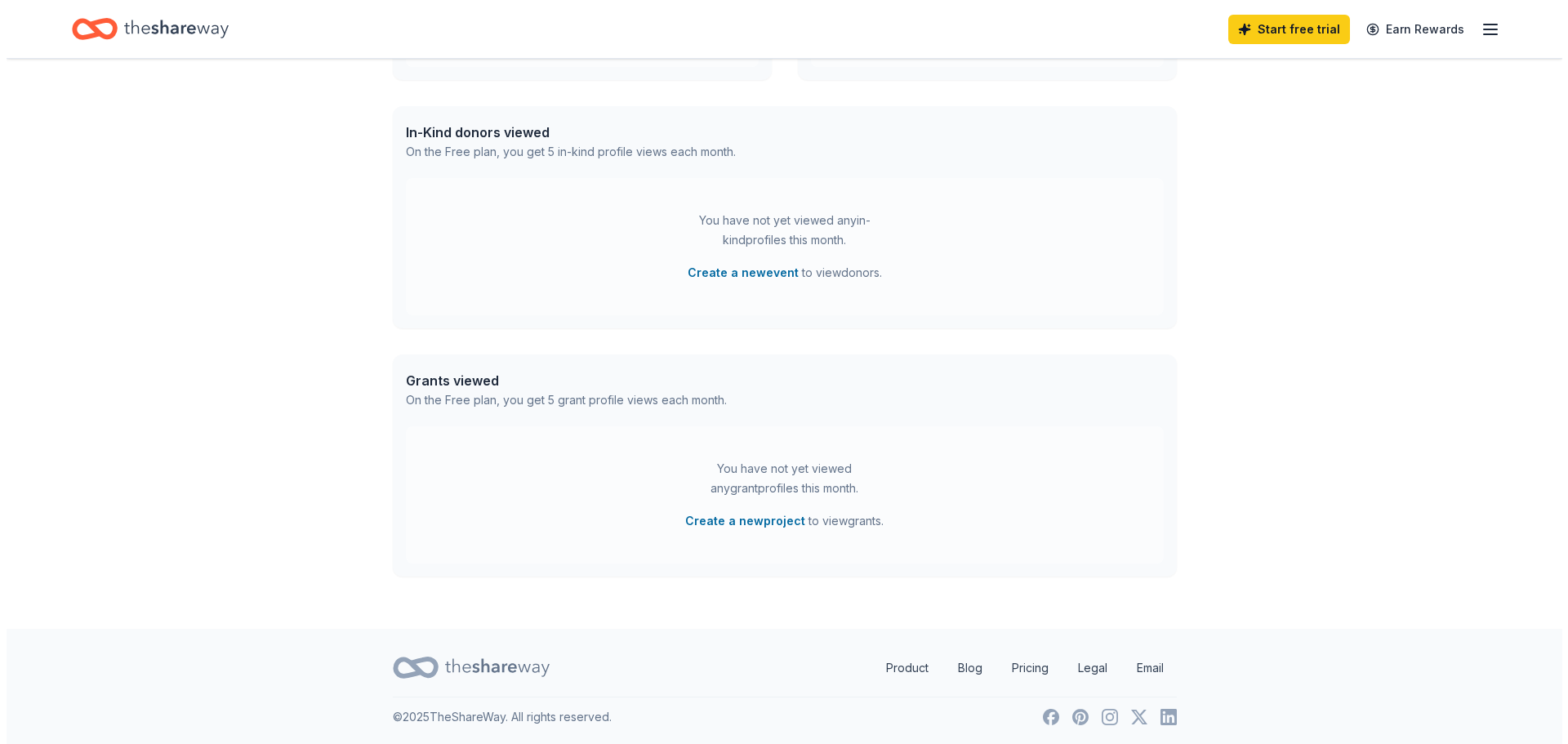
scroll to position [386, 0]
click at [613, 457] on div "You have not yet viewed any grant profiles this month. Create a new project to …" at bounding box center [779, 492] width 758 height 138
drag, startPoint x: 479, startPoint y: 400, endPoint x: 766, endPoint y: 404, distance: 287.0
click at [766, 404] on div "Grants viewed On the Free plan, you get 5 grant profile views each month." at bounding box center [778, 388] width 784 height 72
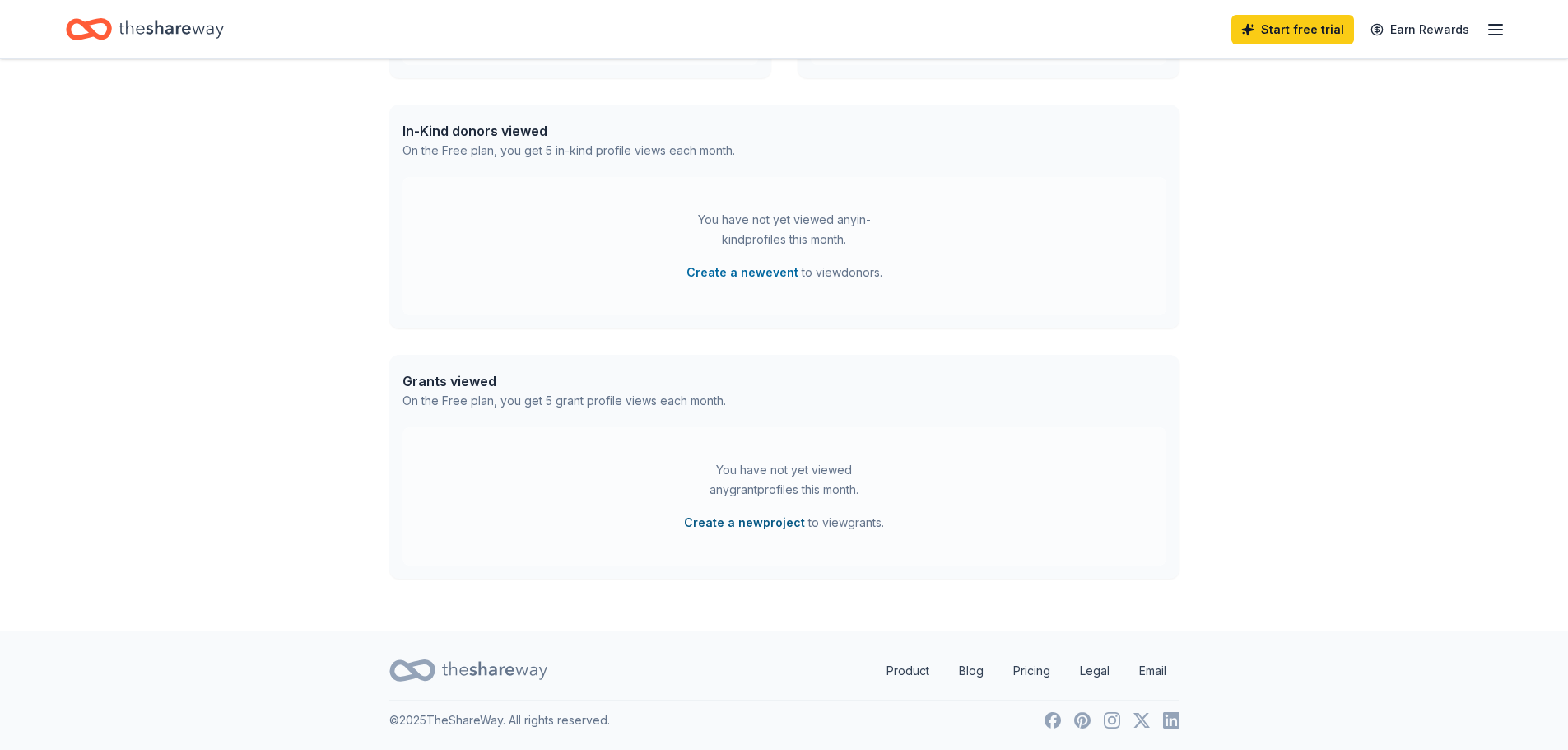
click at [742, 523] on button "Create a new project" at bounding box center [744, 522] width 121 height 20
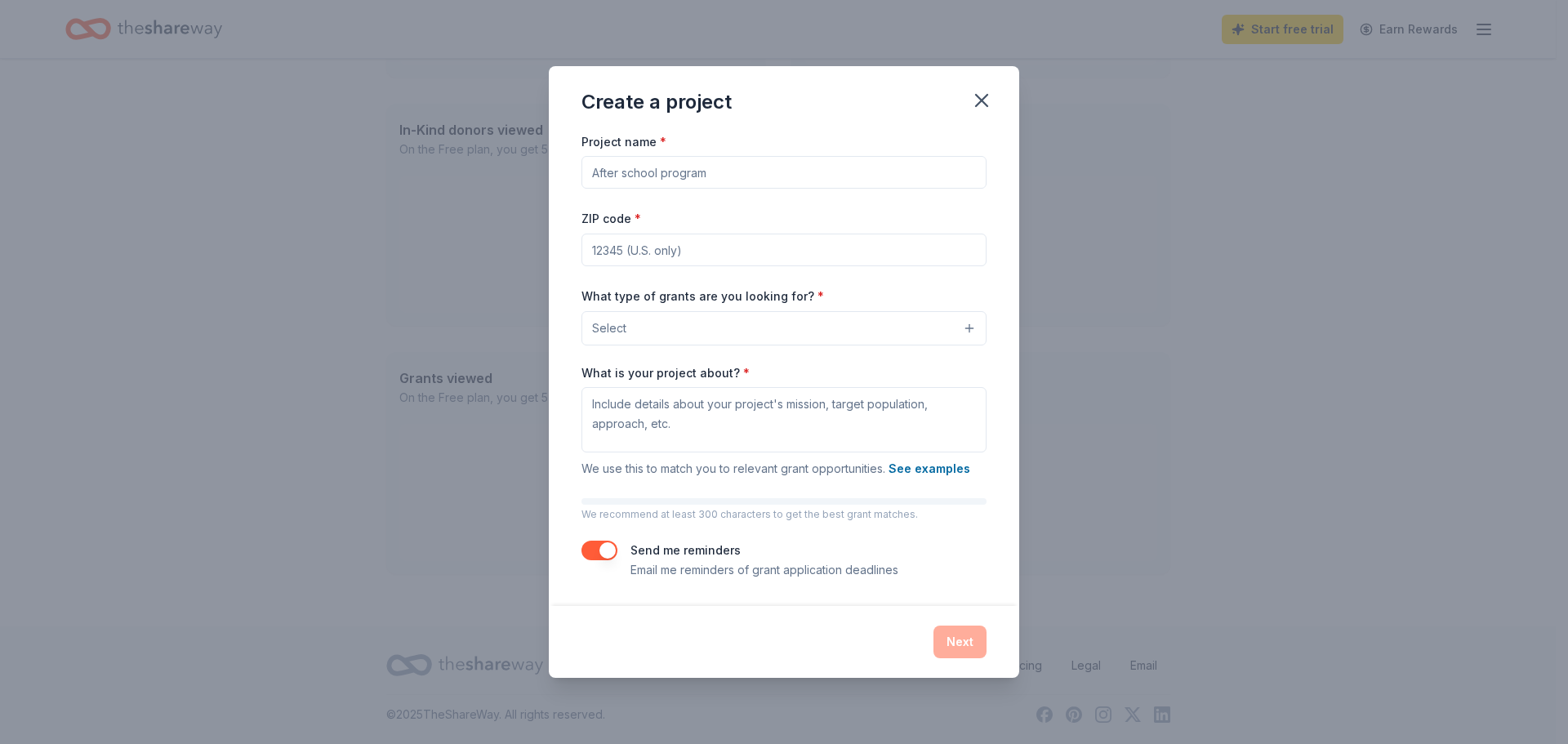
click at [646, 176] on input "Project name *" at bounding box center [784, 172] width 405 height 33
type input "First Tech Challenge Team Overchargers #26886"
click at [688, 250] on input "ZIP code *" at bounding box center [784, 250] width 405 height 33
type input "20814"
click at [684, 304] on label "What type of grants are you looking for? *" at bounding box center [703, 296] width 242 height 16
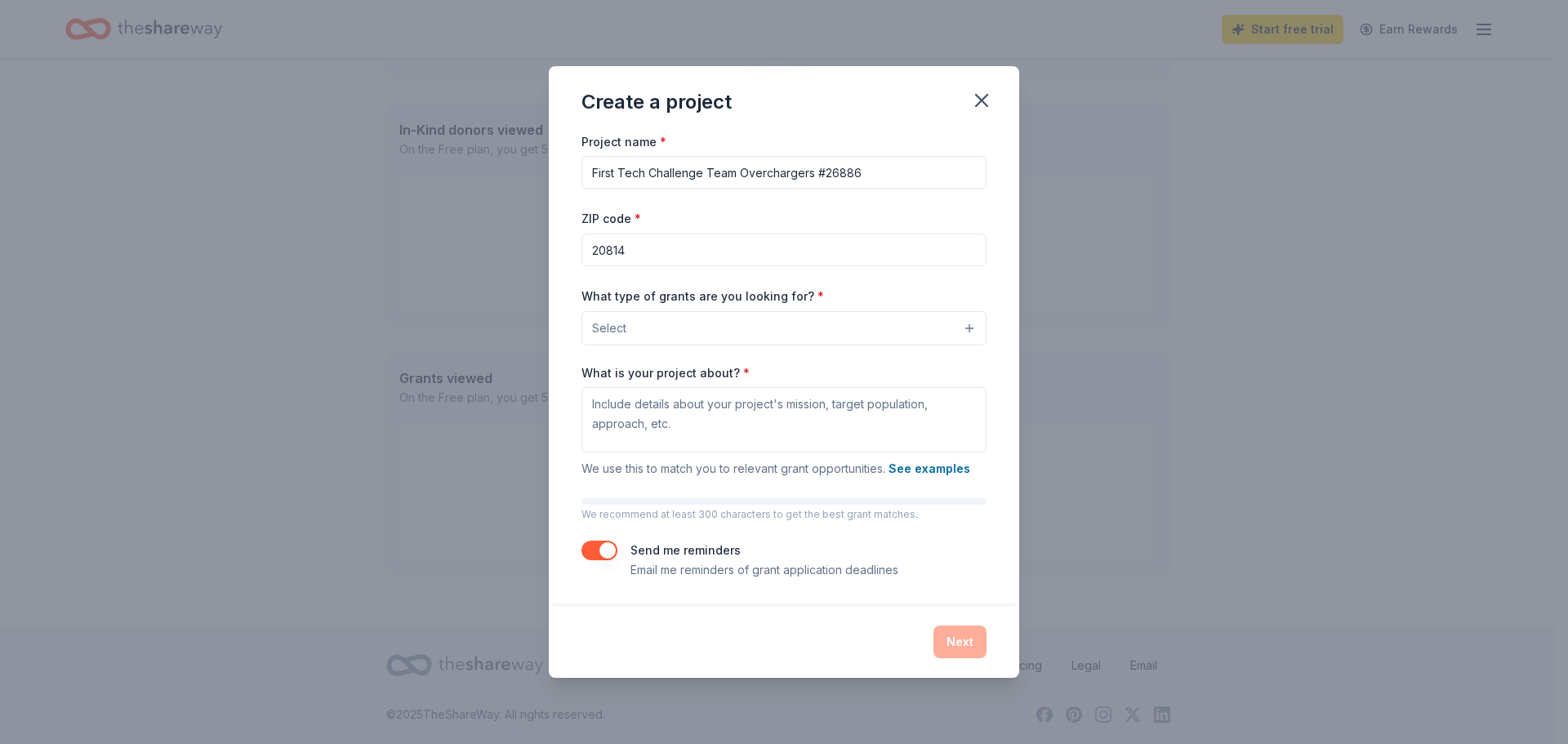
click at [683, 321] on button "Select" at bounding box center [784, 329] width 405 height 35
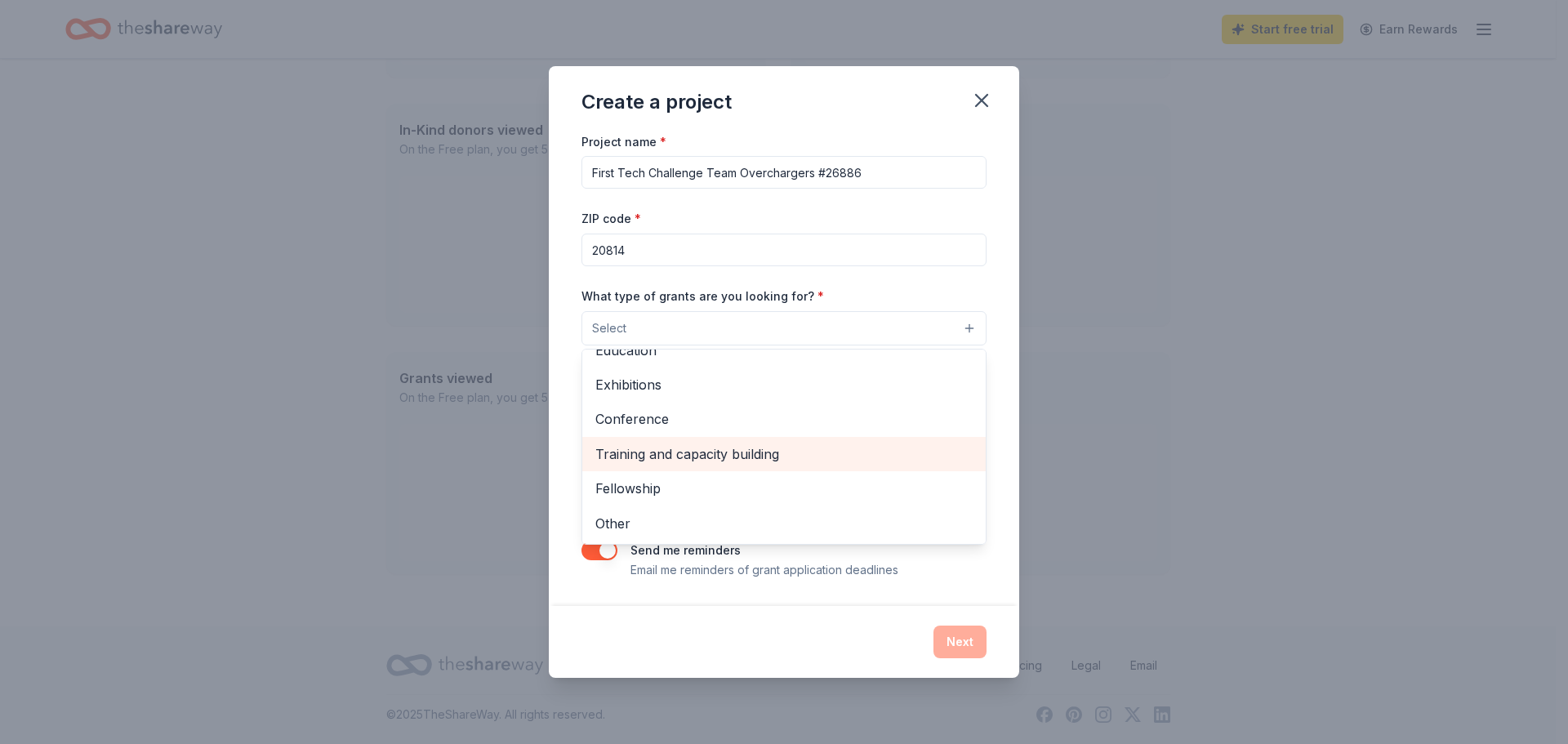
scroll to position [111, 0]
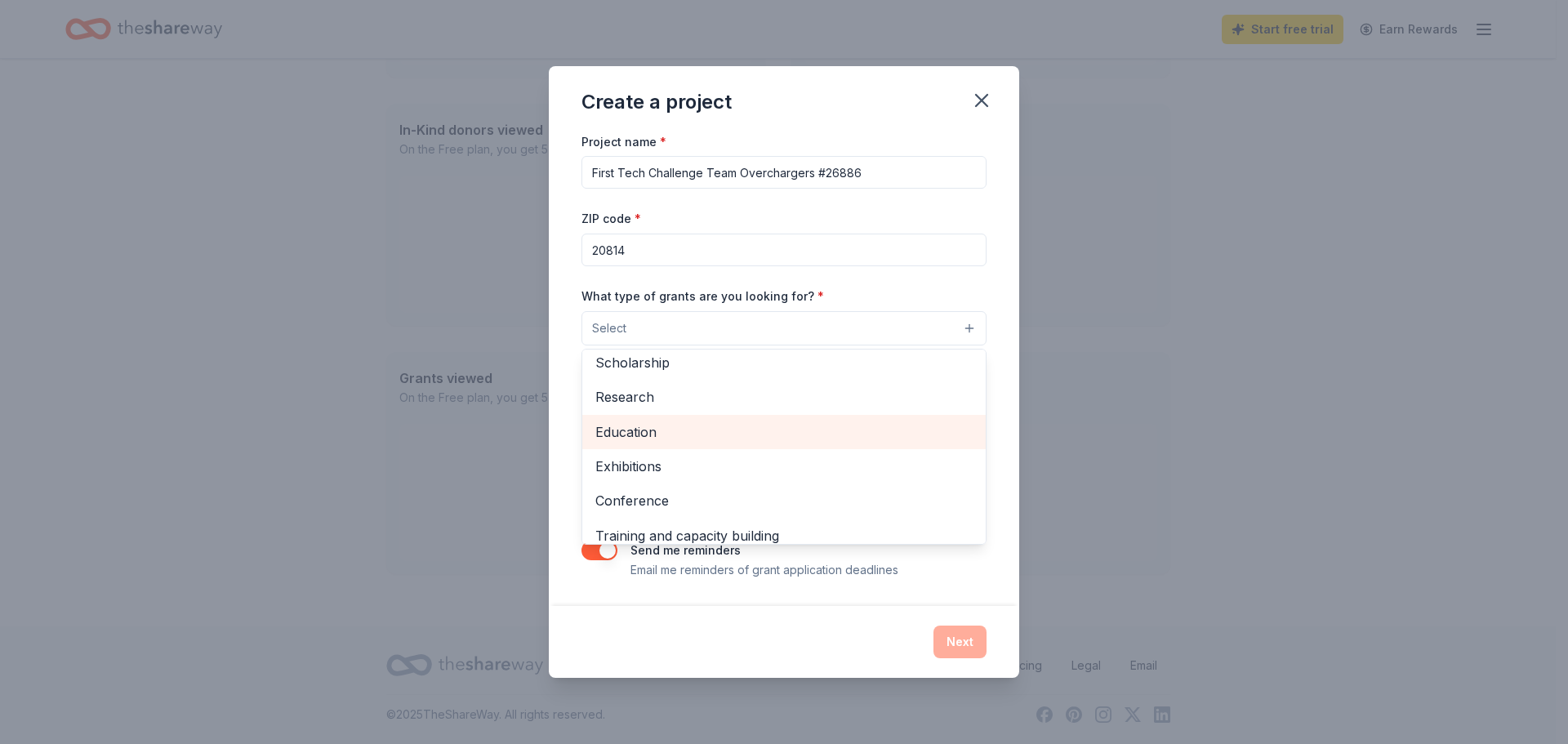
click at [635, 434] on span "Education" at bounding box center [784, 432] width 377 height 22
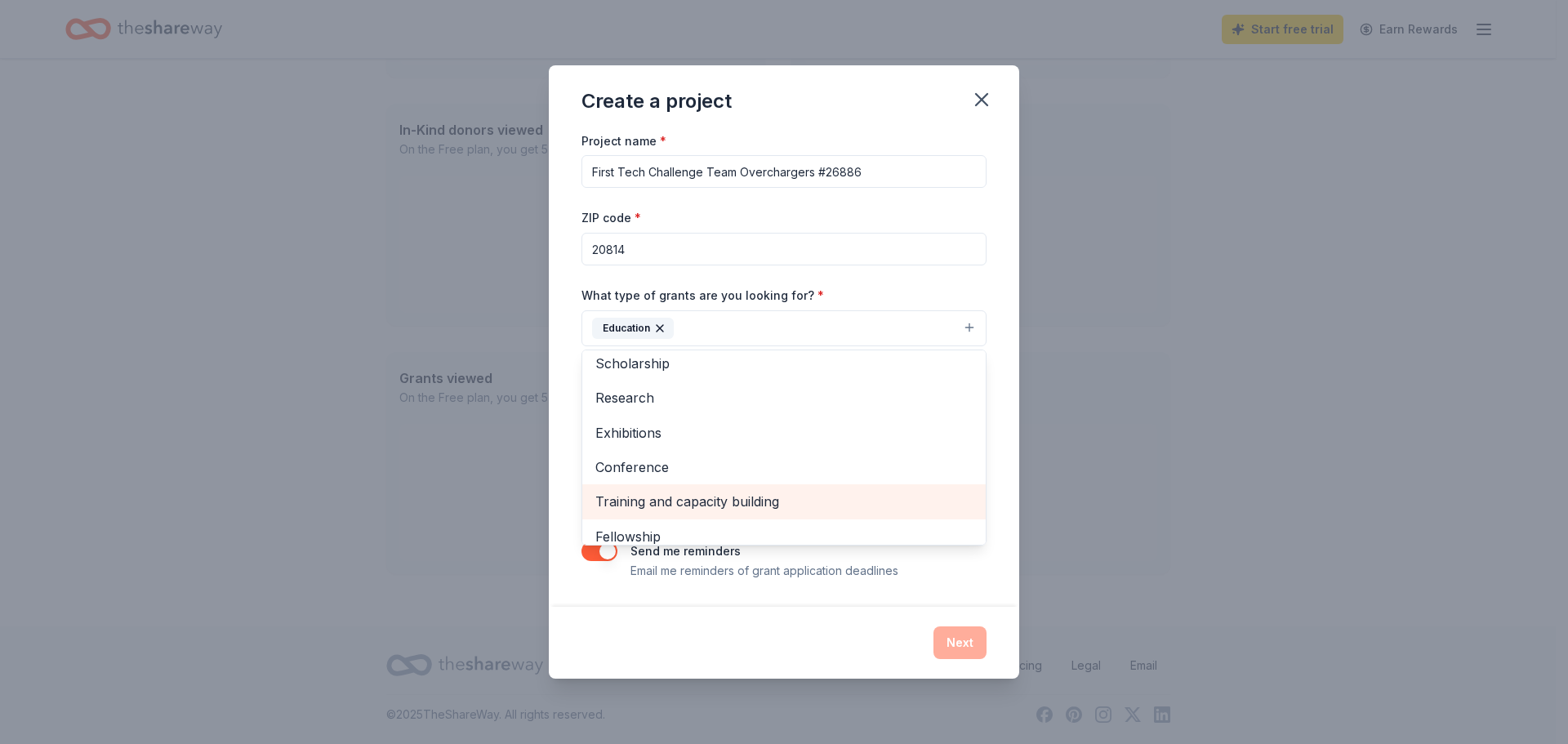
scroll to position [158, 0]
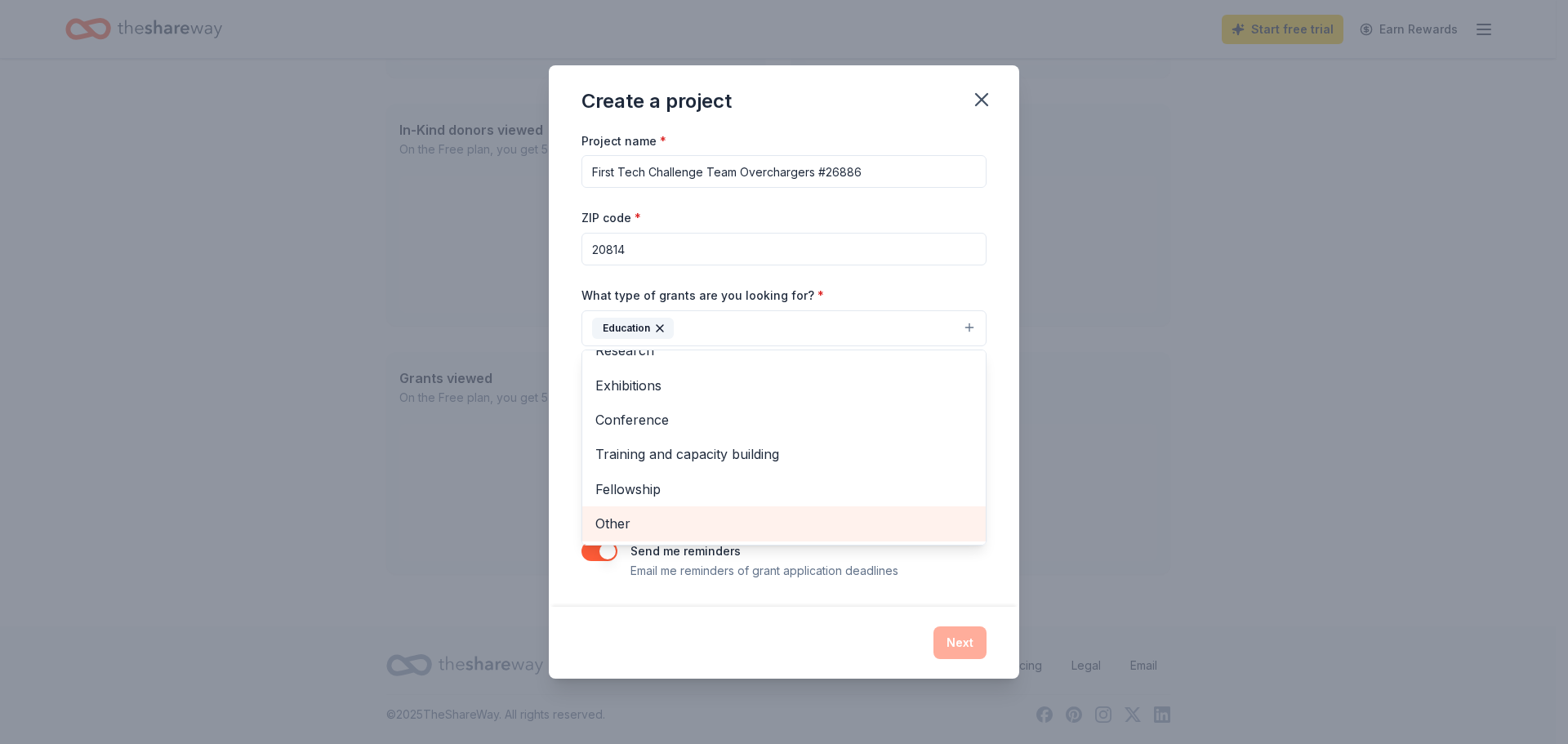
click at [630, 516] on span "Other" at bounding box center [784, 523] width 377 height 22
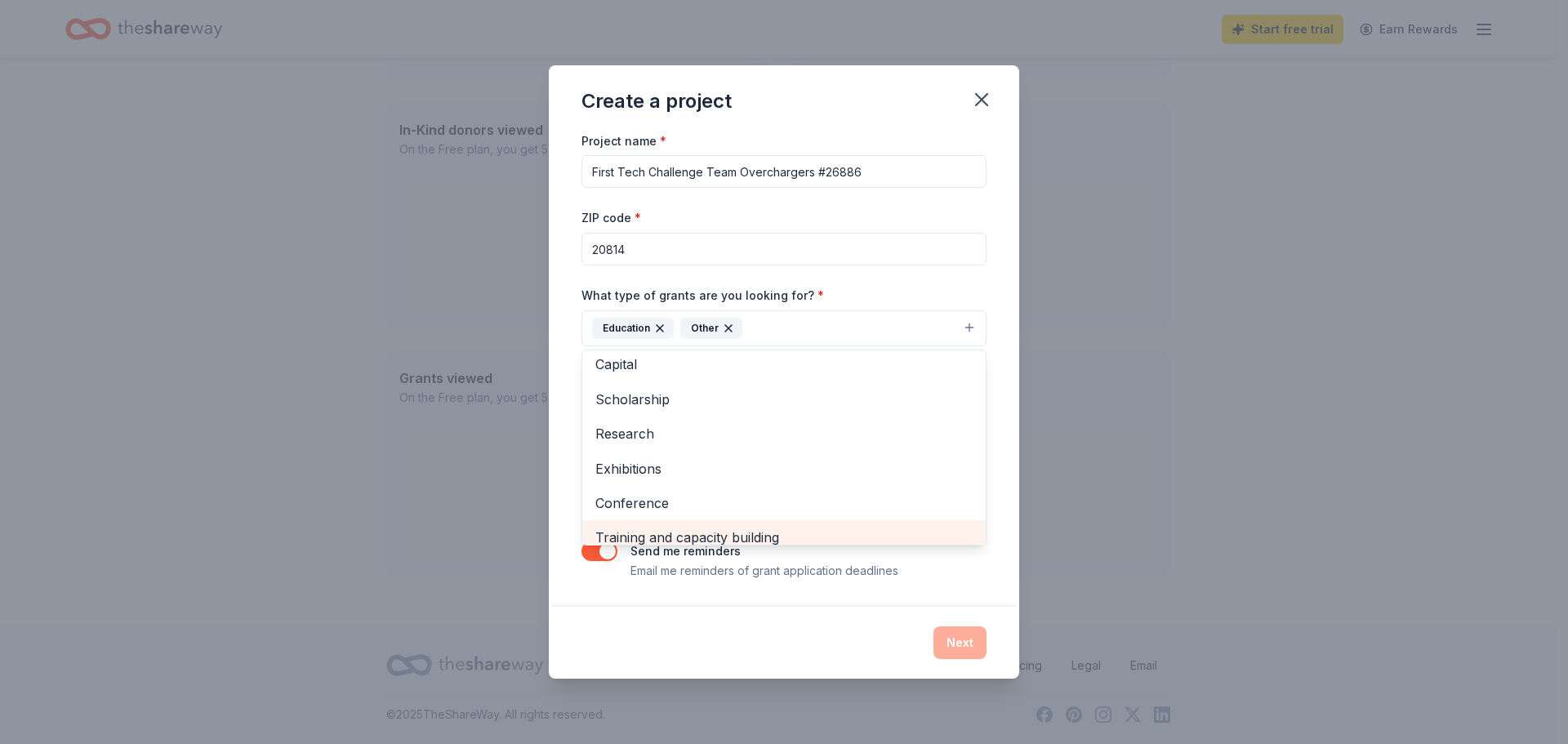
scroll to position [0, 0]
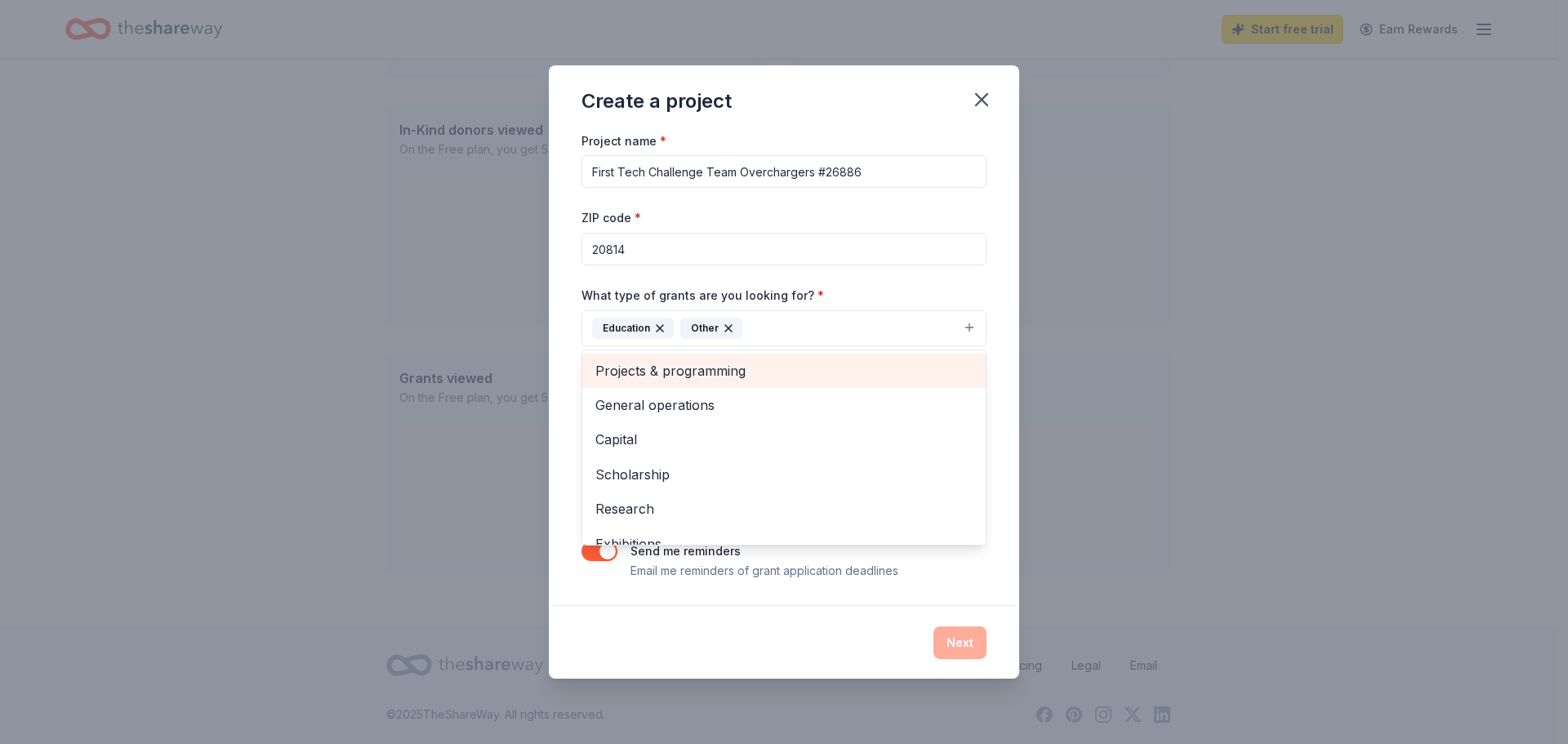
click at [658, 379] on span "Projects & programming" at bounding box center [784, 370] width 377 height 22
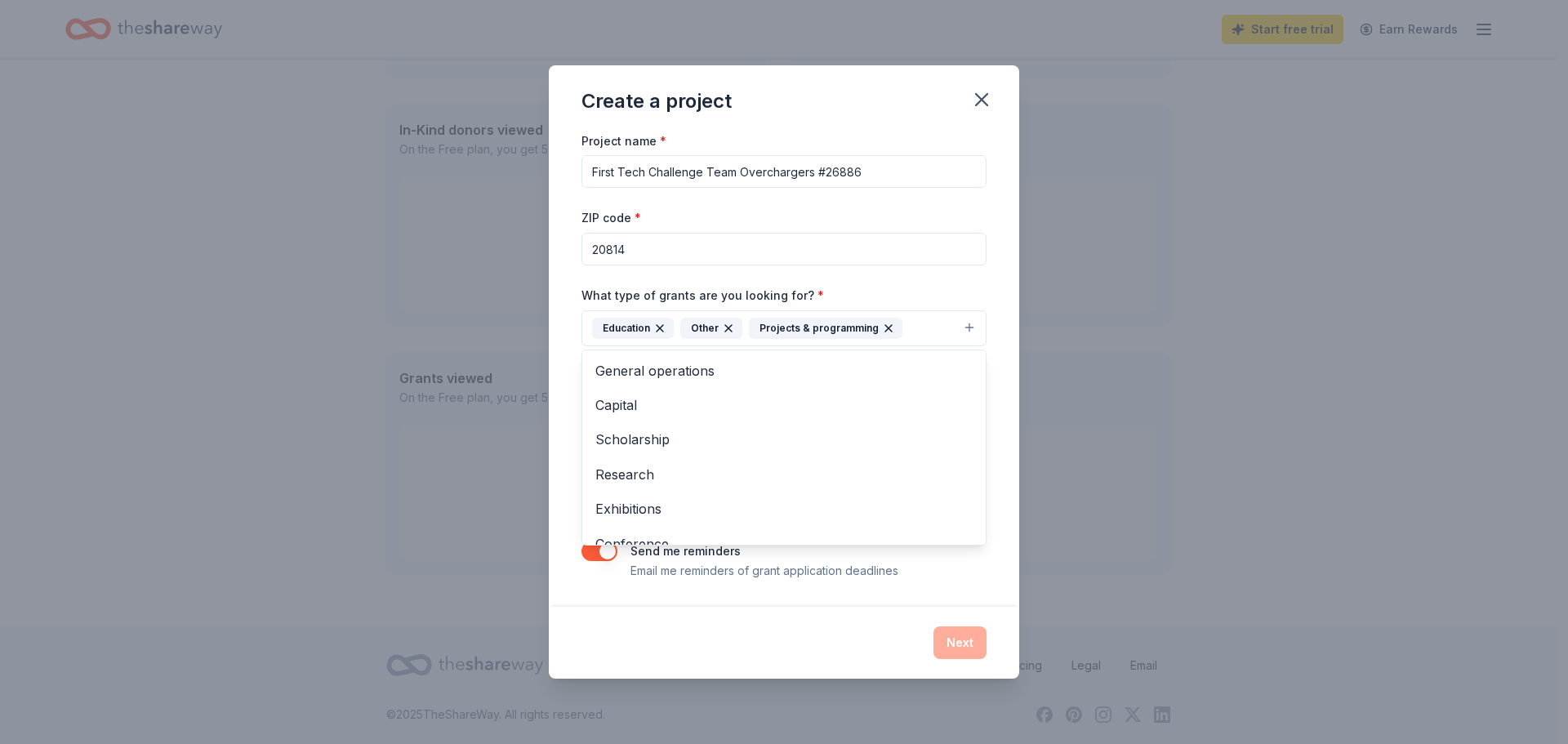
click at [535, 431] on div "Create a project Project name * First Tech Challenge Team Overchargers #26886 Z…" at bounding box center [784, 372] width 1568 height 744
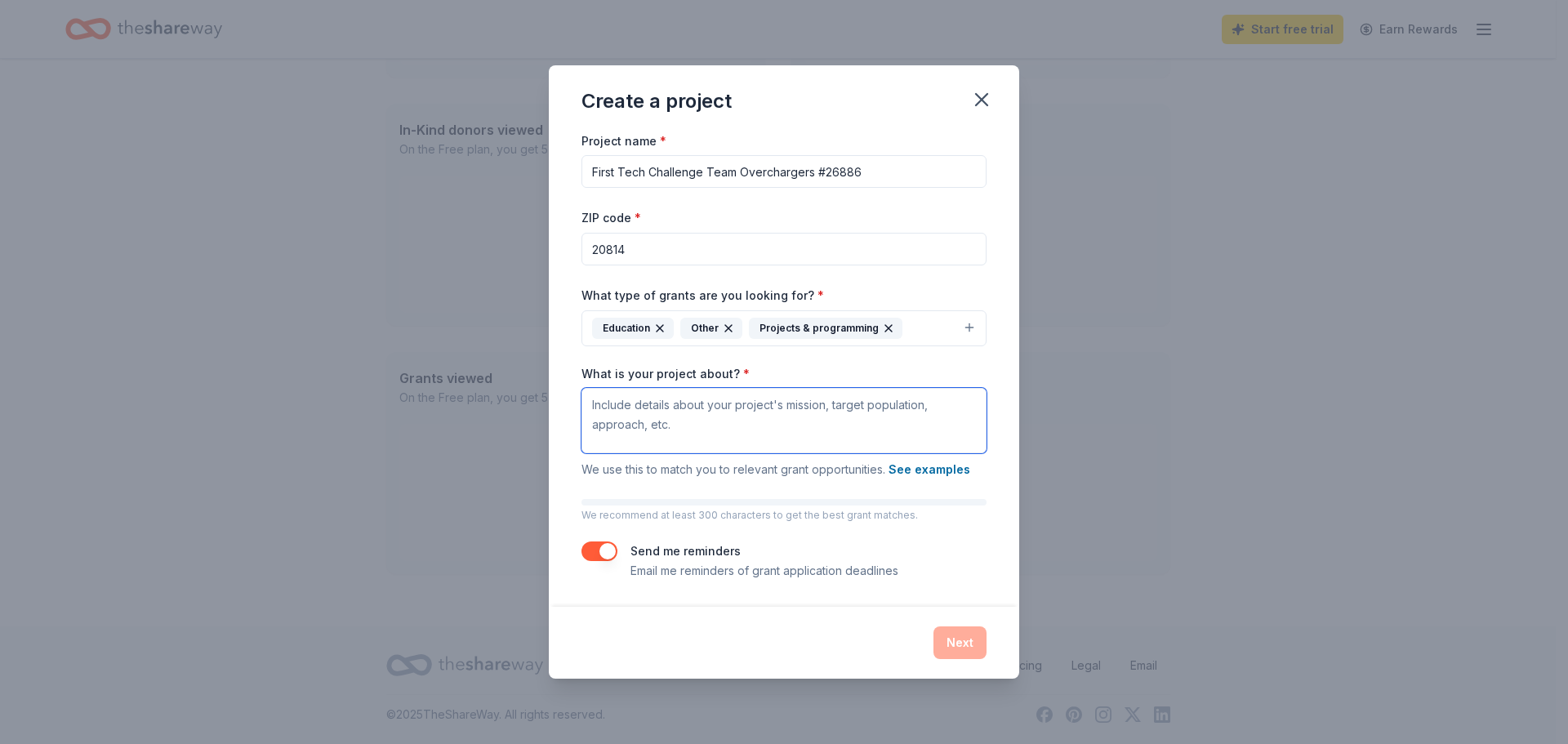
click at [693, 431] on textarea "What is your project about? *" at bounding box center [784, 420] width 405 height 66
paste textarea "We are a FIRST Tech Challenge team all about promoting STEM throughout the worl…"
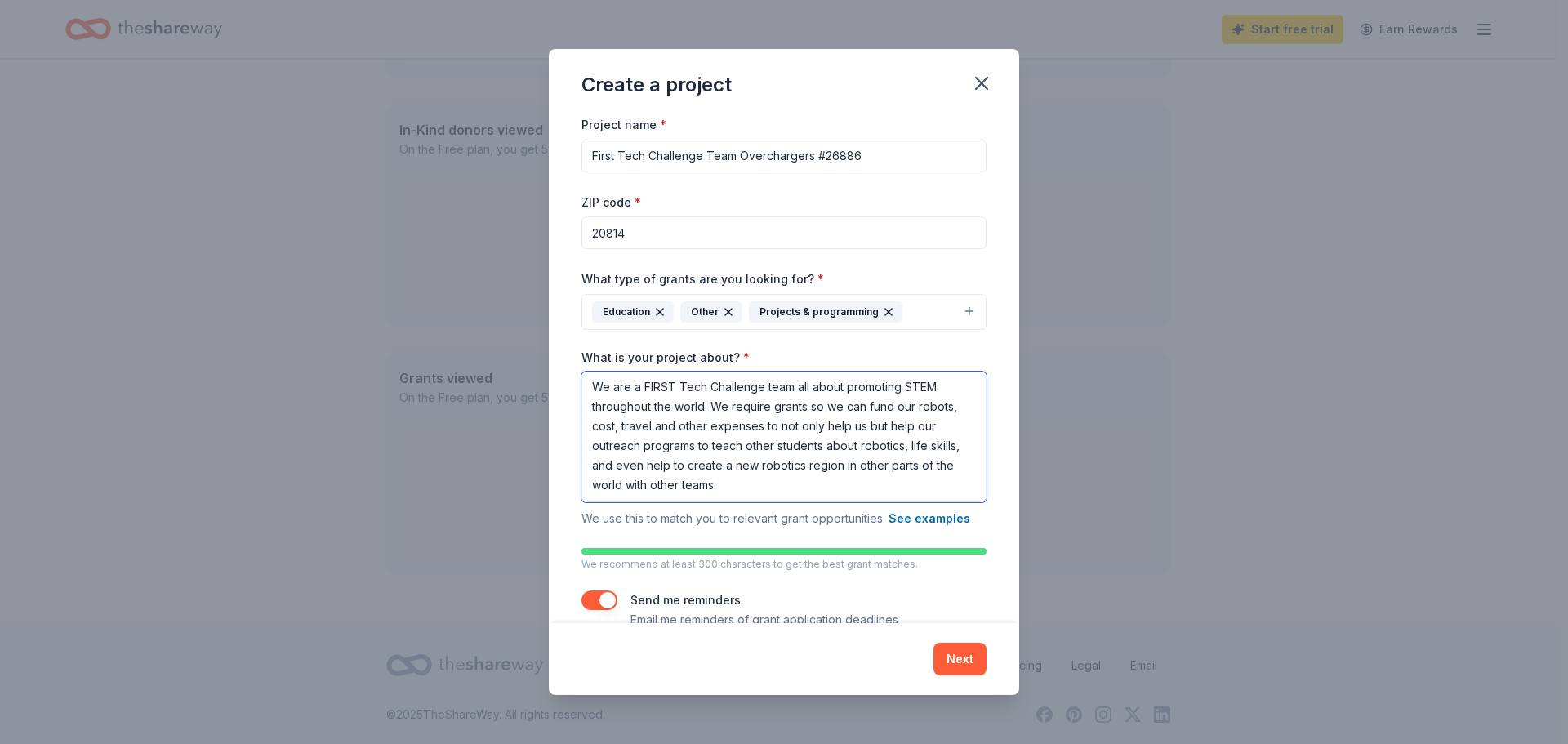
scroll to position [33, 0]
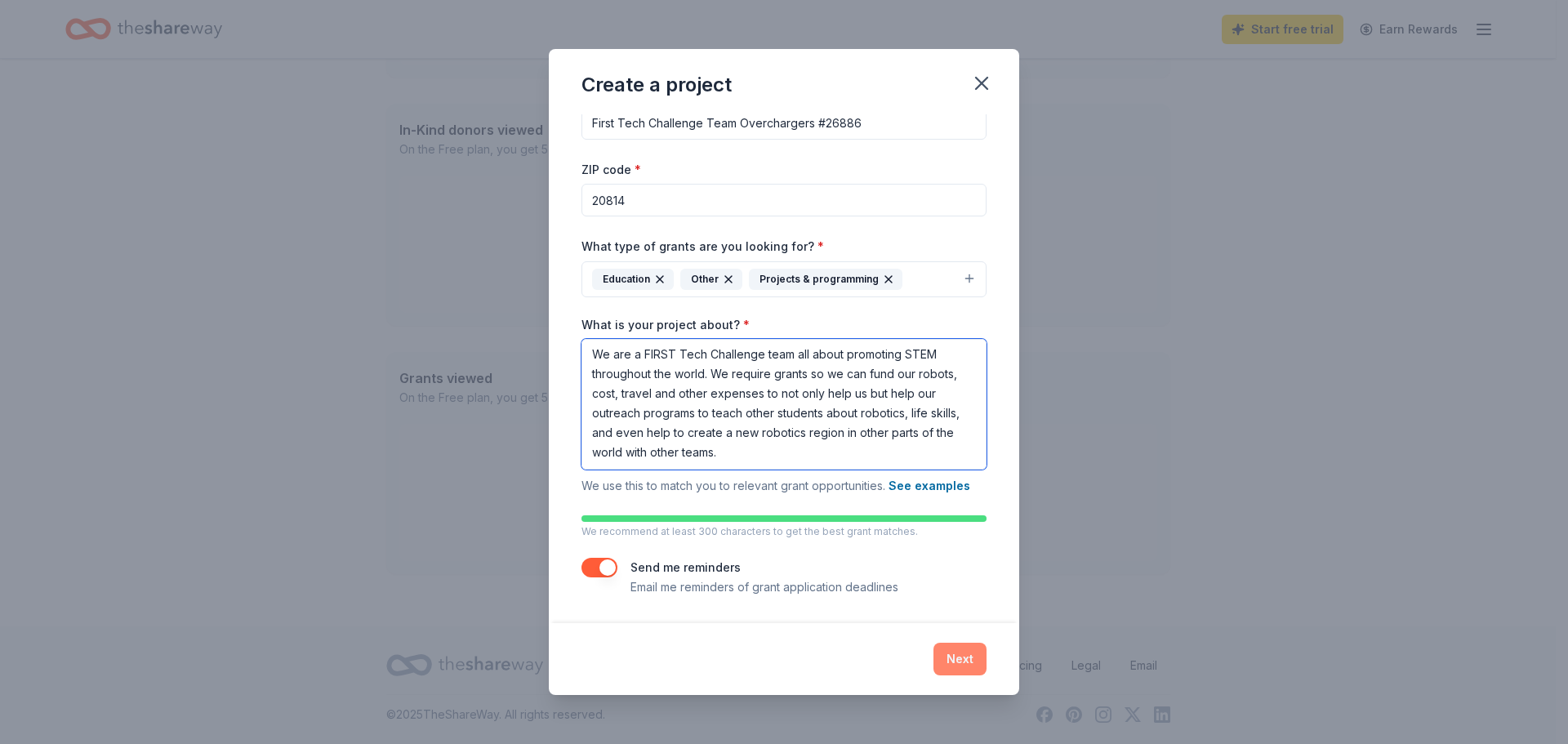
type textarea "We are a FIRST Tech Challenge team all about promoting STEM throughout the worl…"
click at [953, 660] on button "Next" at bounding box center [960, 659] width 53 height 33
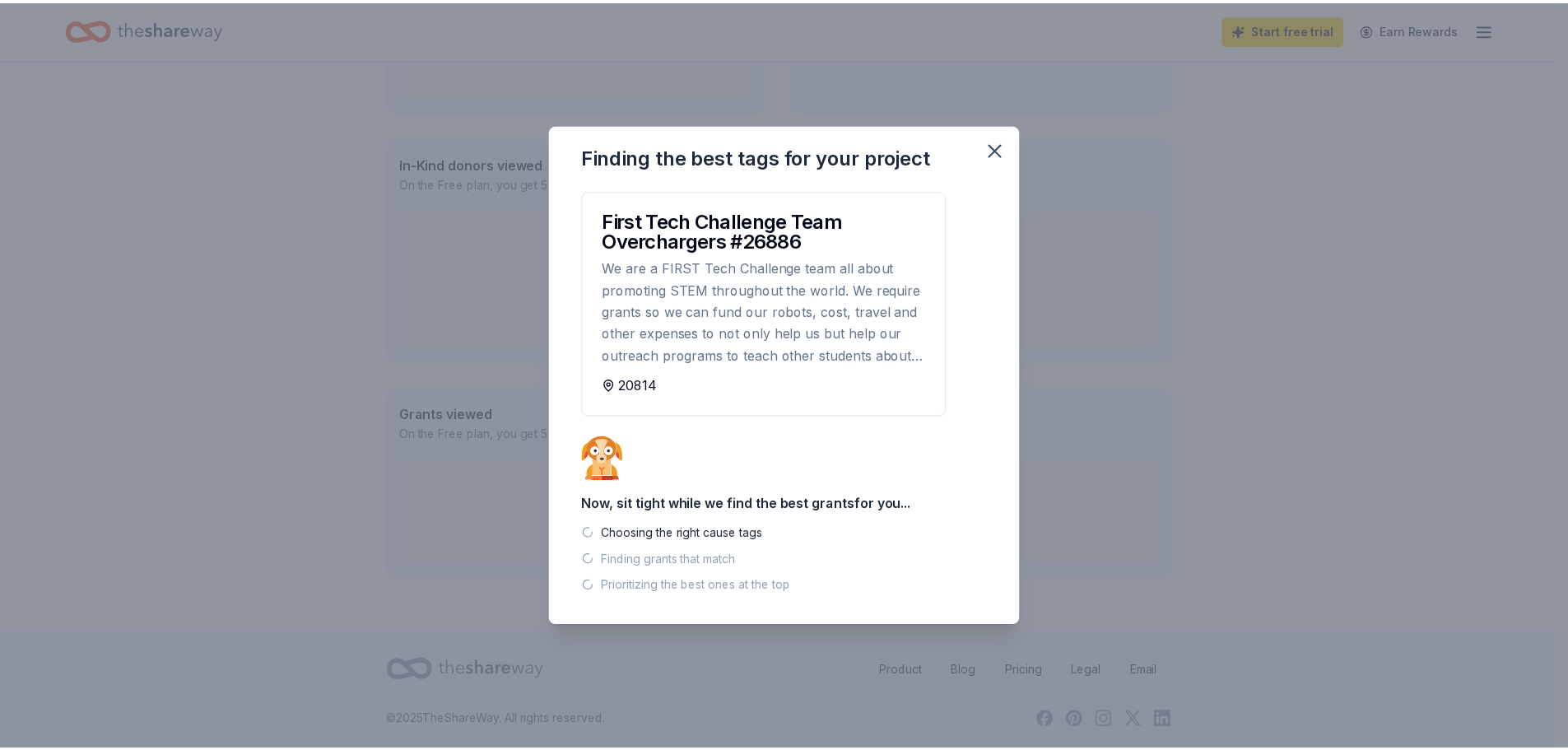
scroll to position [357, 0]
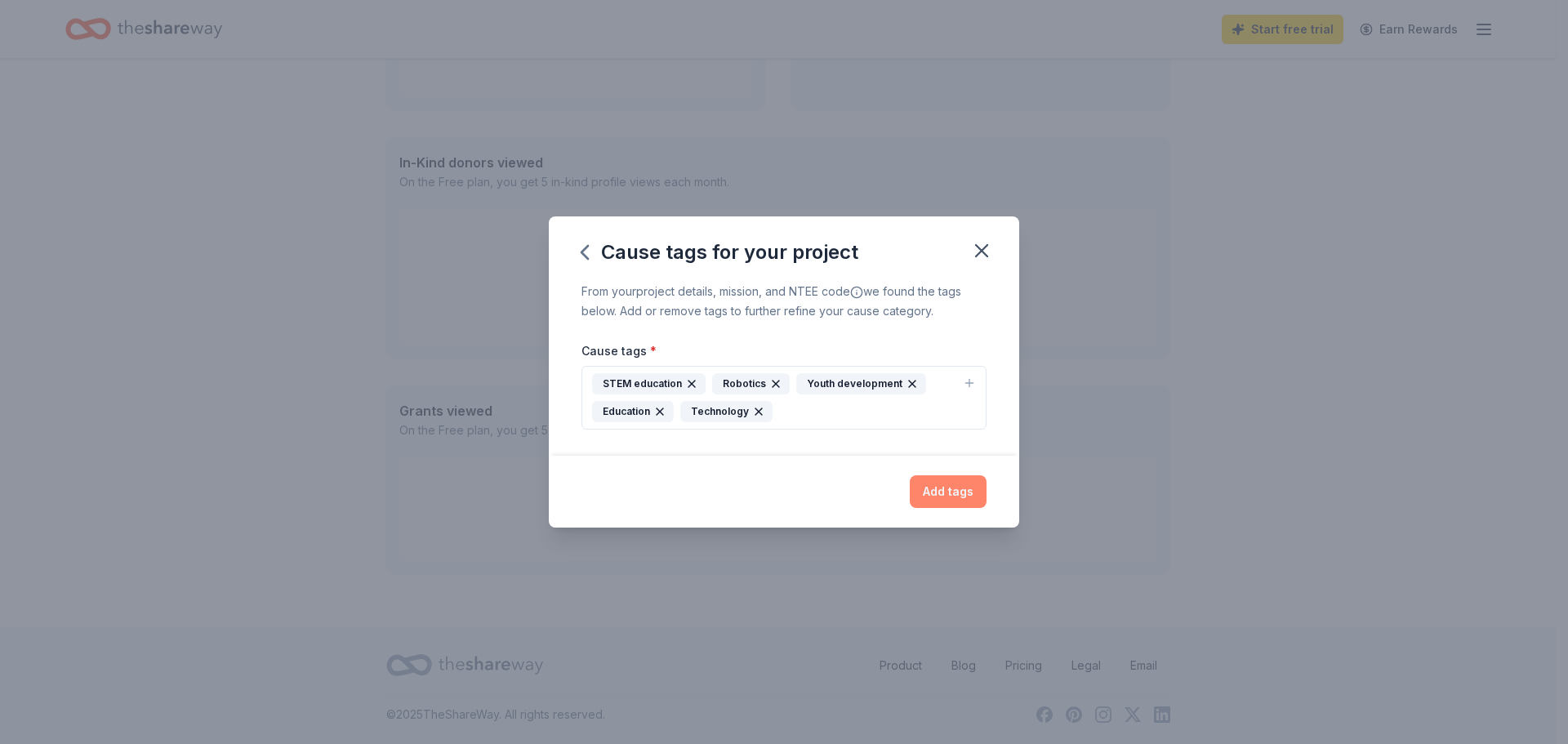
click at [943, 502] on button "Add tags" at bounding box center [948, 491] width 77 height 33
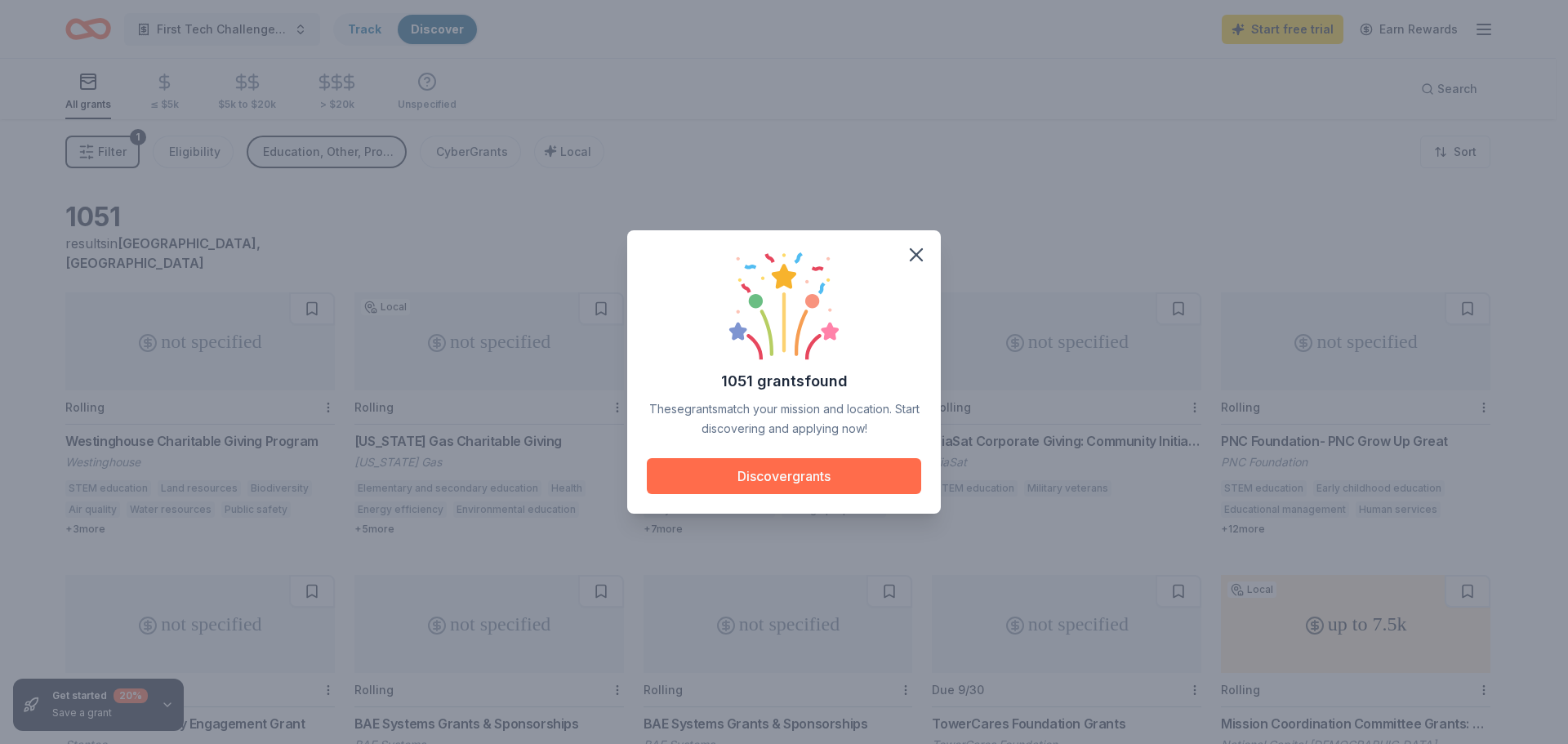
click at [779, 482] on button "Discover grants" at bounding box center [784, 477] width 274 height 36
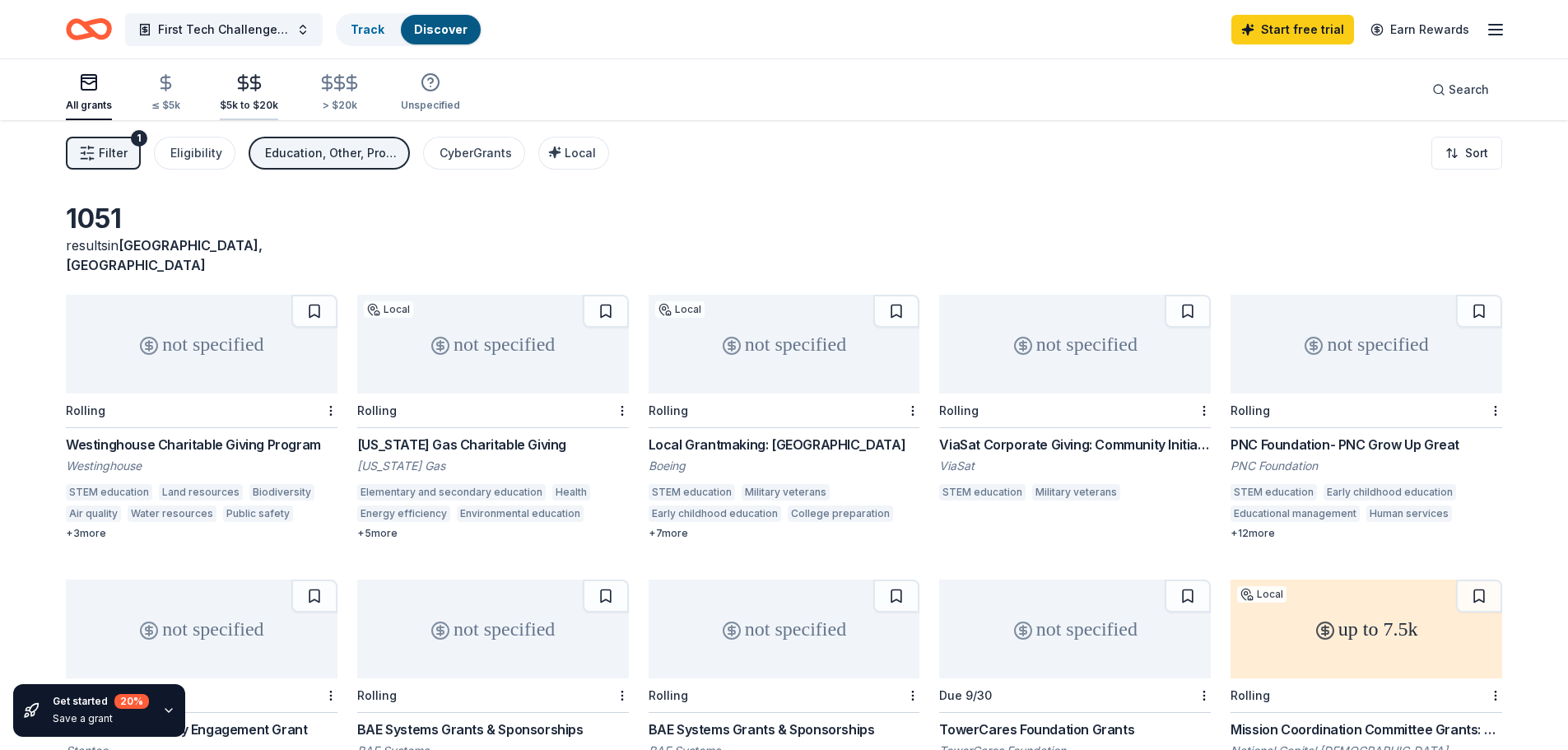
click at [224, 92] on div "$5k to $20k" at bounding box center [249, 92] width 58 height 38
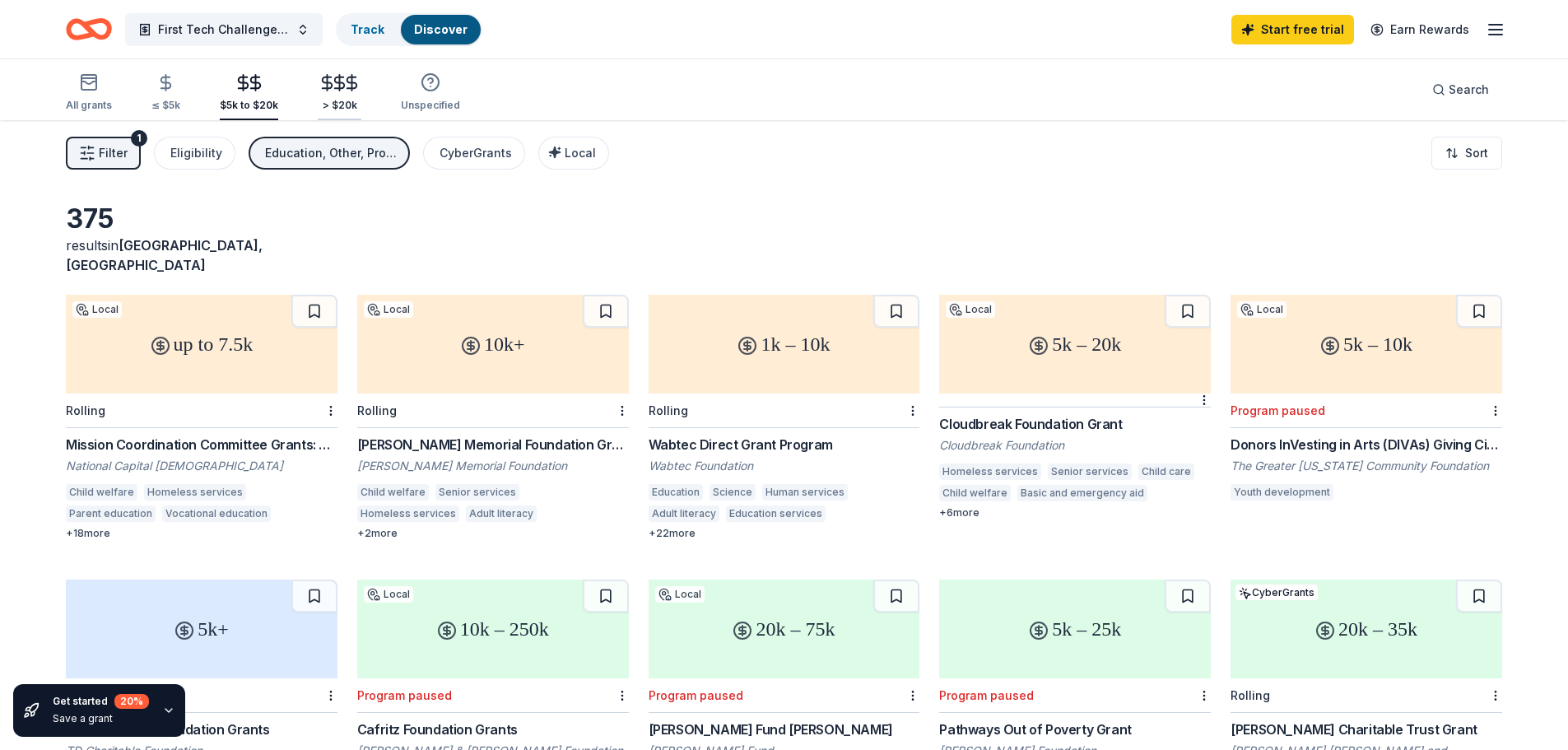
click at [342, 110] on div "> $20k" at bounding box center [339, 105] width 44 height 13
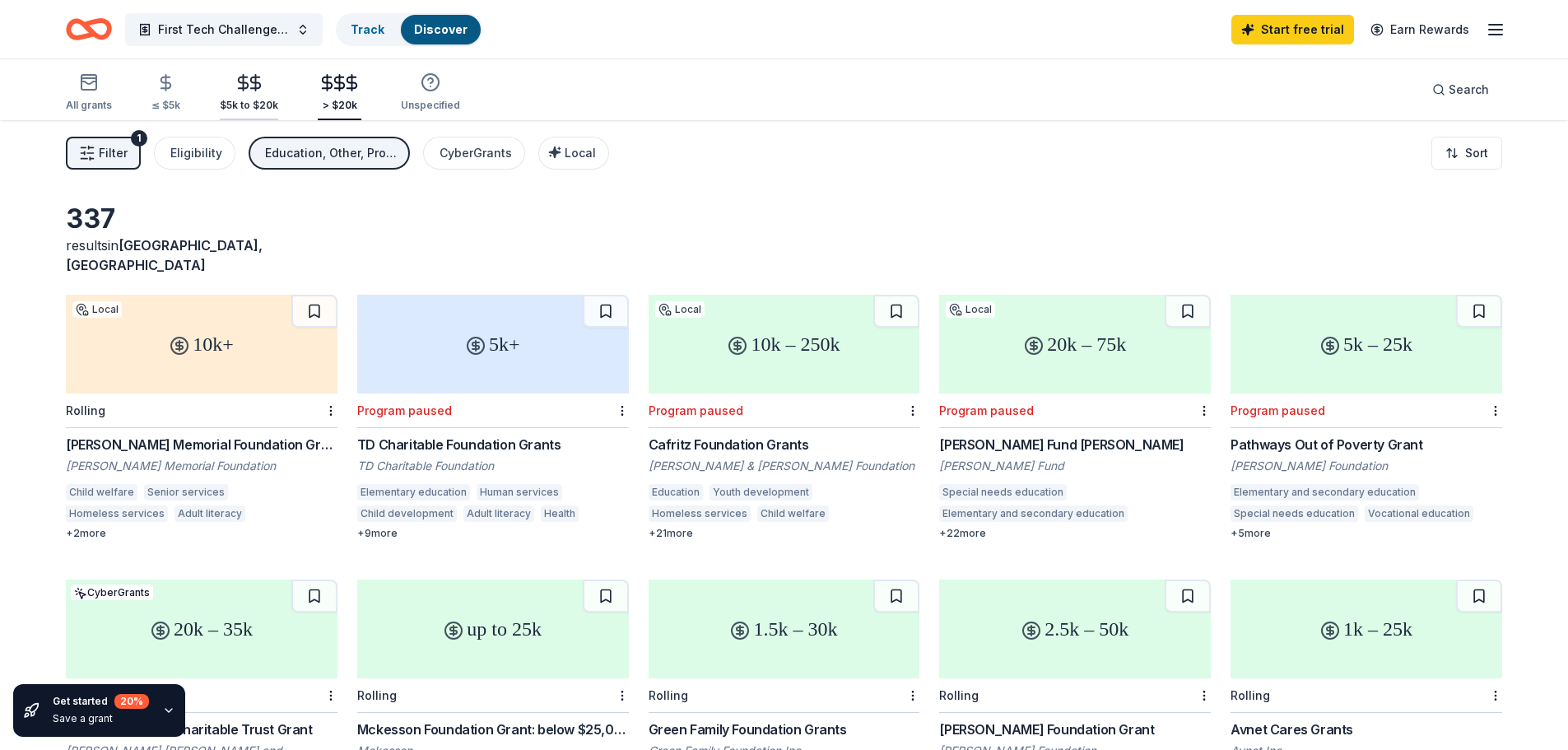
click at [241, 90] on icon "button" at bounding box center [243, 83] width 19 height 19
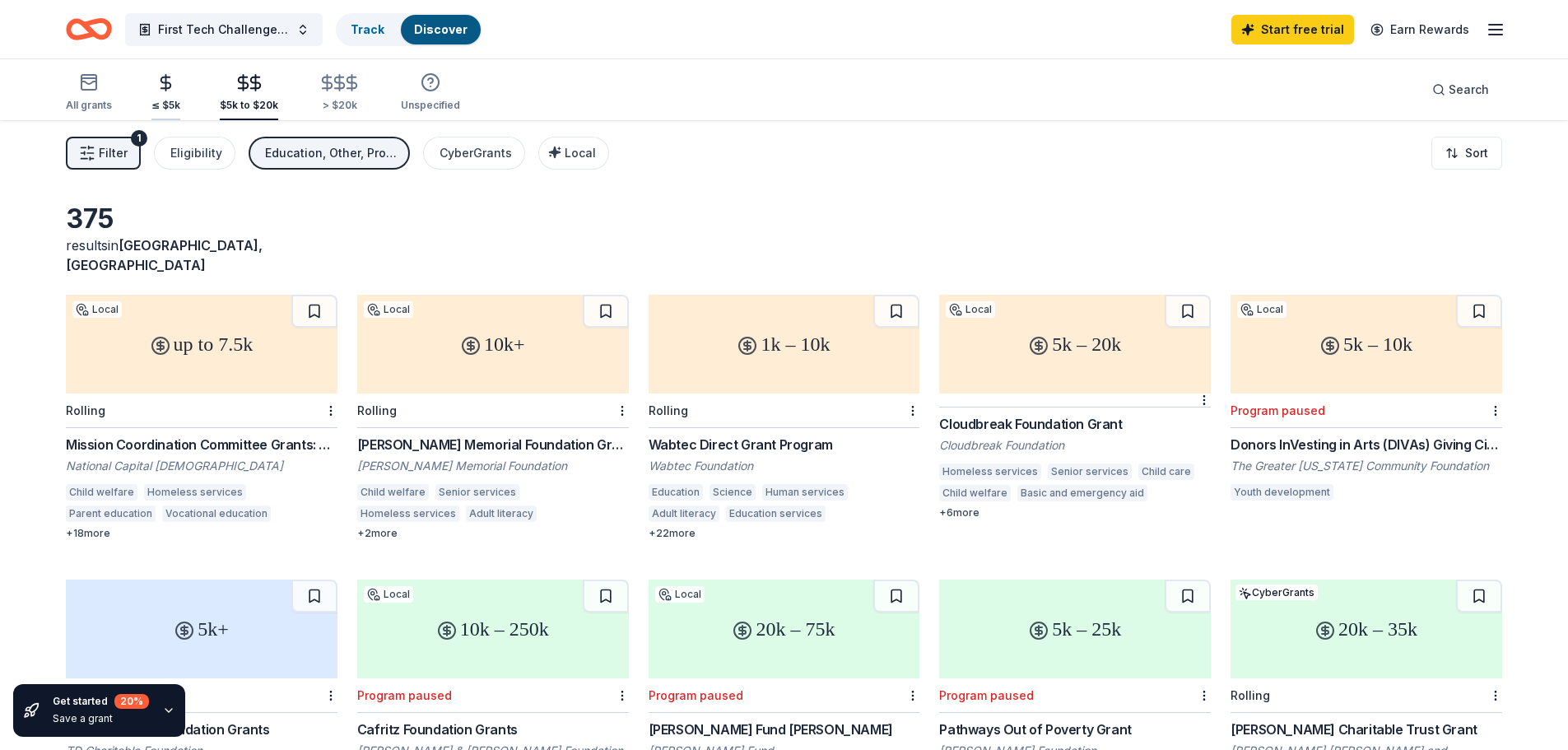
click at [158, 94] on div "≤ $5k" at bounding box center [166, 92] width 29 height 38
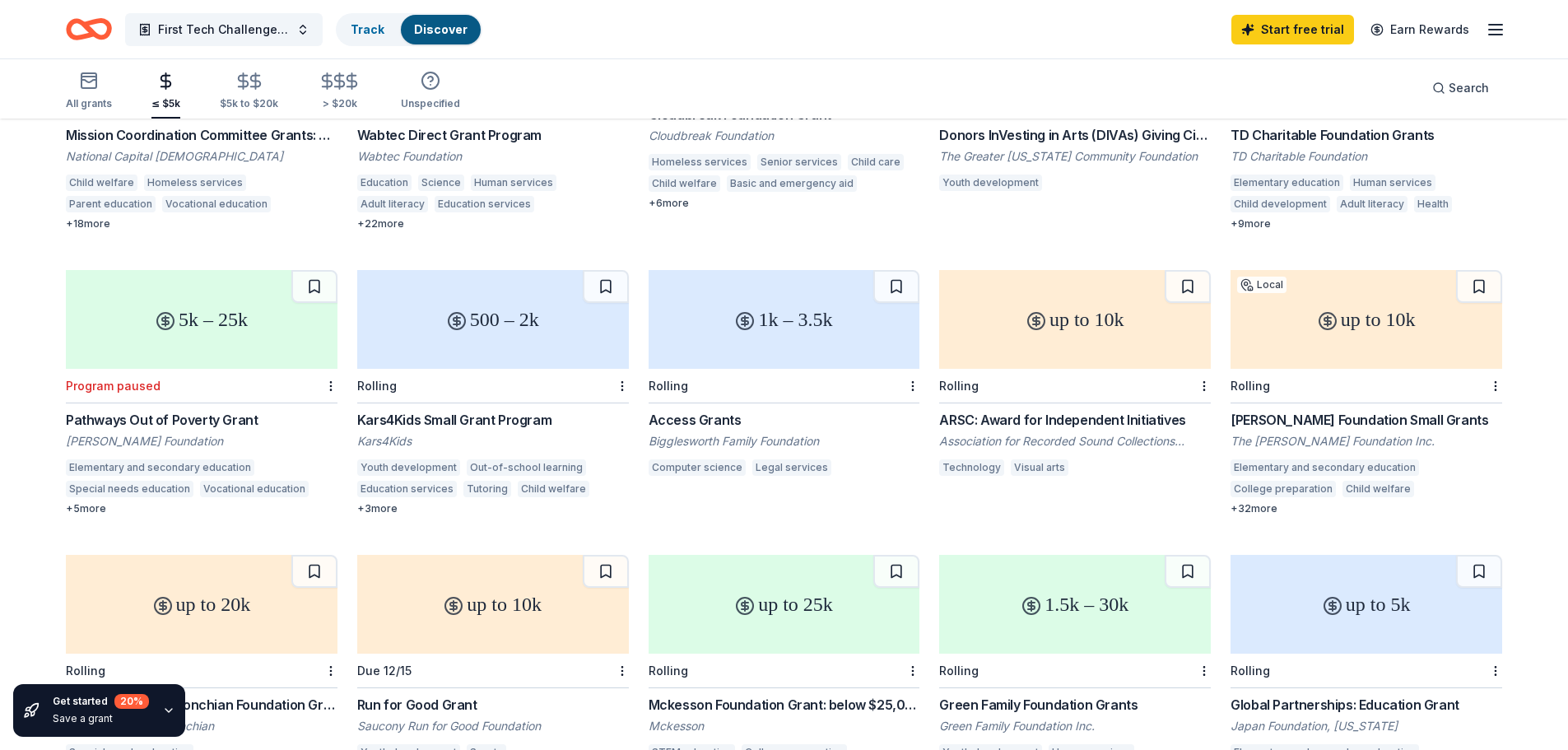
scroll to position [269, 0]
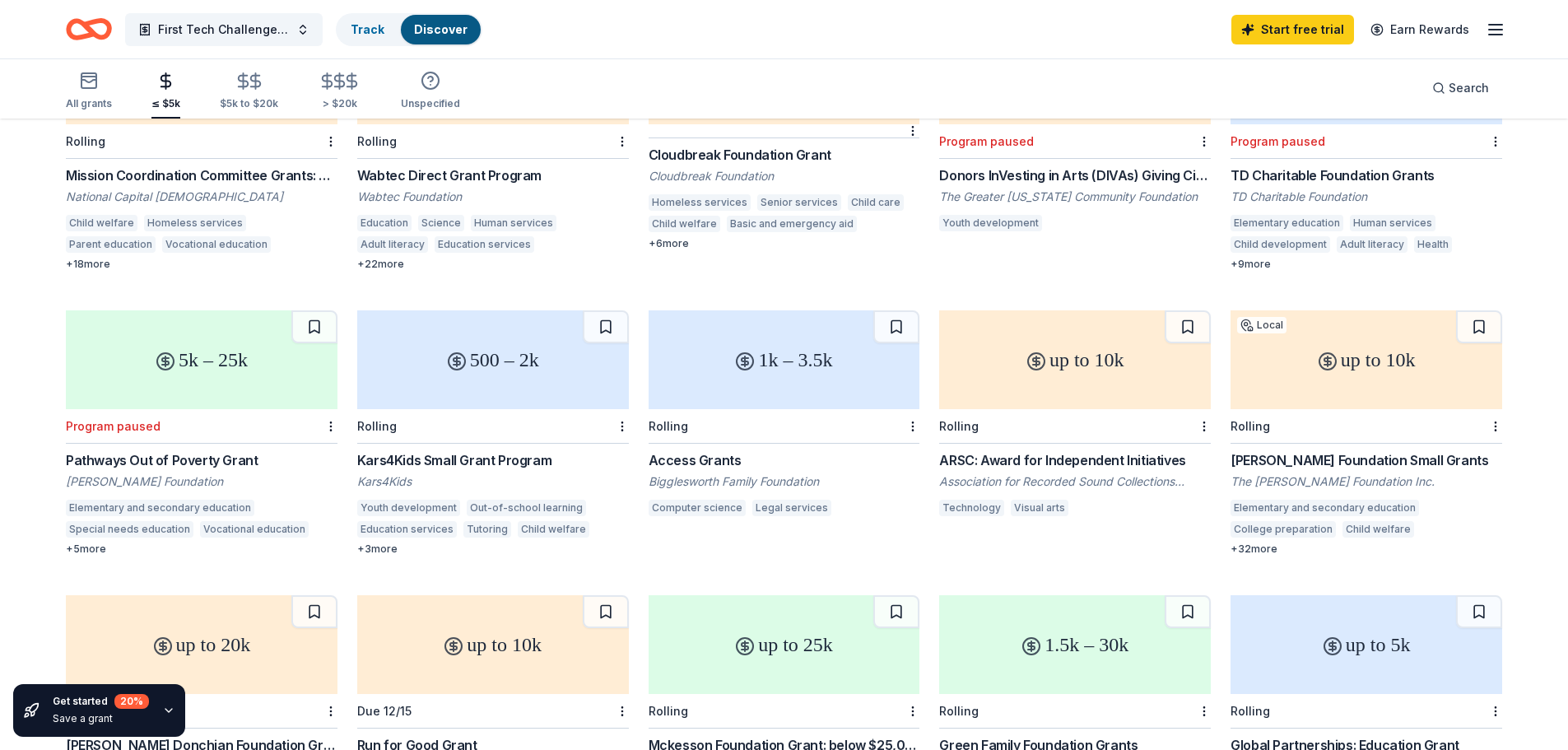
click at [368, 522] on div "Youth development Out-of-school learning Education services Tutoring Child welf…" at bounding box center [493, 521] width 271 height 43
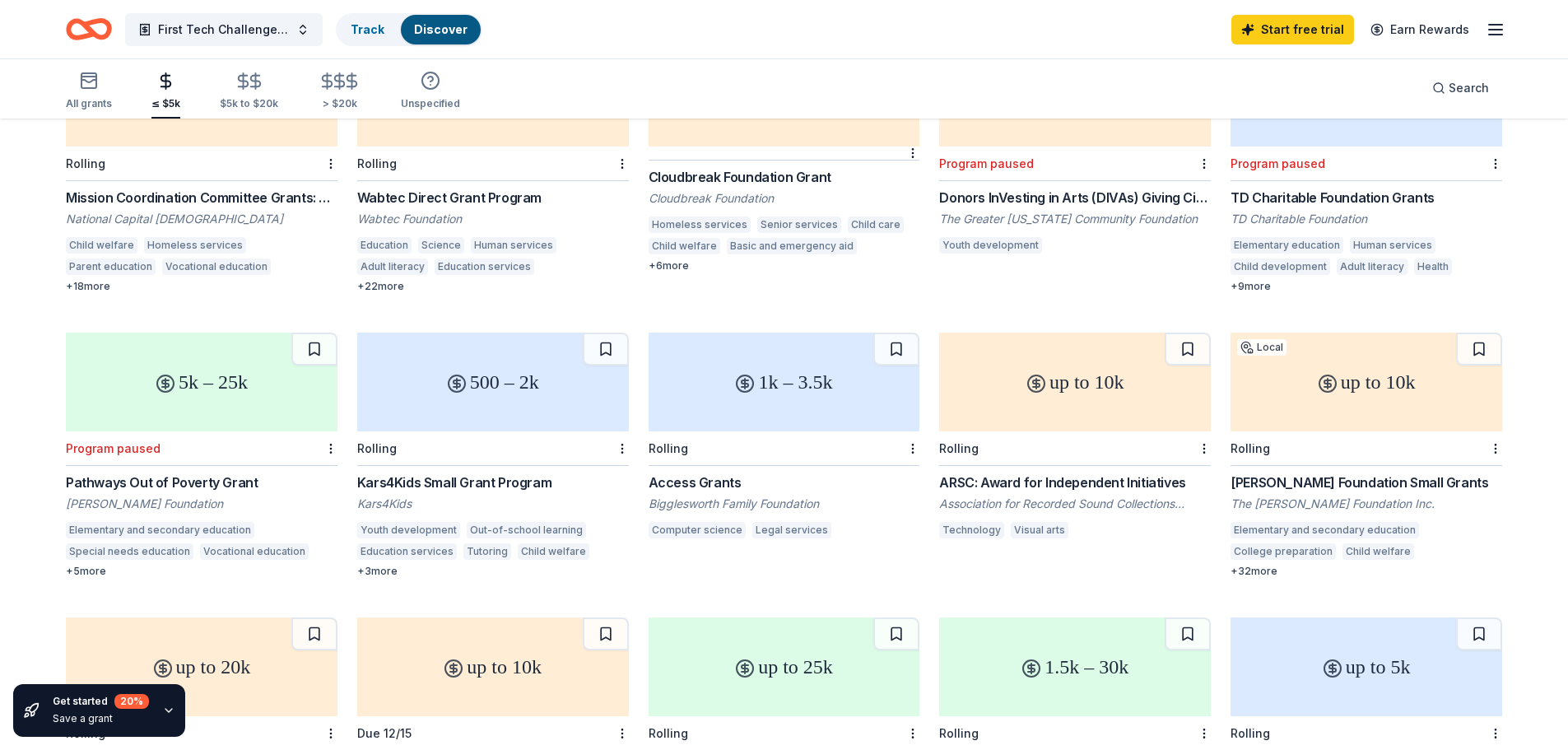
scroll to position [0, 0]
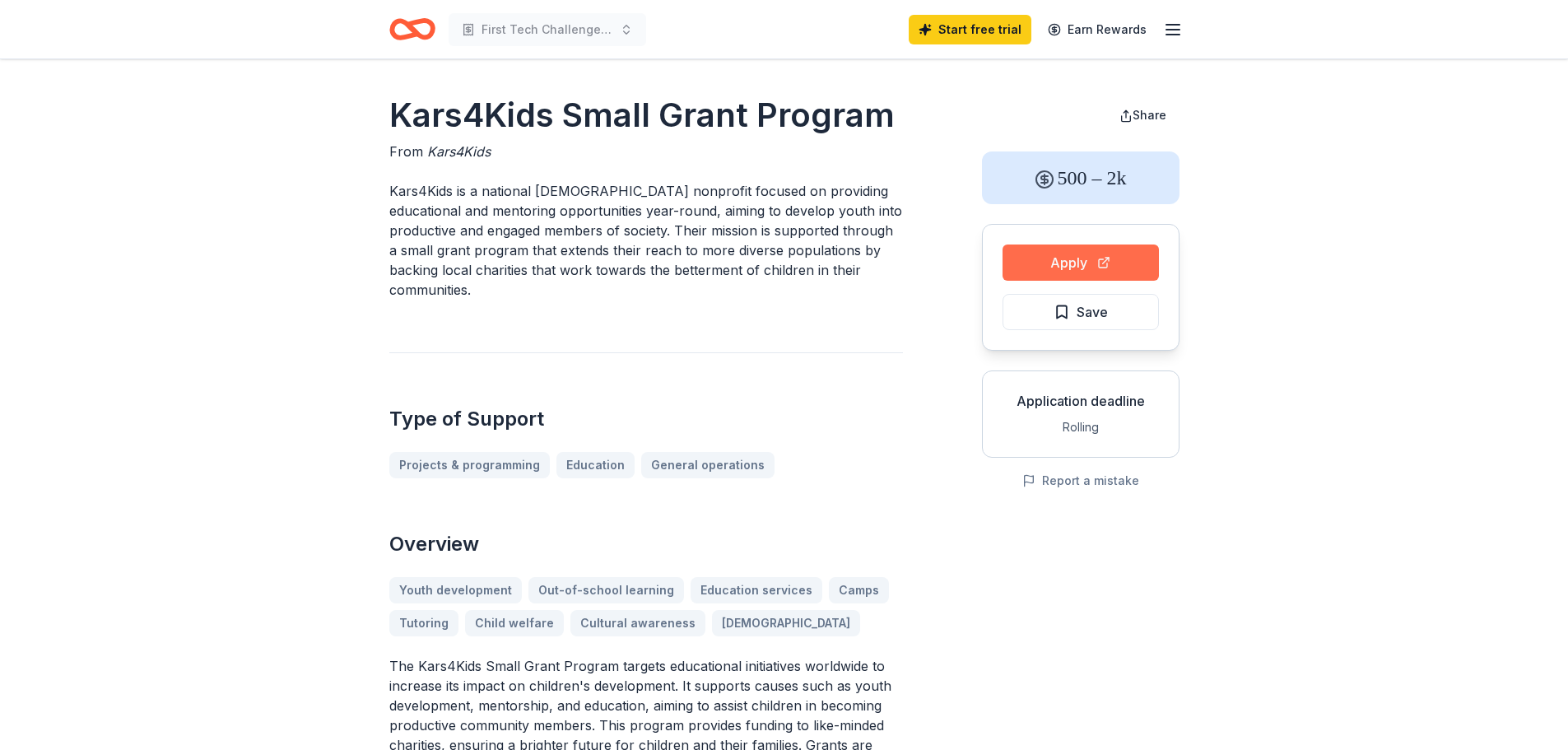
click at [1076, 270] on button "Apply" at bounding box center [1081, 262] width 156 height 37
